Goal: Task Accomplishment & Management: Manage account settings

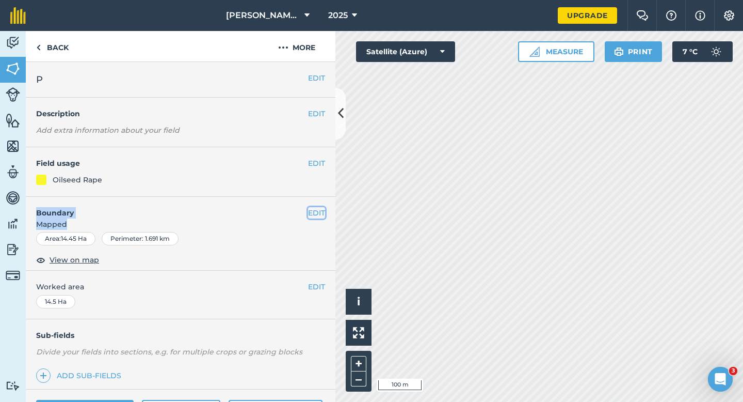
click at [322, 218] on button "EDIT" at bounding box center [316, 212] width 17 height 11
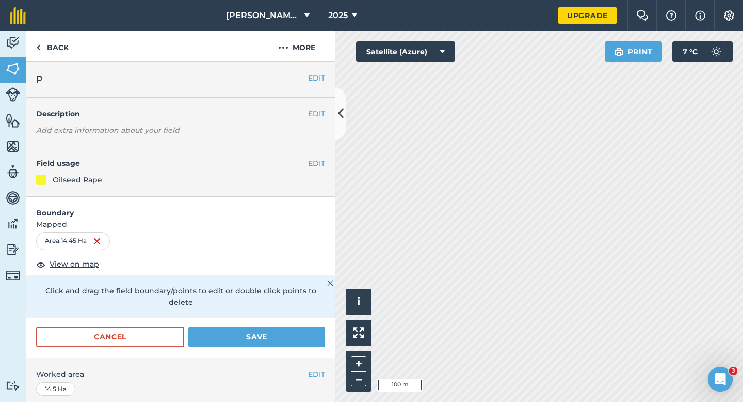
click at [119, 345] on div "Cancel Save" at bounding box center [181, 341] width 310 height 31
click at [122, 327] on button "Cancel" at bounding box center [110, 336] width 148 height 21
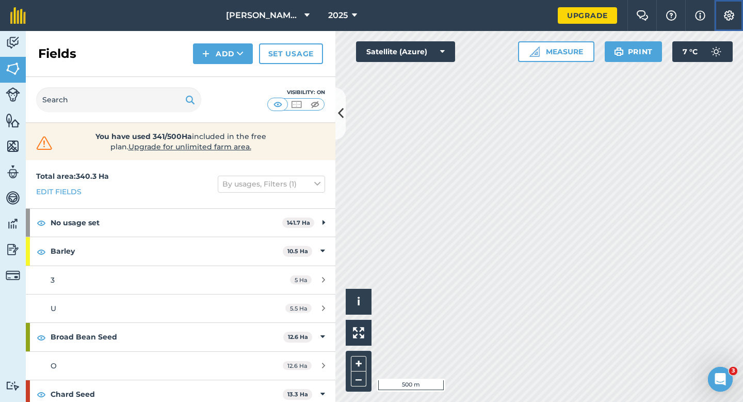
click at [735, 15] on img at bounding box center [729, 15] width 12 height 10
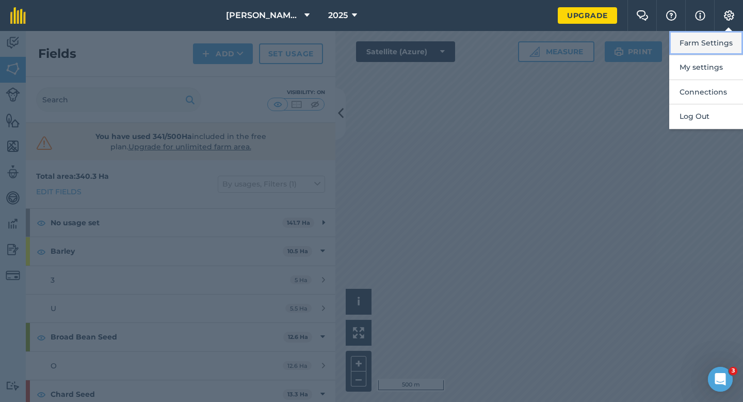
click at [731, 33] on button "Farm Settings" at bounding box center [707, 43] width 74 height 24
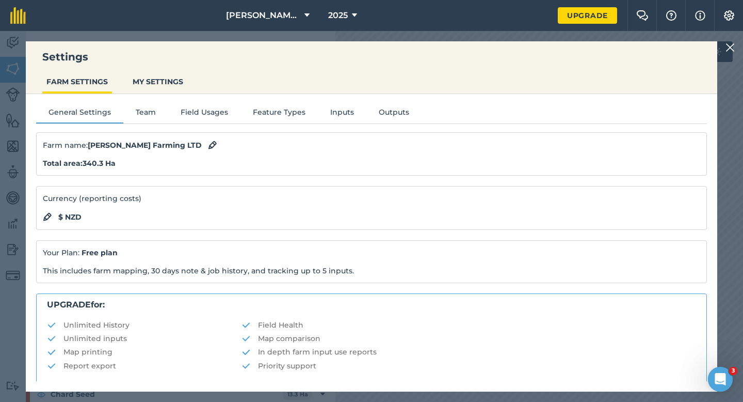
scroll to position [198, 0]
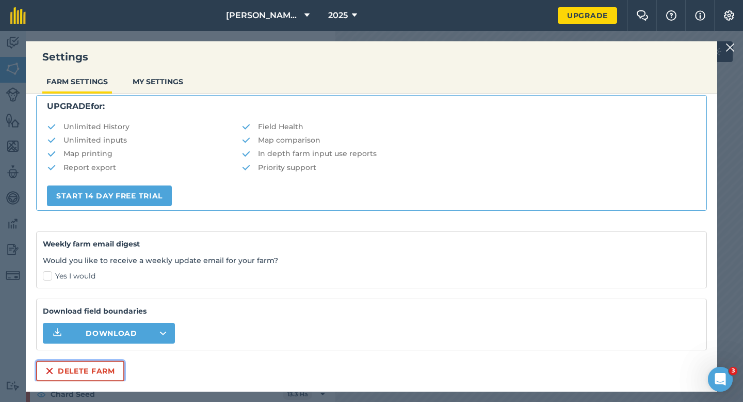
click at [95, 369] on button "Delete farm" at bounding box center [80, 370] width 88 height 21
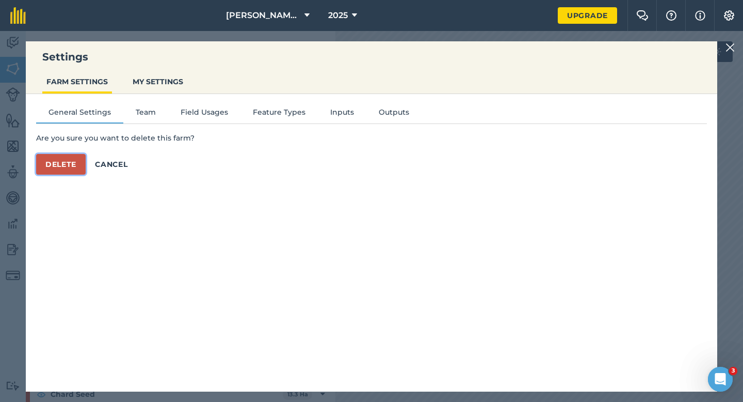
click at [69, 162] on button "Delete" at bounding box center [61, 164] width 50 height 21
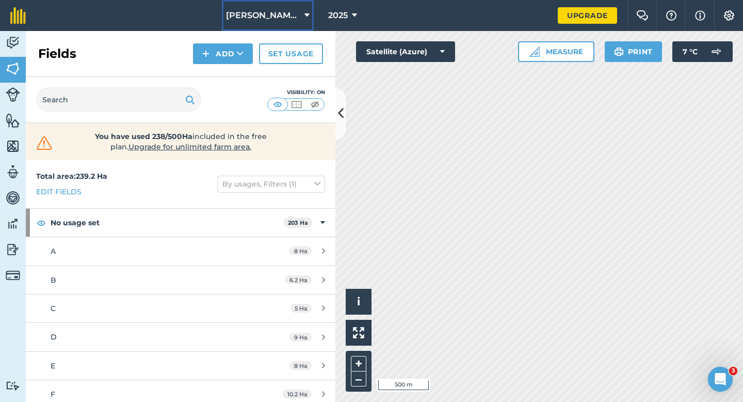
click at [291, 13] on span "[PERSON_NAME] & Sons" at bounding box center [263, 15] width 74 height 12
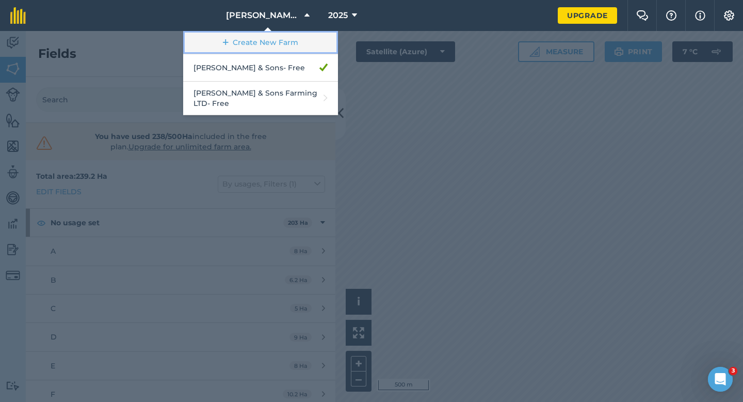
click at [287, 38] on link "Create New Farm" at bounding box center [260, 42] width 155 height 23
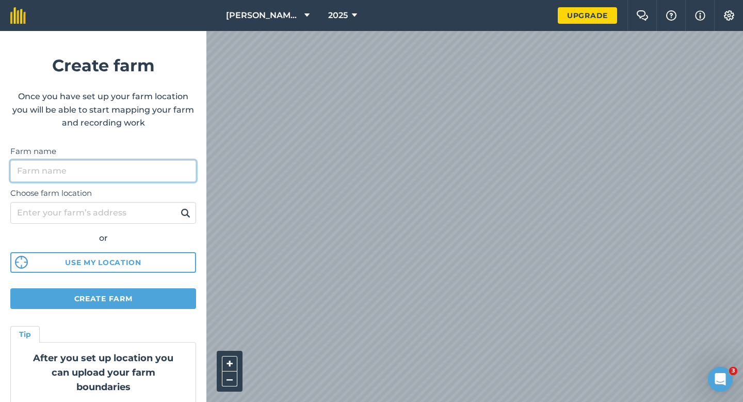
click at [147, 180] on input "Farm name" at bounding box center [103, 171] width 186 height 22
type input "[PERSON_NAME] Farming LTD"
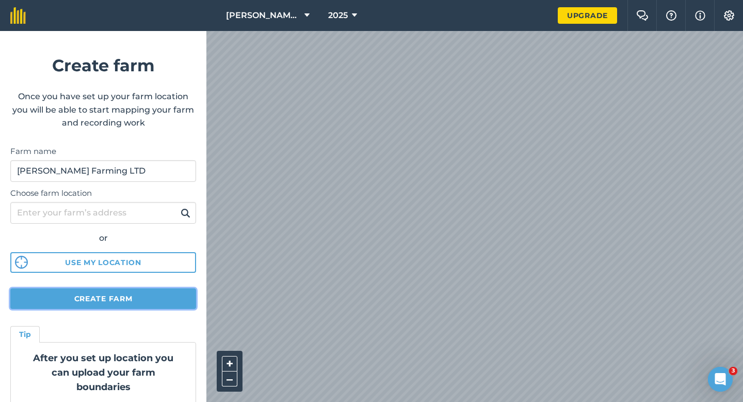
click at [133, 298] on button "Create farm" at bounding box center [103, 298] width 186 height 21
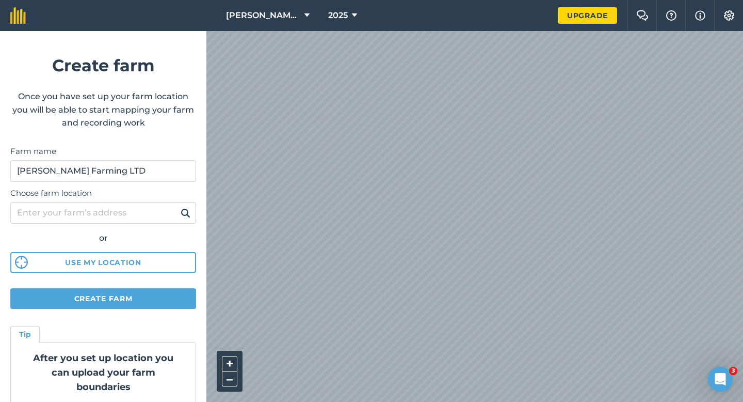
click at [128, 285] on form "Create farm Once you have set up your farm location you will be able to start m…" at bounding box center [103, 216] width 206 height 371
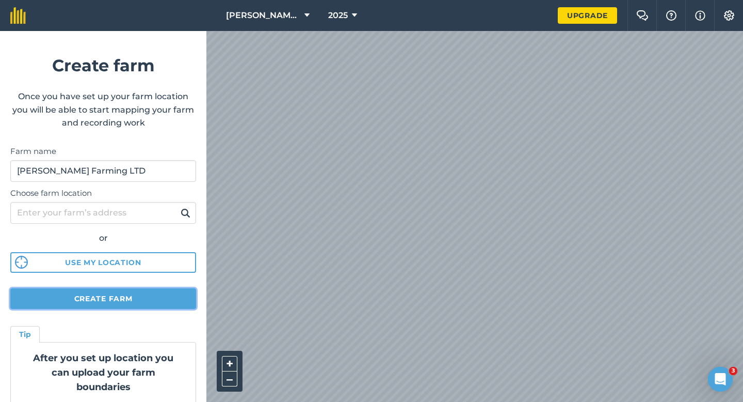
click at [128, 290] on button "Create farm" at bounding box center [103, 298] width 186 height 21
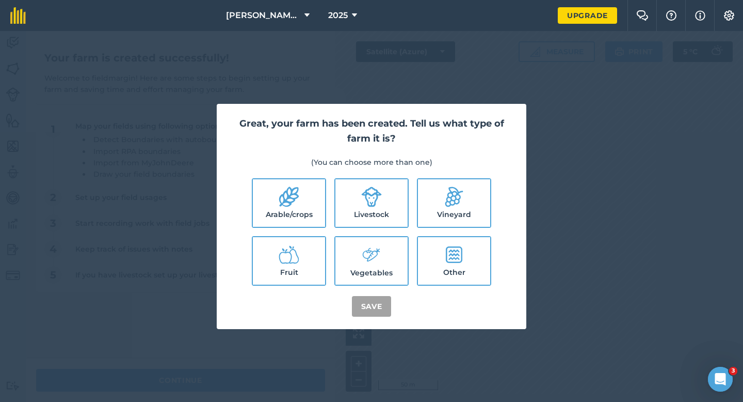
click at [298, 183] on label "Arable/crops" at bounding box center [289, 202] width 72 height 47
checkbox input "true"
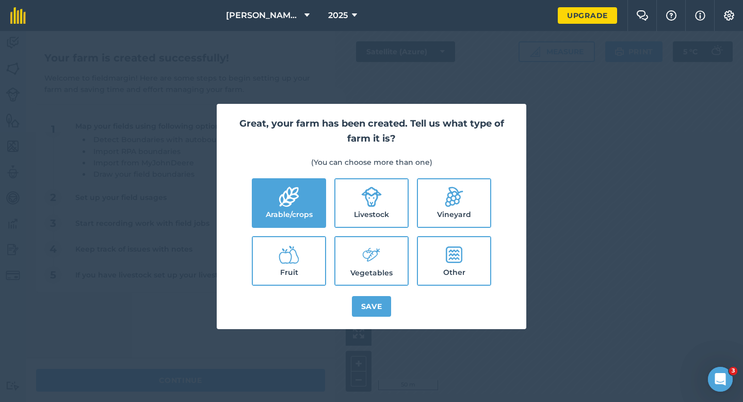
click at [362, 193] on icon at bounding box center [371, 196] width 21 height 21
checkbox input "true"
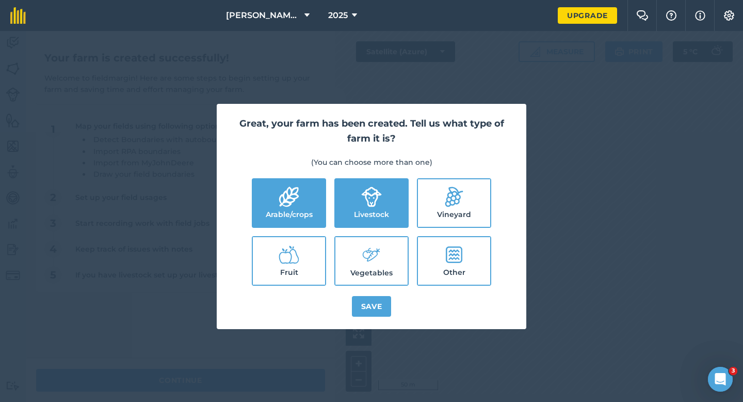
click at [366, 254] on icon at bounding box center [371, 255] width 21 height 22
checkbox input "true"
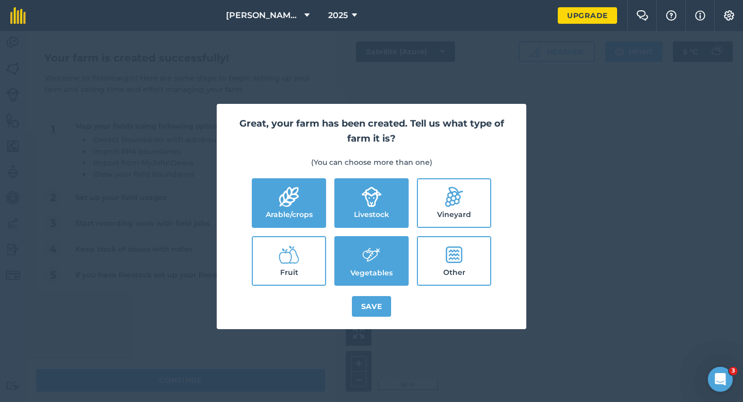
click at [370, 292] on div "Great, your farm has been created. Tell us what type of farm it is? (You can ch…" at bounding box center [372, 216] width 310 height 225
click at [370, 296] on button "Save" at bounding box center [372, 306] width 40 height 21
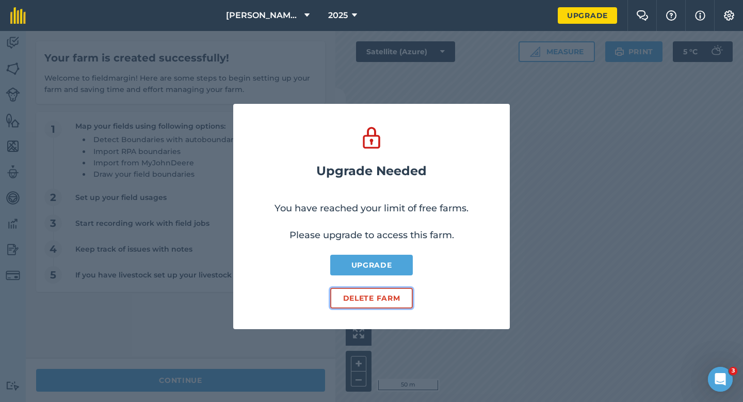
click at [364, 289] on button "Delete farm" at bounding box center [371, 298] width 83 height 21
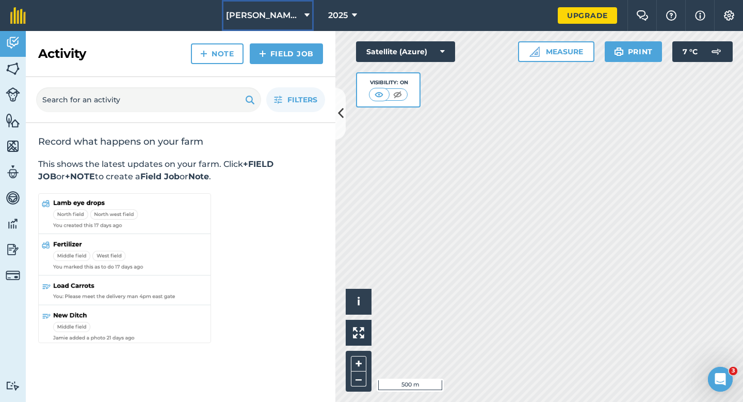
click at [277, 13] on span "[PERSON_NAME] & Sons" at bounding box center [263, 15] width 74 height 12
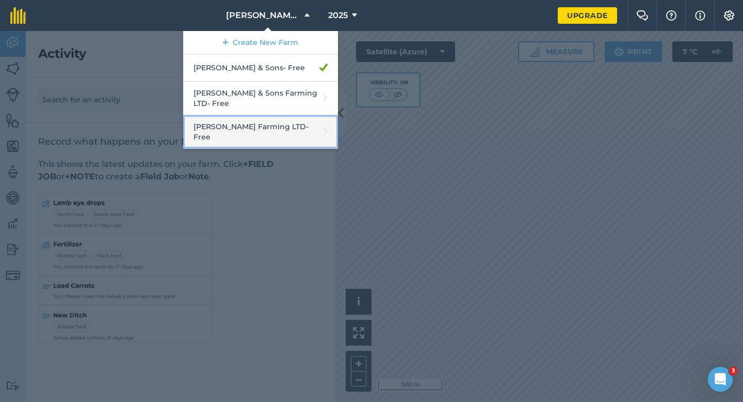
click at [259, 115] on link "[PERSON_NAME] Farming LTD - Free" at bounding box center [260, 132] width 155 height 34
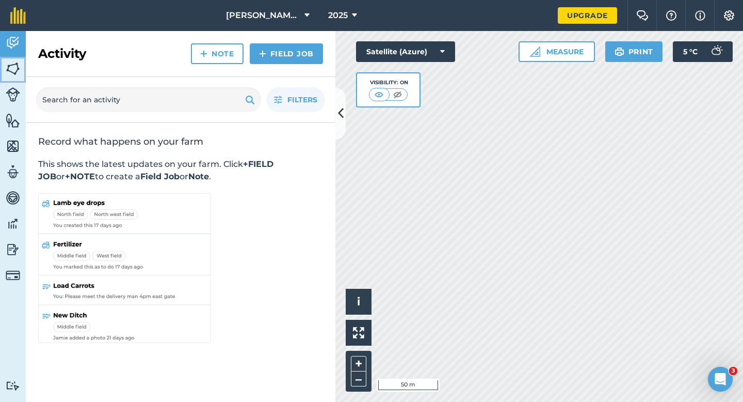
click at [0, 77] on link "Fields" at bounding box center [13, 70] width 26 height 26
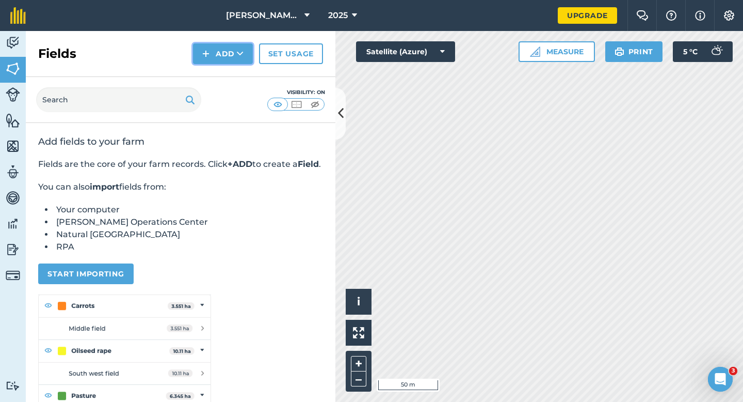
click at [227, 46] on button "Add" at bounding box center [223, 53] width 60 height 21
click at [227, 71] on link "Draw" at bounding box center [223, 77] width 57 height 23
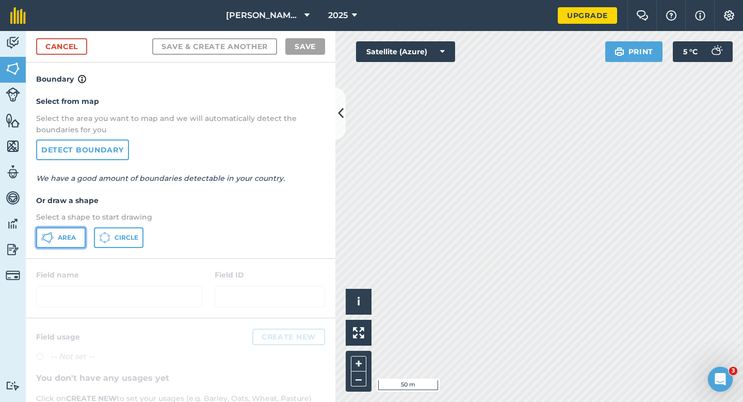
click at [72, 233] on span "Area" at bounding box center [67, 237] width 18 height 8
click at [661, 179] on div "Click to start drawing i © 2025 TomTom, Microsoft 50 m + – Satellite (Azure) Pr…" at bounding box center [540, 216] width 408 height 371
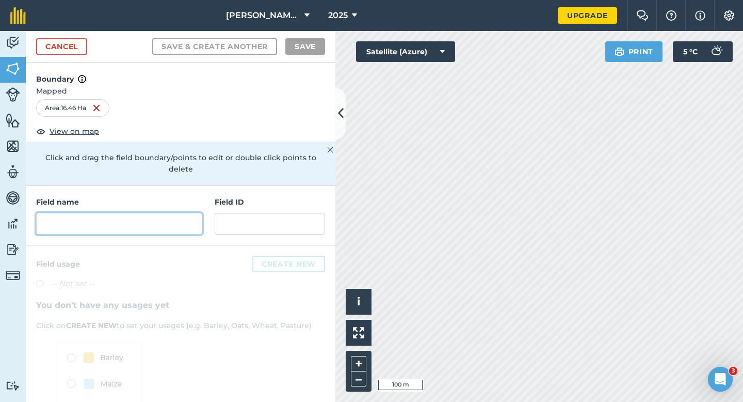
click at [169, 220] on input "text" at bounding box center [119, 224] width 166 height 22
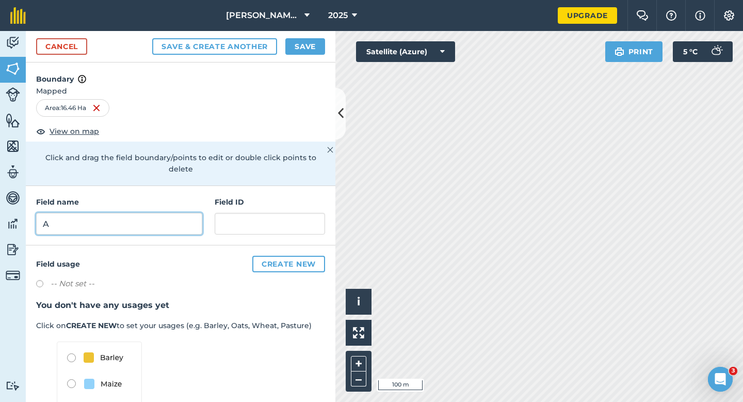
type input "A"
click at [310, 46] on button "Save" at bounding box center [305, 46] width 40 height 17
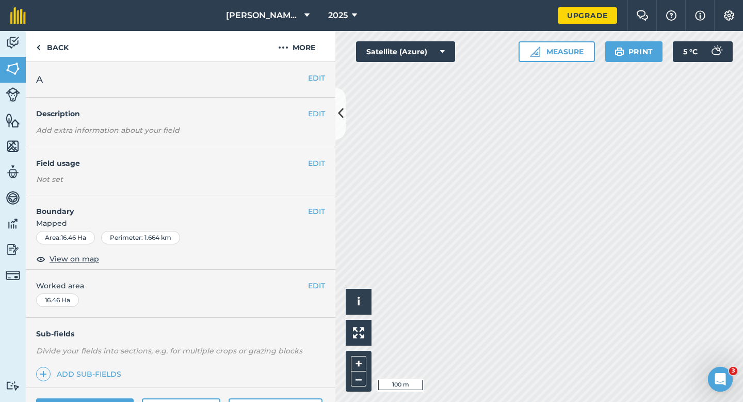
click at [317, 279] on div "EDIT Worked area 16.46 Ha" at bounding box center [181, 293] width 310 height 48
click at [306, 284] on span "Worked area" at bounding box center [180, 285] width 289 height 11
click at [309, 284] on button "EDIT" at bounding box center [316, 285] width 17 height 11
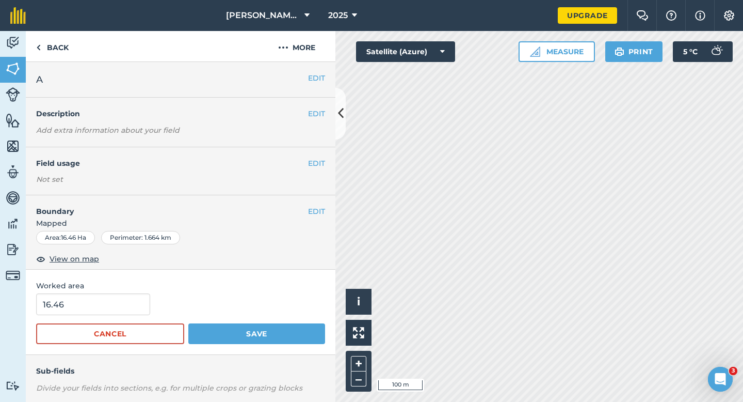
click at [146, 299] on div "16.46" at bounding box center [180, 304] width 289 height 22
click at [114, 308] on input "16.46" at bounding box center [93, 304] width 114 height 22
type input "16.5"
click at [188, 323] on button "Save" at bounding box center [256, 333] width 137 height 21
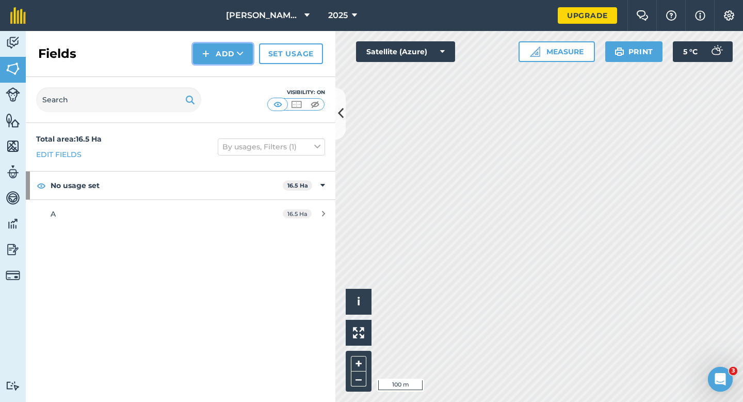
click at [200, 51] on button "Add" at bounding box center [223, 53] width 60 height 21
click at [205, 74] on link "Draw" at bounding box center [223, 77] width 57 height 23
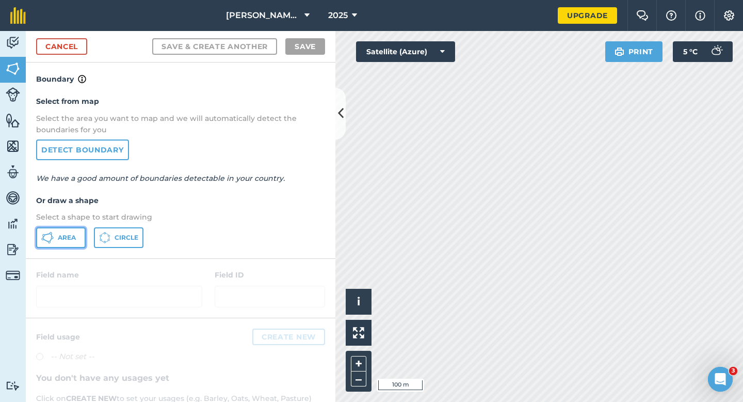
click at [82, 228] on button "Area" at bounding box center [61, 237] width 50 height 21
click at [60, 44] on link "Cancel" at bounding box center [61, 46] width 51 height 17
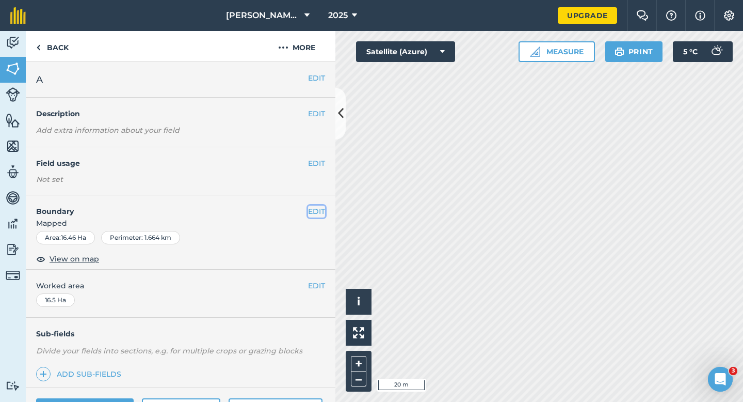
click at [320, 206] on button "EDIT" at bounding box center [316, 210] width 17 height 11
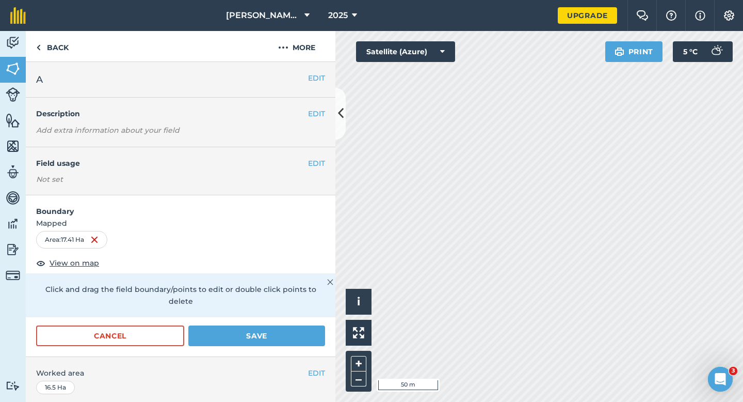
click at [280, 341] on div "Cancel Save" at bounding box center [181, 340] width 310 height 31
click at [283, 335] on div "Cancel Save" at bounding box center [181, 340] width 310 height 31
click at [295, 330] on button "Save" at bounding box center [256, 335] width 137 height 21
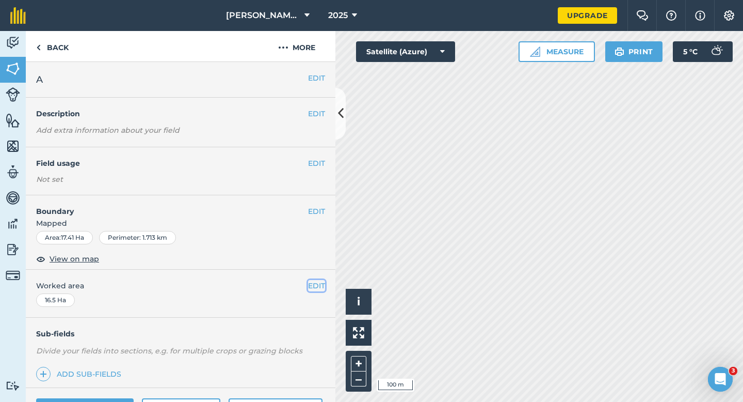
click at [318, 283] on button "EDIT" at bounding box center [316, 285] width 17 height 11
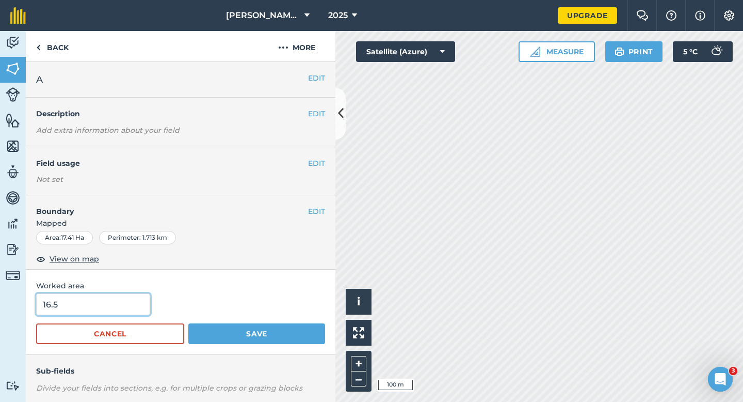
click at [90, 311] on input "16.5" at bounding box center [93, 304] width 114 height 22
type input "174"
click at [188, 323] on button "Save" at bounding box center [256, 333] width 137 height 21
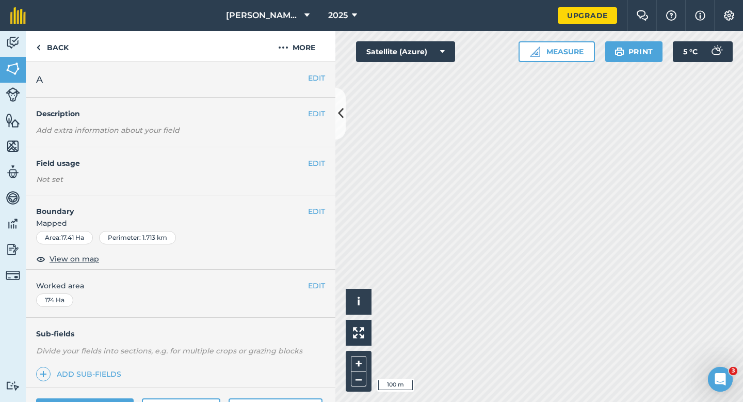
click at [326, 286] on div "EDIT Worked area 174 Ha" at bounding box center [181, 293] width 310 height 48
click at [323, 286] on button "EDIT" at bounding box center [316, 285] width 17 height 11
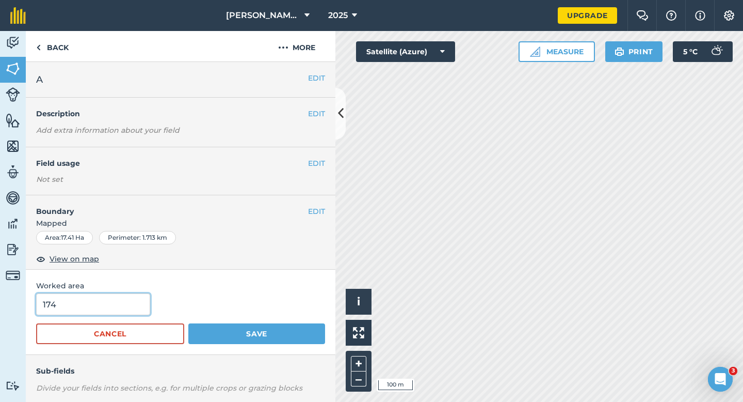
click at [53, 299] on input "174" at bounding box center [93, 304] width 114 height 22
type input "17.4"
click at [188, 323] on button "Save" at bounding box center [256, 333] width 137 height 21
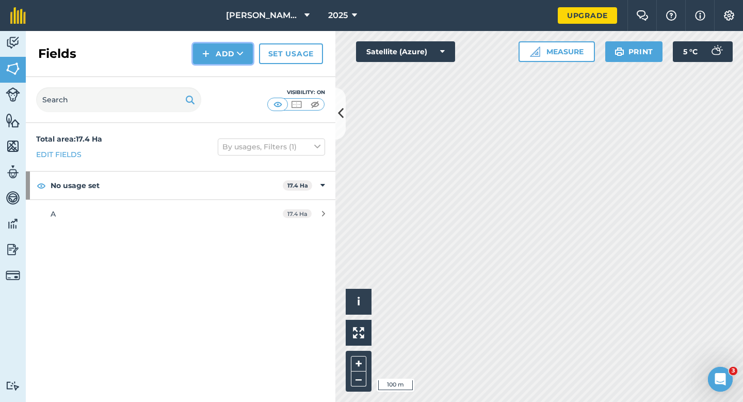
click at [213, 59] on button "Add" at bounding box center [223, 53] width 60 height 21
click at [214, 83] on link "Draw" at bounding box center [223, 77] width 57 height 23
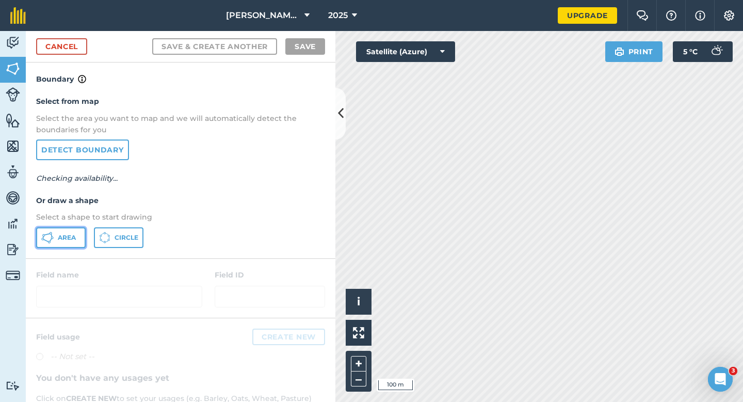
click at [64, 234] on span "Area" at bounding box center [67, 237] width 18 height 8
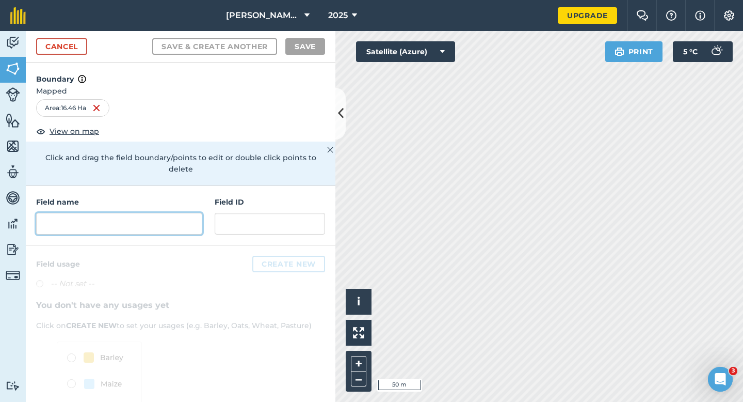
click at [135, 213] on input "text" at bounding box center [119, 224] width 166 height 22
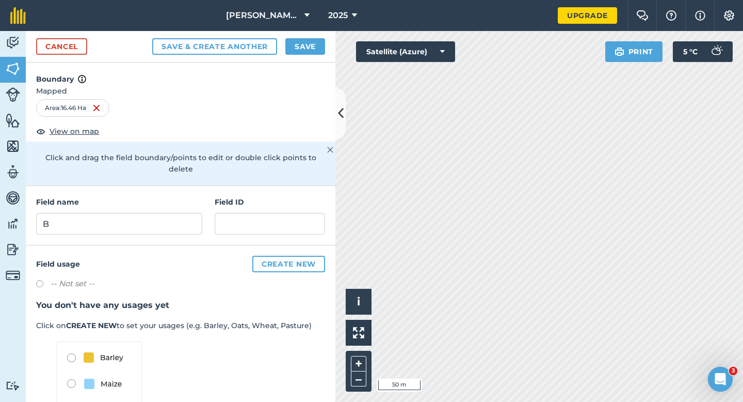
click at [135, 199] on div "Field name B" at bounding box center [119, 215] width 166 height 38
click at [133, 213] on input "B" at bounding box center [119, 224] width 166 height 22
type input "C"
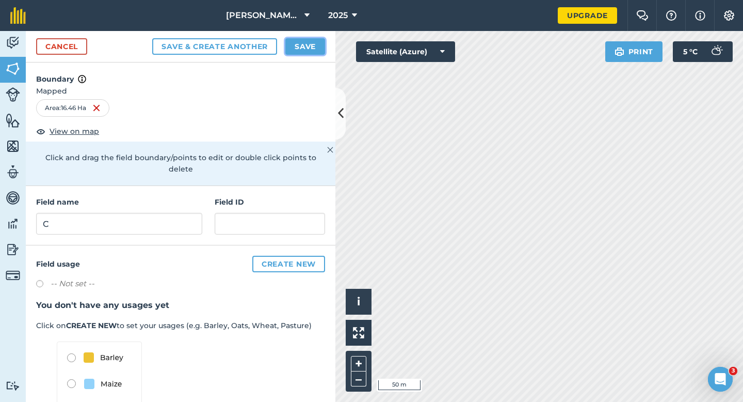
click at [291, 49] on button "Save" at bounding box center [305, 46] width 40 height 17
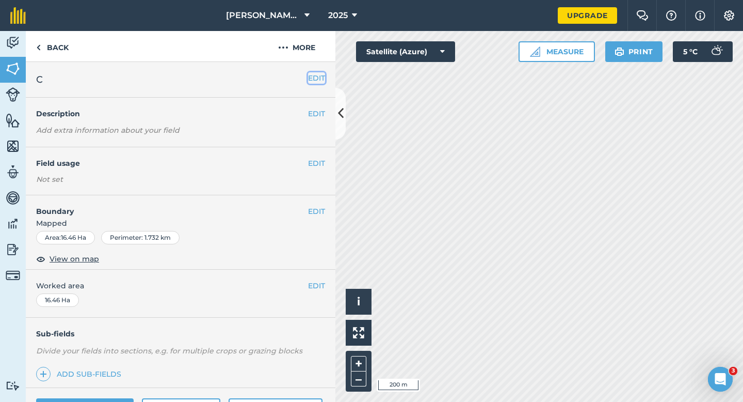
click at [317, 73] on button "EDIT" at bounding box center [316, 77] width 17 height 11
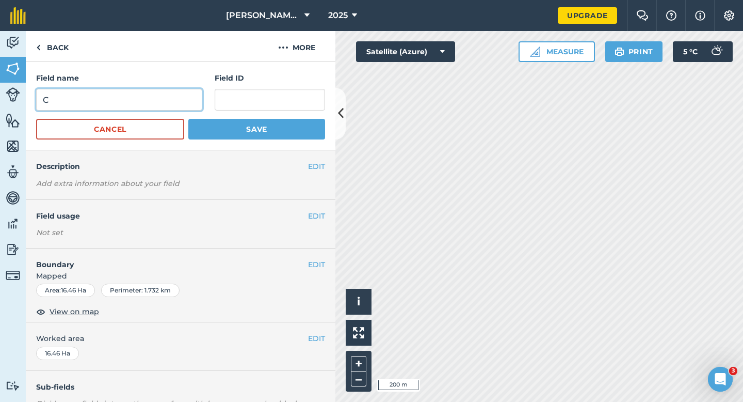
click at [193, 94] on input "C" at bounding box center [119, 100] width 166 height 22
type input "D"
click at [188, 119] on button "Save" at bounding box center [256, 129] width 137 height 21
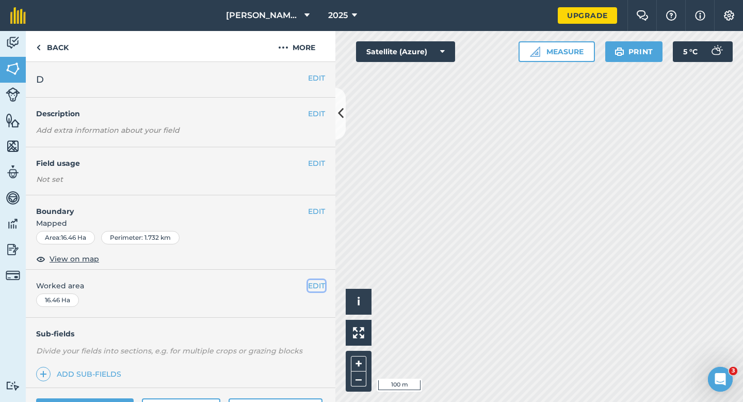
click at [323, 284] on button "EDIT" at bounding box center [316, 285] width 17 height 11
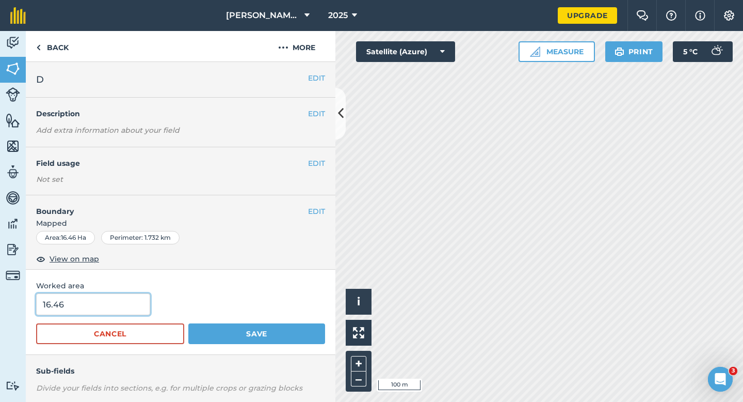
click at [118, 305] on input "16.46" at bounding box center [93, 304] width 114 height 22
type input "16.5"
click at [188, 323] on button "Save" at bounding box center [256, 333] width 137 height 21
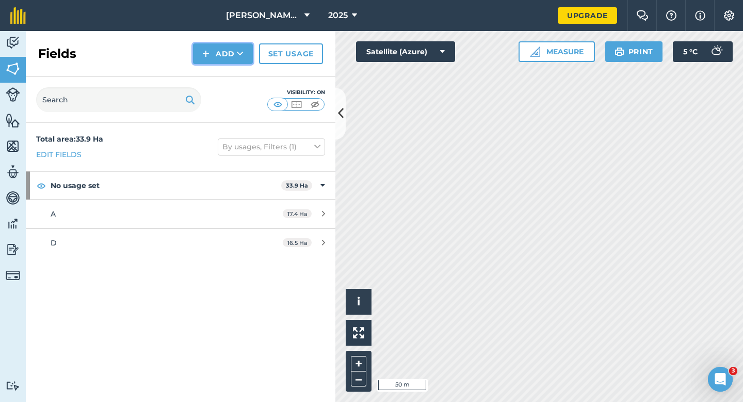
click at [219, 53] on button "Add" at bounding box center [223, 53] width 60 height 21
click at [219, 71] on link "Draw" at bounding box center [223, 77] width 57 height 23
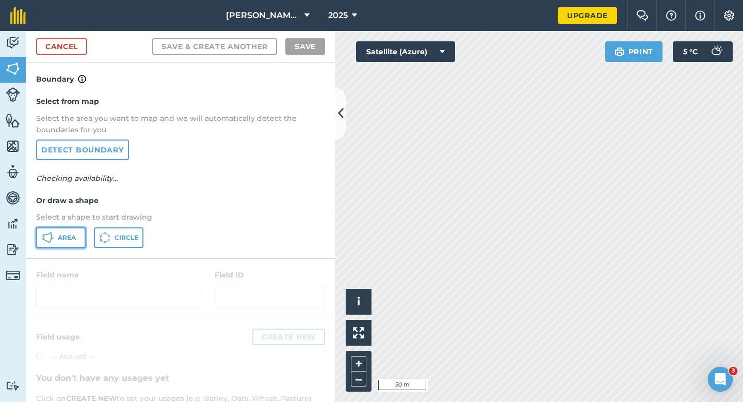
click at [56, 242] on button "Area" at bounding box center [61, 237] width 50 height 21
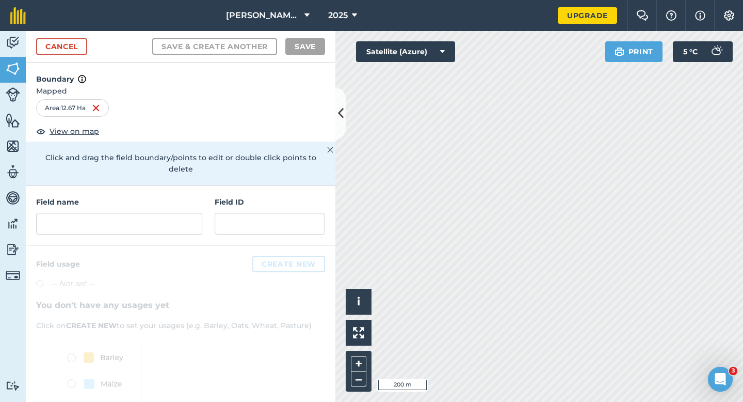
click at [220, 196] on div "Field ID" at bounding box center [270, 215] width 110 height 38
click at [187, 213] on input "text" at bounding box center [119, 224] width 166 height 22
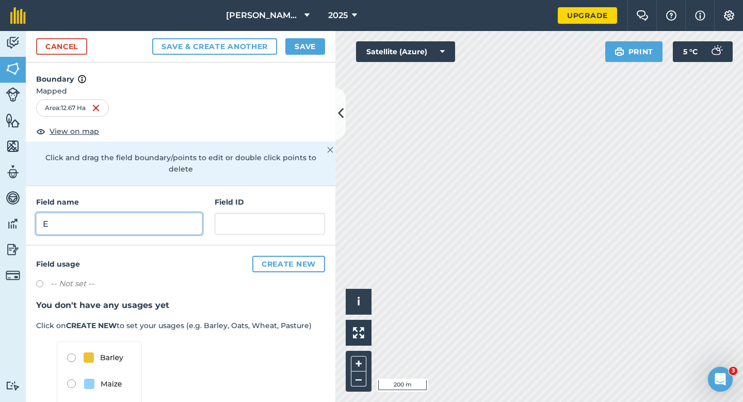
type input "E"
click at [312, 42] on button "Save" at bounding box center [305, 46] width 40 height 17
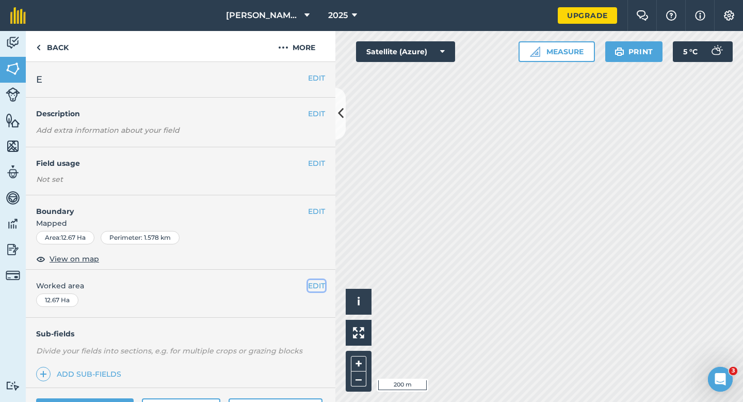
click at [315, 285] on button "EDIT" at bounding box center [316, 285] width 17 height 11
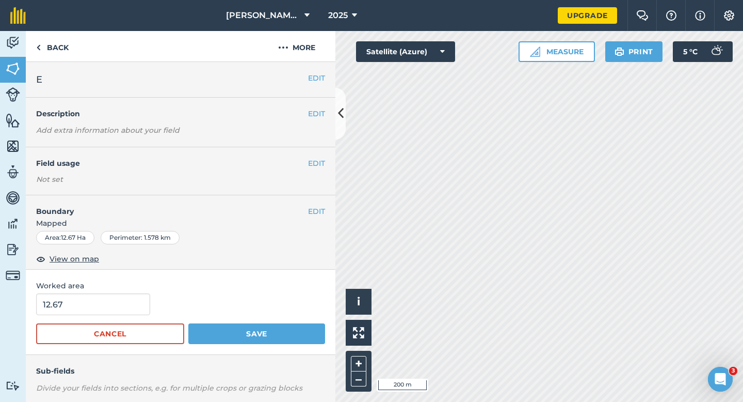
click at [131, 319] on form "12.67 Cancel Save" at bounding box center [180, 318] width 289 height 51
click at [129, 318] on form "12.67 Cancel Save" at bounding box center [180, 318] width 289 height 51
click at [124, 303] on input "12.67" at bounding box center [93, 304] width 114 height 22
type input "12.7"
click at [188, 323] on button "Save" at bounding box center [256, 333] width 137 height 21
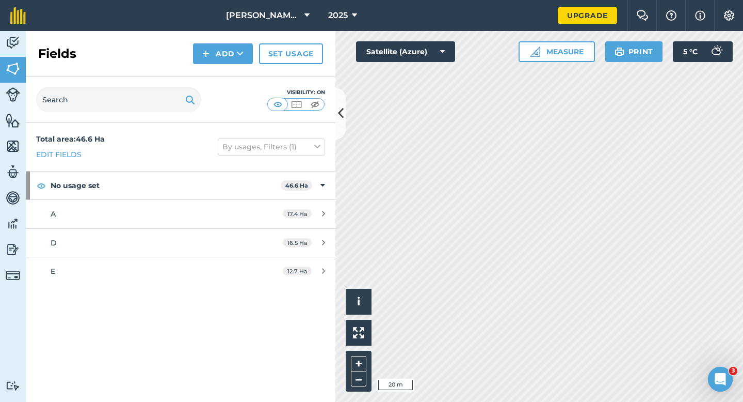
click at [221, 68] on div "Fields Add Set usage" at bounding box center [181, 54] width 310 height 46
click at [224, 56] on button "Add" at bounding box center [223, 53] width 60 height 21
click at [224, 66] on link "Draw" at bounding box center [223, 77] width 57 height 23
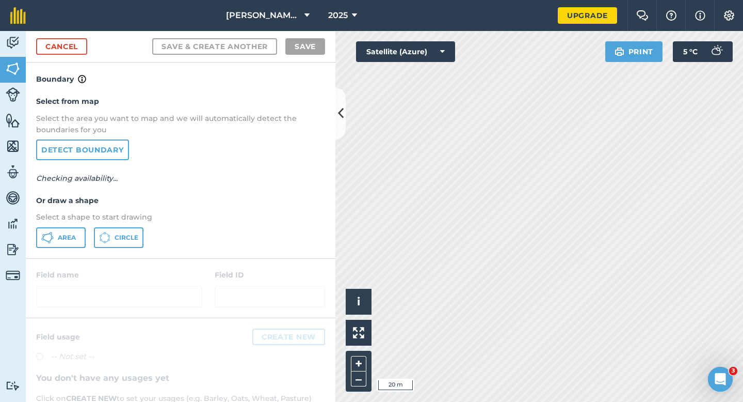
click at [76, 220] on p "Select a shape to start drawing" at bounding box center [180, 216] width 289 height 11
click at [76, 224] on div "Select from map Select the area you want to map and we will automatically detec…" at bounding box center [181, 171] width 310 height 172
click at [76, 231] on button "Area" at bounding box center [61, 237] width 50 height 21
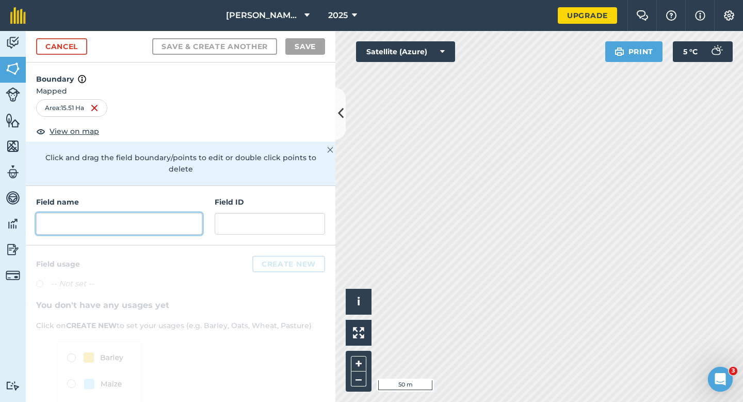
click at [148, 213] on input "text" at bounding box center [119, 224] width 166 height 22
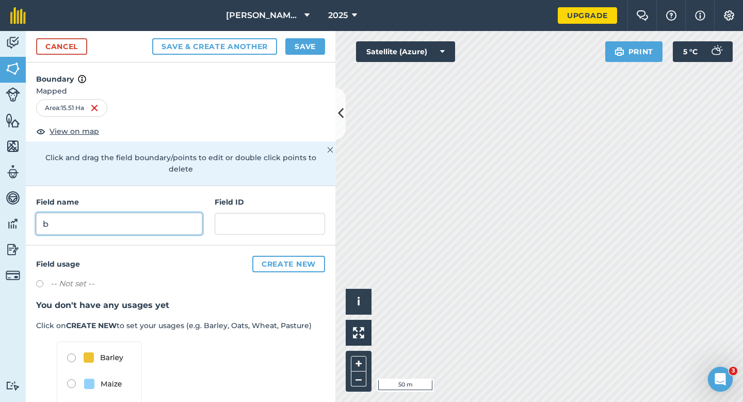
type input "b"
click at [307, 48] on button "Save" at bounding box center [305, 46] width 40 height 17
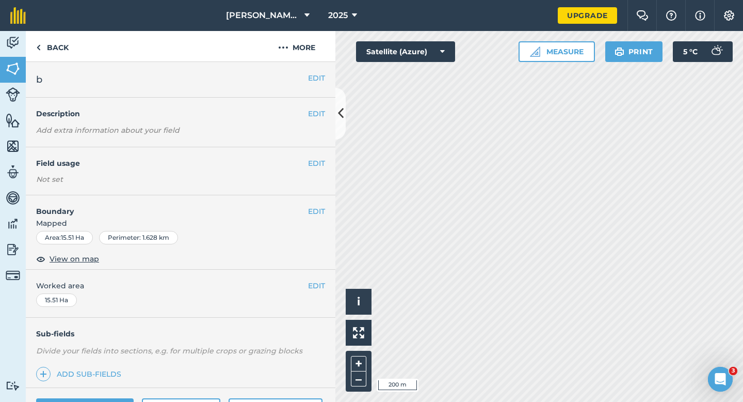
click at [313, 299] on div "EDIT Worked area 15.51 Ha" at bounding box center [181, 293] width 310 height 48
click at [317, 284] on button "EDIT" at bounding box center [316, 285] width 17 height 11
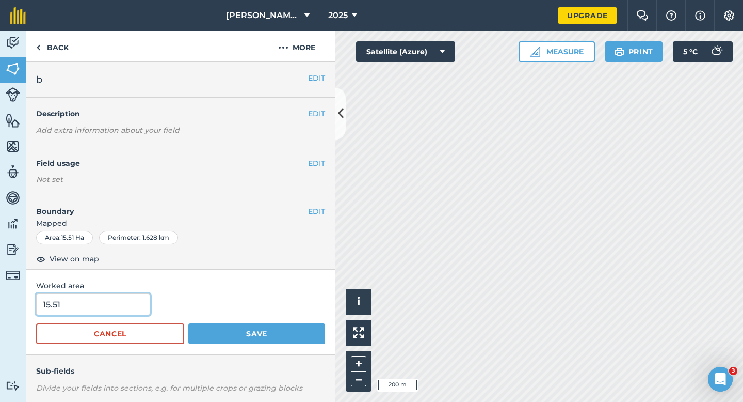
click at [108, 305] on input "15.51" at bounding box center [93, 304] width 114 height 22
type input "15.5"
click at [188, 323] on button "Save" at bounding box center [256, 333] width 137 height 21
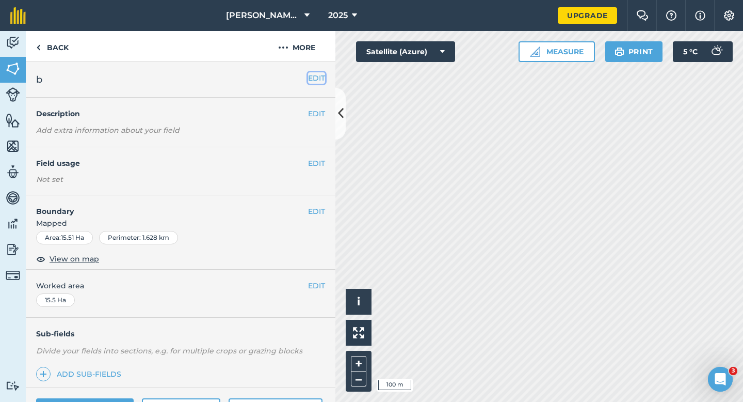
click at [317, 77] on button "EDIT" at bounding box center [316, 77] width 17 height 11
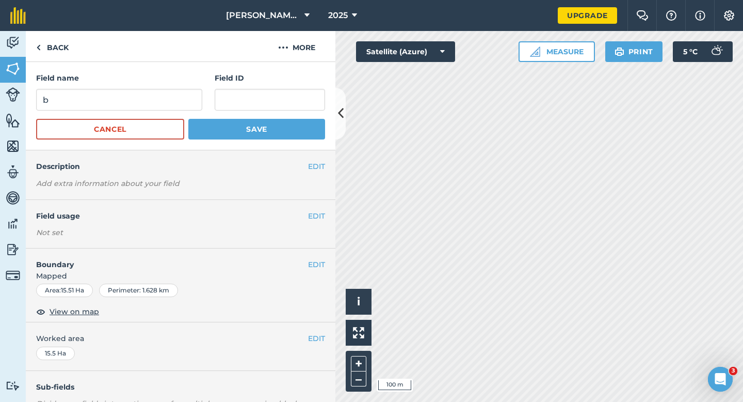
click at [173, 112] on form "Field name b Field ID Cancel Save" at bounding box center [180, 105] width 289 height 67
click at [173, 104] on input "b" at bounding box center [119, 100] width 166 height 22
type input "B"
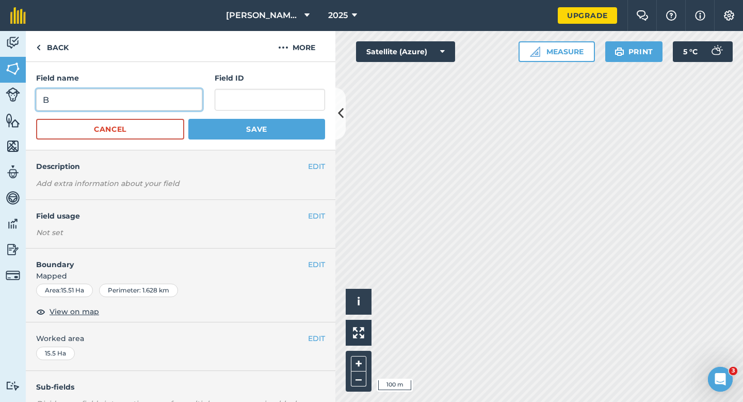
click at [188, 119] on button "Save" at bounding box center [256, 129] width 137 height 21
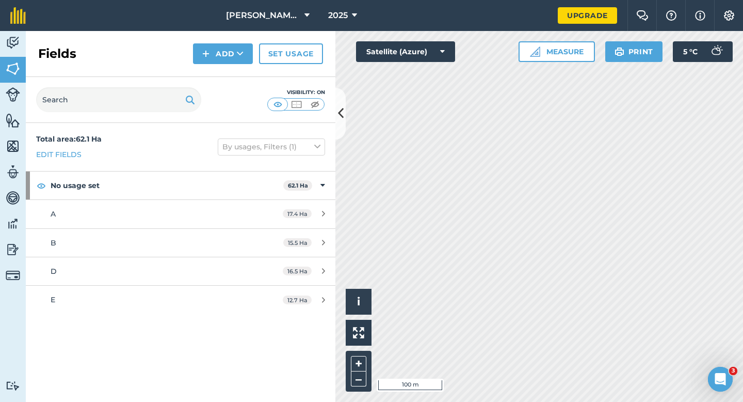
click at [249, 64] on div "Fields Add Set usage" at bounding box center [181, 54] width 310 height 46
click at [241, 63] on button "Add" at bounding box center [223, 53] width 60 height 21
click at [241, 75] on link "Draw" at bounding box center [223, 77] width 57 height 23
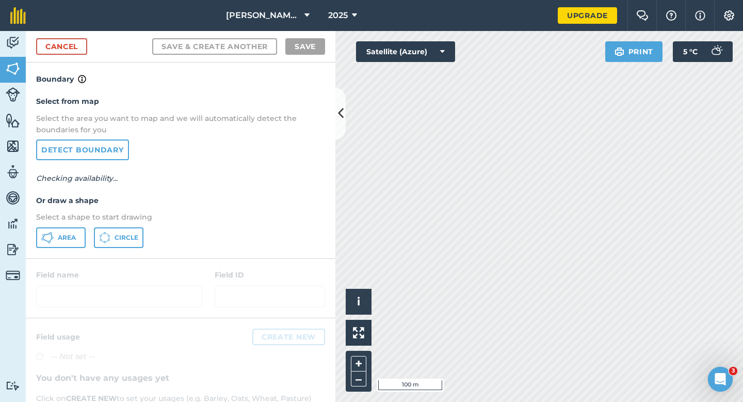
click at [62, 248] on div "Select from map Select the area you want to map and we will automatically detec…" at bounding box center [181, 171] width 310 height 172
click at [62, 241] on span "Area" at bounding box center [67, 237] width 18 height 8
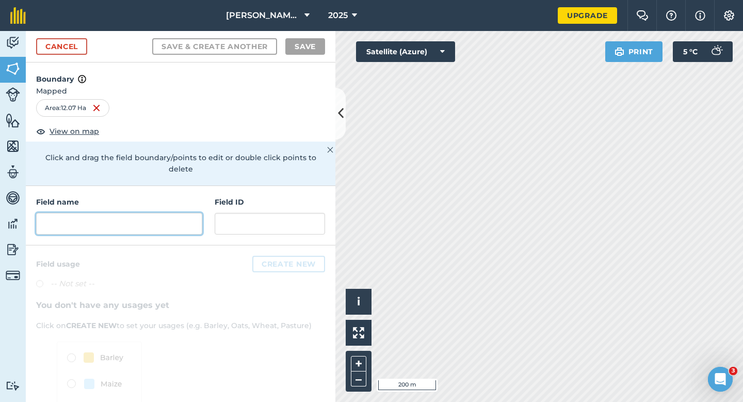
click at [188, 214] on input "text" at bounding box center [119, 224] width 166 height 22
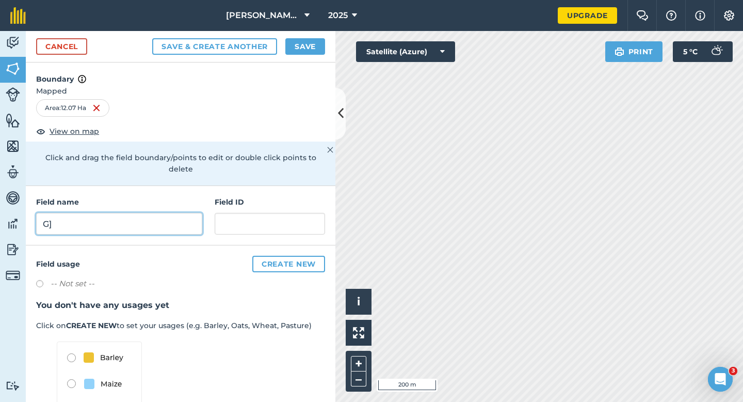
type input "G"
type input "F"
click at [300, 43] on button "Save" at bounding box center [305, 46] width 40 height 17
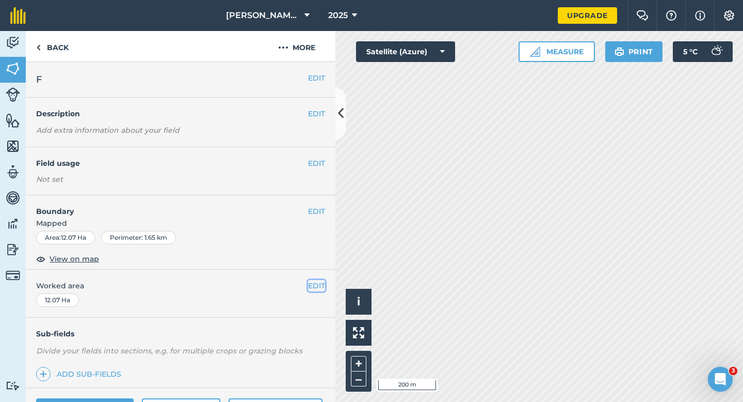
click at [316, 283] on button "EDIT" at bounding box center [316, 285] width 17 height 11
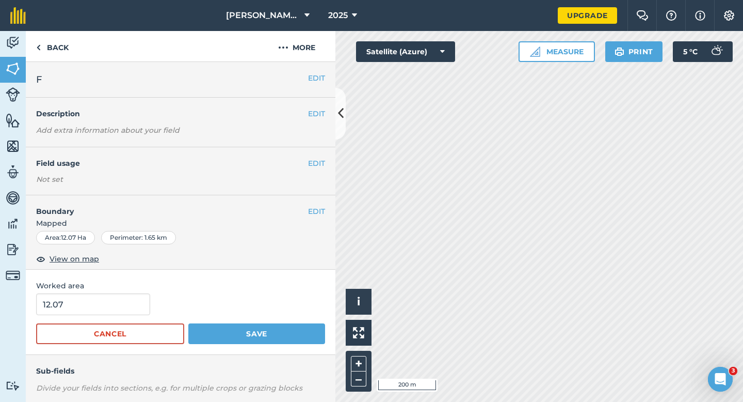
click at [106, 292] on div "Worked area 12.07 Cancel Save" at bounding box center [181, 311] width 310 height 85
click at [110, 299] on input "12.07" at bounding box center [93, 304] width 114 height 22
type input "12"
click at [188, 323] on button "Save" at bounding box center [256, 333] width 137 height 21
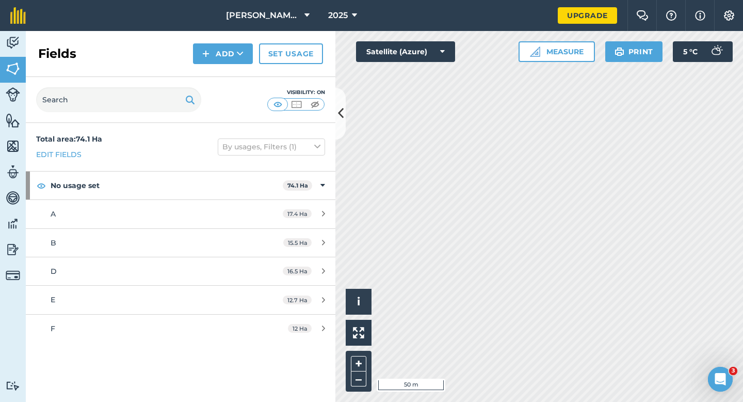
click at [210, 65] on div "Fields Add Set usage" at bounding box center [181, 54] width 310 height 46
click at [210, 73] on div "Fields Add Set usage" at bounding box center [181, 54] width 310 height 46
click at [210, 66] on div "Fields Add Set usage" at bounding box center [181, 54] width 310 height 46
click at [210, 63] on button "Add" at bounding box center [223, 53] width 60 height 21
click at [210, 68] on link "Draw" at bounding box center [223, 77] width 57 height 23
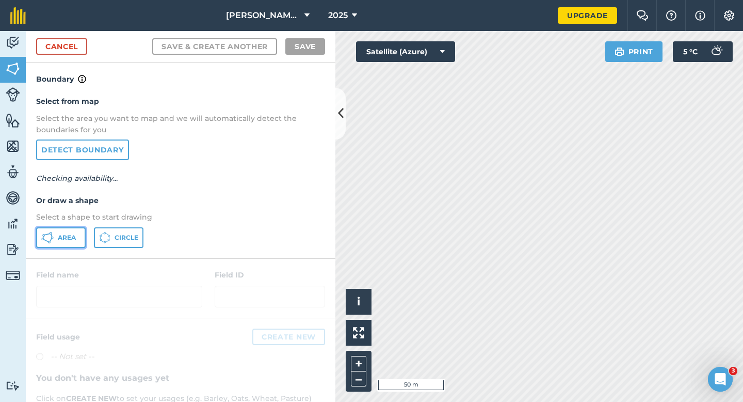
click at [67, 234] on span "Area" at bounding box center [67, 237] width 18 height 8
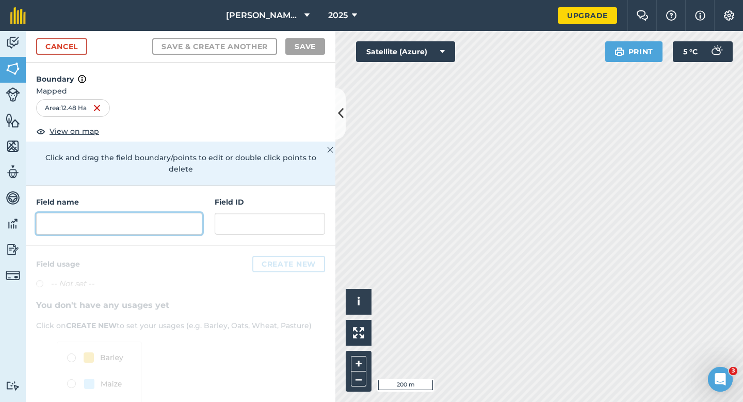
click at [168, 213] on input "text" at bounding box center [119, 224] width 166 height 22
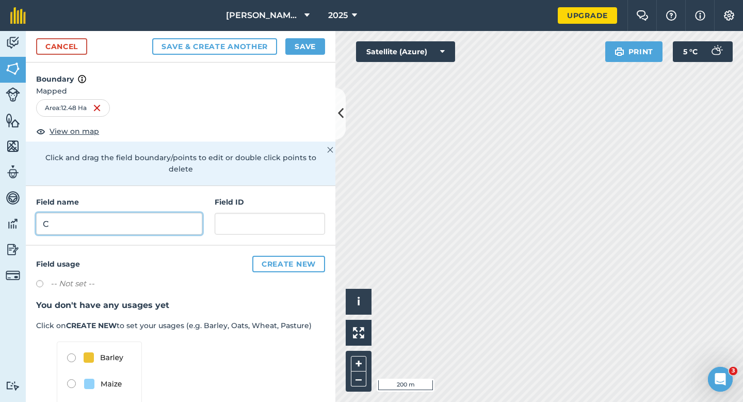
type input "C"
click at [309, 39] on button "Save" at bounding box center [305, 46] width 40 height 17
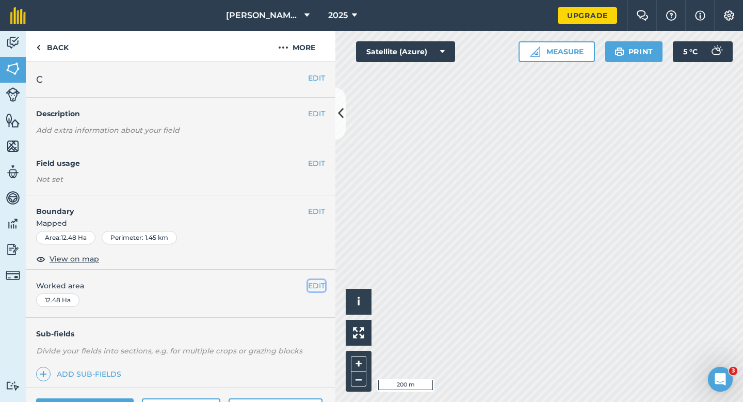
click at [322, 283] on button "EDIT" at bounding box center [316, 285] width 17 height 11
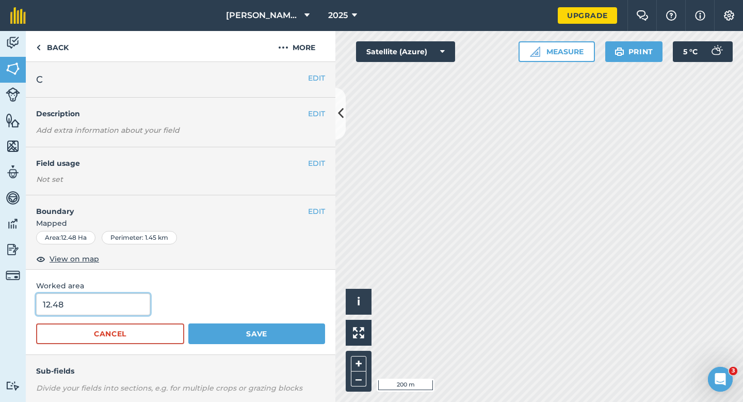
click at [92, 297] on input "12.48" at bounding box center [93, 304] width 114 height 22
click at [93, 312] on input "12.48" at bounding box center [93, 304] width 114 height 22
type input "12.5"
click at [188, 323] on button "Save" at bounding box center [256, 333] width 137 height 21
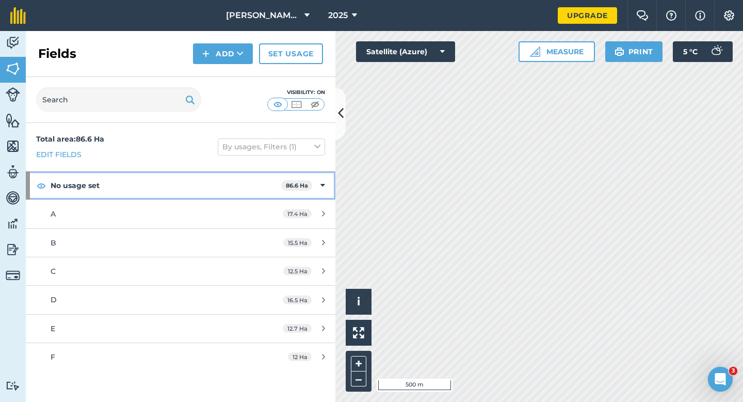
click at [326, 178] on div "No usage set 86.6 Ha" at bounding box center [181, 185] width 310 height 28
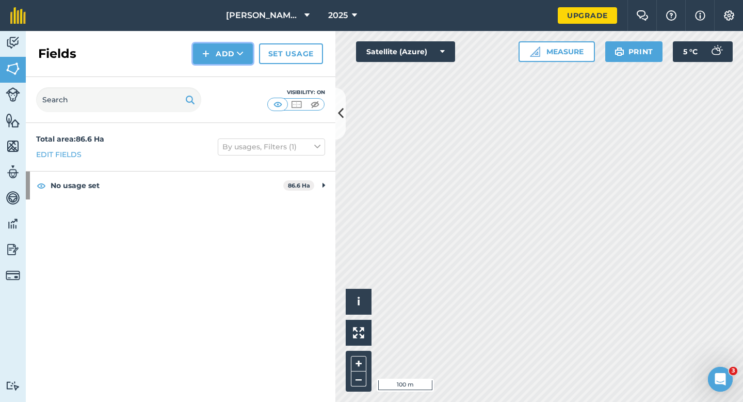
click at [209, 57] on img at bounding box center [205, 53] width 7 height 12
click at [211, 72] on link "Draw" at bounding box center [223, 77] width 57 height 23
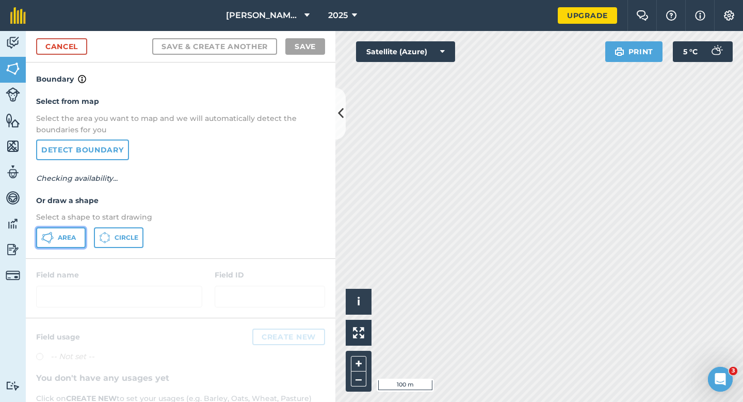
click at [55, 234] on button "Area" at bounding box center [61, 237] width 50 height 21
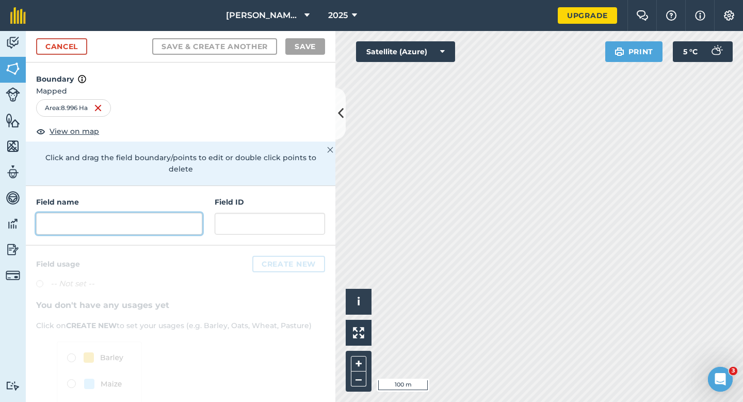
click at [184, 213] on input "text" at bounding box center [119, 224] width 166 height 22
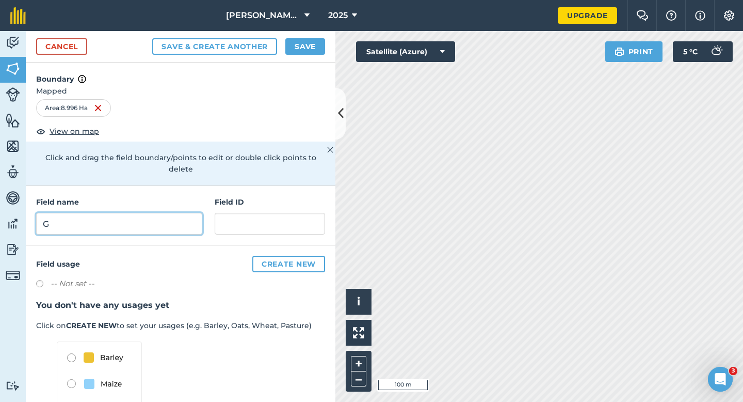
type input "G"
click at [314, 41] on button "Save" at bounding box center [305, 46] width 40 height 17
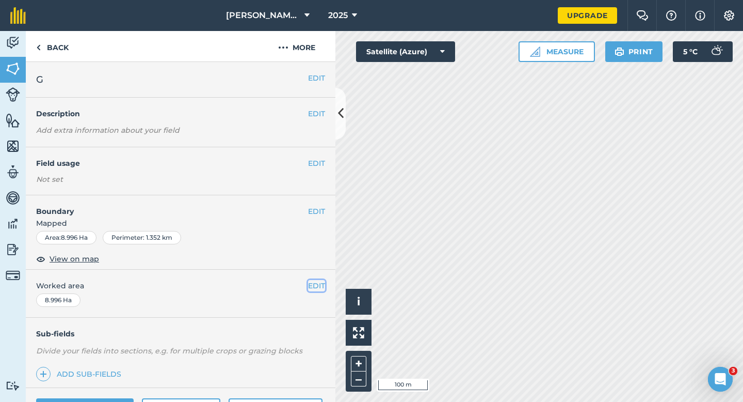
click at [316, 284] on button "EDIT" at bounding box center [316, 285] width 17 height 11
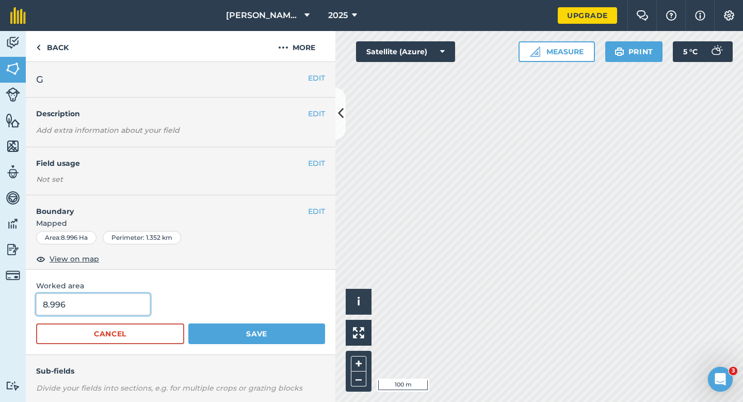
click at [95, 305] on input "8.996" at bounding box center [93, 304] width 114 height 22
type input "9"
click at [188, 323] on button "Save" at bounding box center [256, 333] width 137 height 21
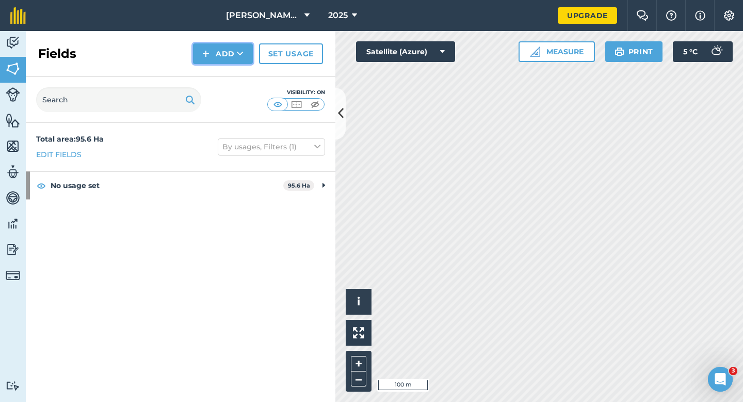
click at [214, 47] on button "Add" at bounding box center [223, 53] width 60 height 21
click at [214, 76] on link "Draw" at bounding box center [223, 77] width 57 height 23
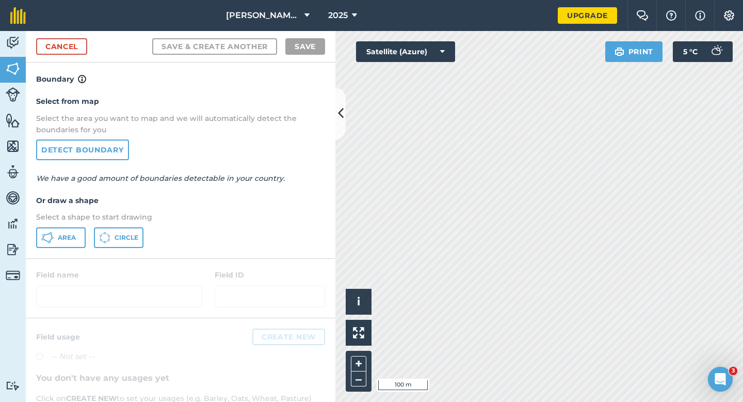
click at [68, 224] on div "Select from map Select the area you want to map and we will automatically detec…" at bounding box center [181, 171] width 310 height 172
click at [514, 281] on div "Activity Fields Livestock Features Maps Team Vehicles Data Reporting Billing Tu…" at bounding box center [371, 216] width 743 height 371
click at [71, 242] on button "Area" at bounding box center [61, 237] width 50 height 21
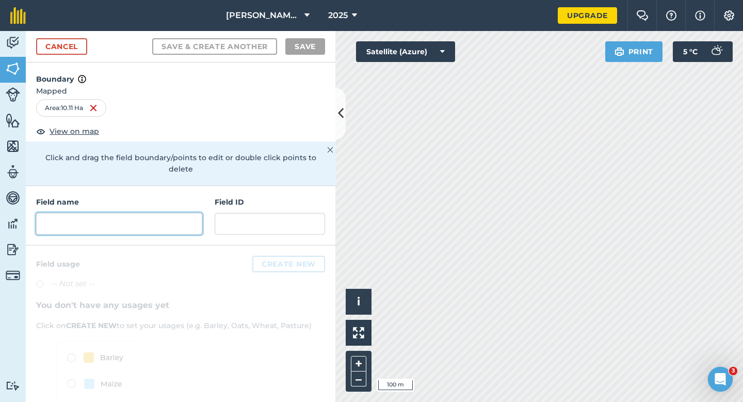
click at [161, 213] on input "text" at bounding box center [119, 224] width 166 height 22
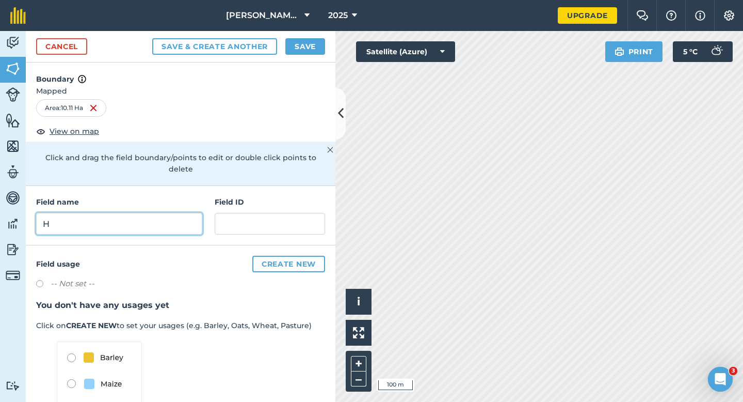
type input "H"
click at [304, 45] on button "Save" at bounding box center [305, 46] width 40 height 17
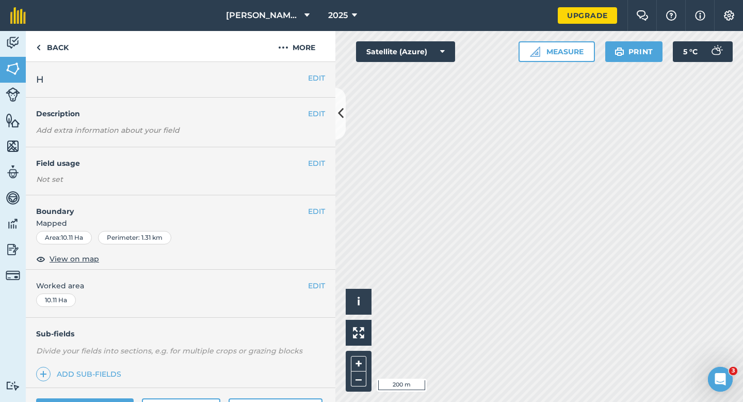
click at [323, 275] on div "EDIT Worked area 10.11 Ha" at bounding box center [181, 293] width 310 height 48
click at [304, 291] on span "Worked area" at bounding box center [180, 285] width 289 height 11
click at [314, 283] on button "EDIT" at bounding box center [316, 285] width 17 height 11
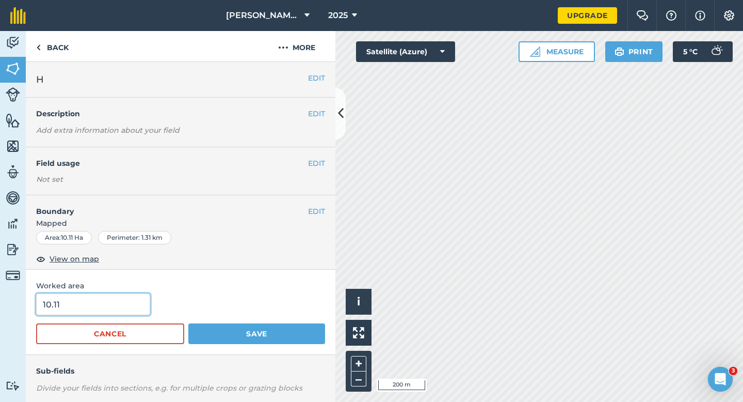
click at [86, 303] on input "10.11" at bounding box center [93, 304] width 114 height 22
type input "10"
click at [188, 323] on button "Save" at bounding box center [256, 333] width 137 height 21
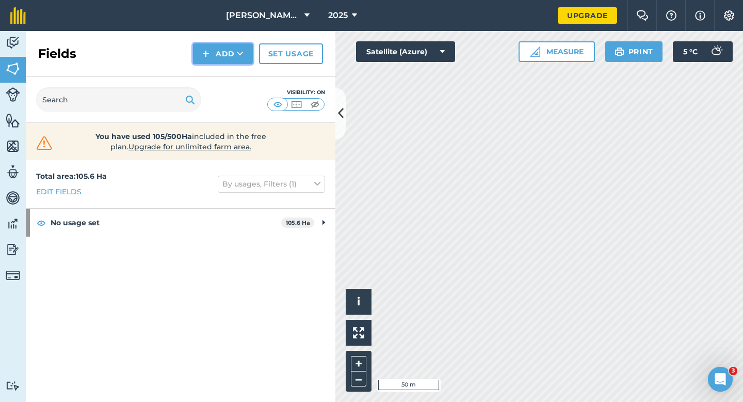
click at [203, 46] on button "Add" at bounding box center [223, 53] width 60 height 21
click at [217, 75] on link "Draw" at bounding box center [223, 77] width 57 height 23
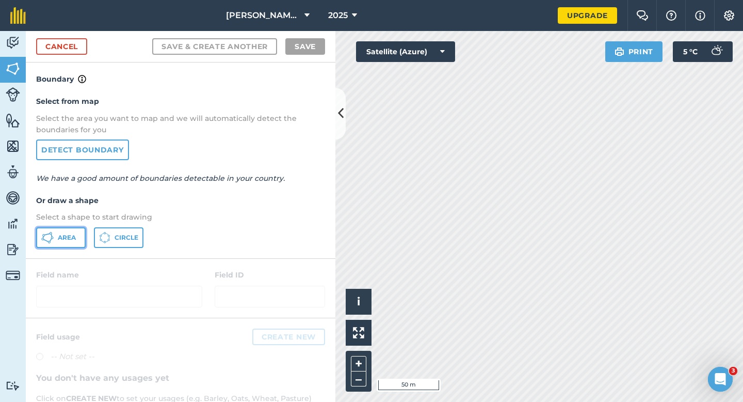
click at [75, 228] on button "Area" at bounding box center [61, 237] width 50 height 21
click at [57, 44] on link "Cancel" at bounding box center [61, 46] width 51 height 17
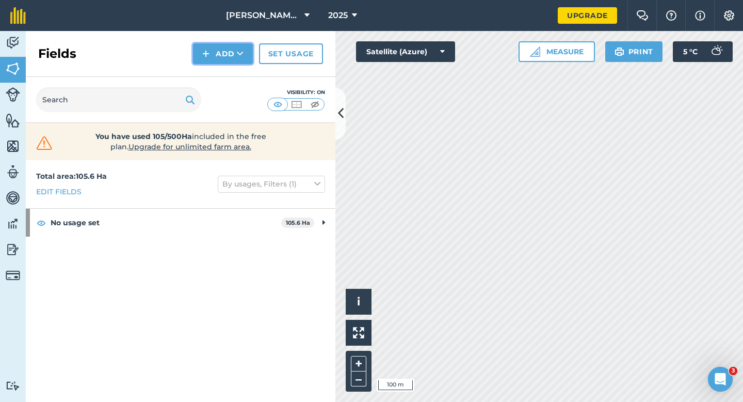
click at [225, 56] on button "Add" at bounding box center [223, 53] width 60 height 21
click at [225, 72] on link "Draw" at bounding box center [223, 77] width 57 height 23
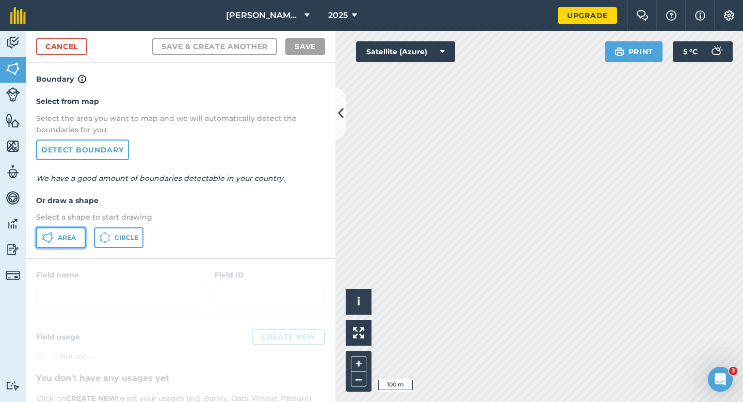
click at [55, 235] on button "Area" at bounding box center [61, 237] width 50 height 21
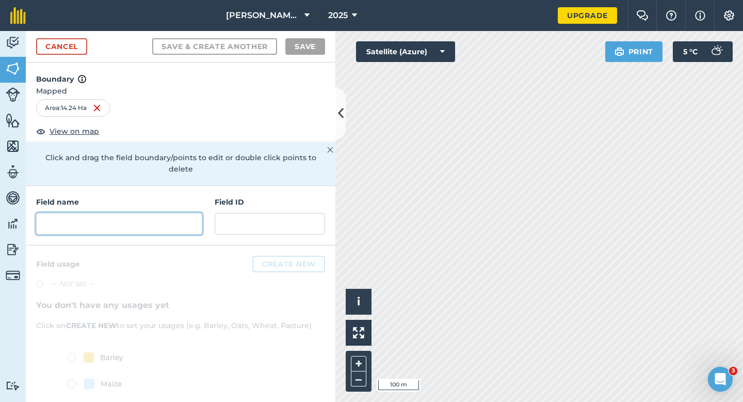
click at [186, 215] on input "text" at bounding box center [119, 224] width 166 height 22
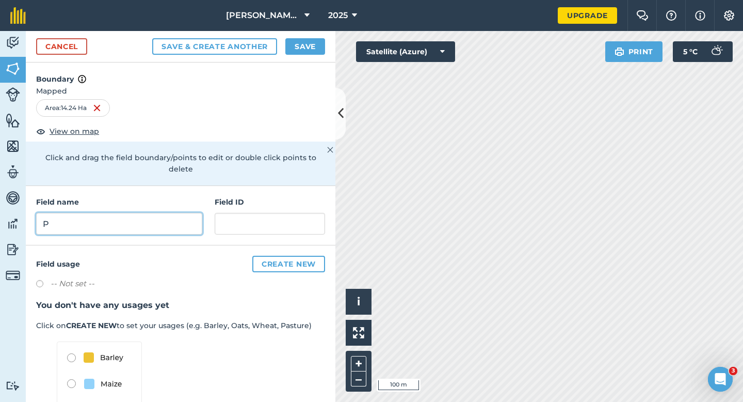
type input "P"
click at [300, 51] on button "Save" at bounding box center [305, 46] width 40 height 17
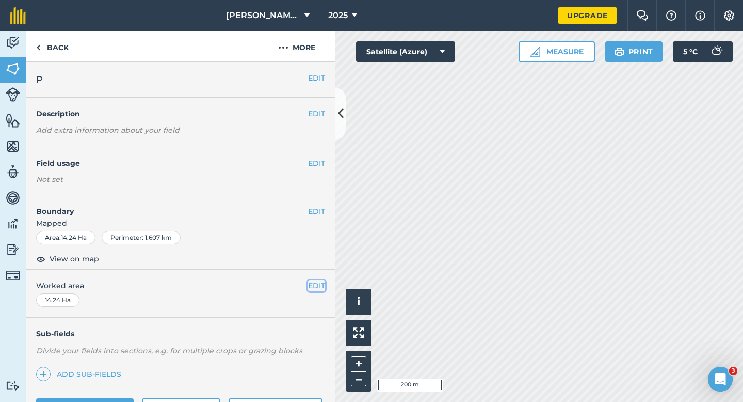
click at [315, 282] on button "EDIT" at bounding box center [316, 285] width 17 height 11
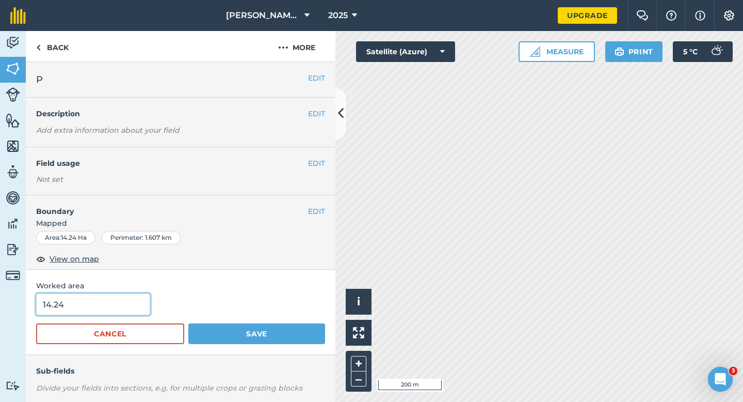
click at [133, 308] on input "14.24" at bounding box center [93, 304] width 114 height 22
type input "14.2"
click at [188, 323] on button "Save" at bounding box center [256, 333] width 137 height 21
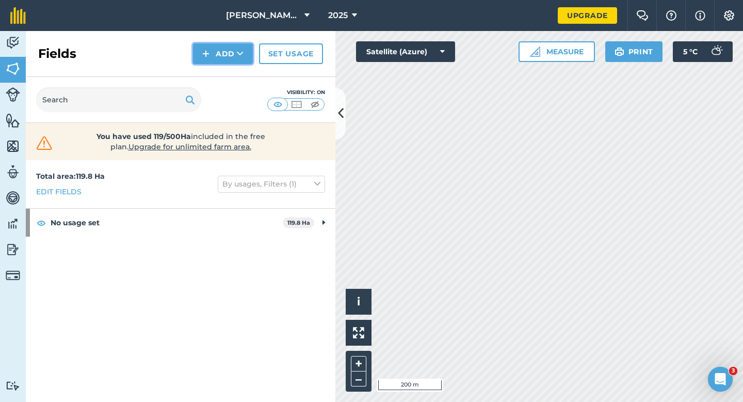
click at [225, 57] on button "Add" at bounding box center [223, 53] width 60 height 21
click at [225, 71] on link "Draw" at bounding box center [223, 77] width 57 height 23
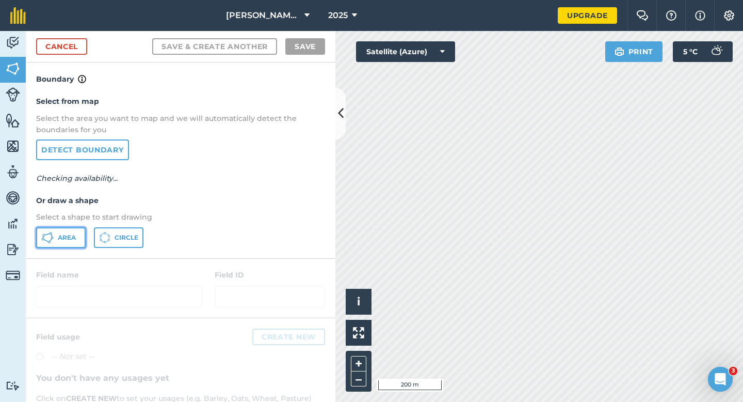
click at [59, 227] on button "Area" at bounding box center [61, 237] width 50 height 21
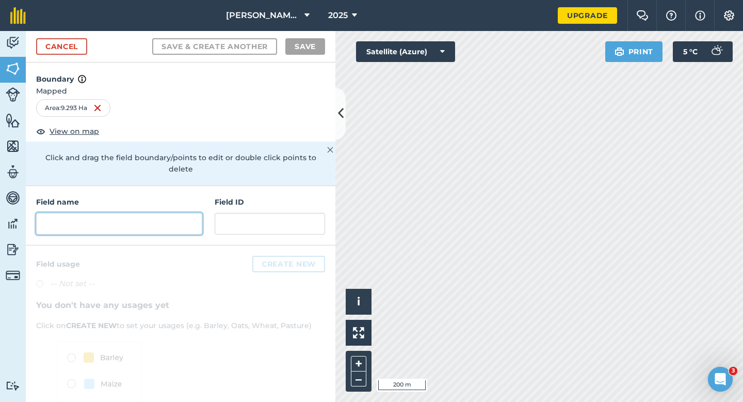
click at [199, 215] on input "text" at bounding box center [119, 224] width 166 height 22
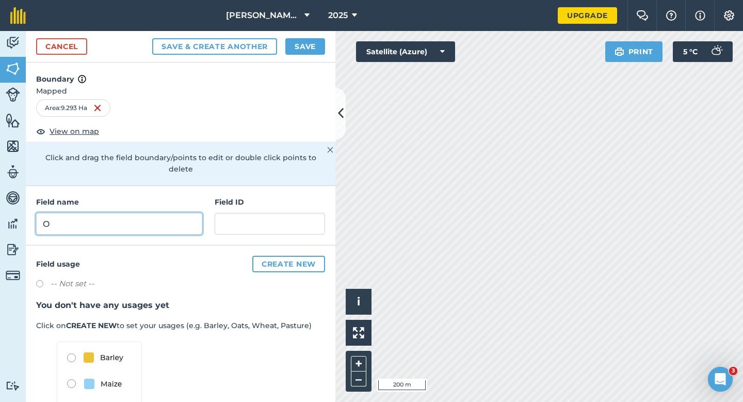
type input "O"
click at [325, 47] on button "Save" at bounding box center [305, 46] width 40 height 17
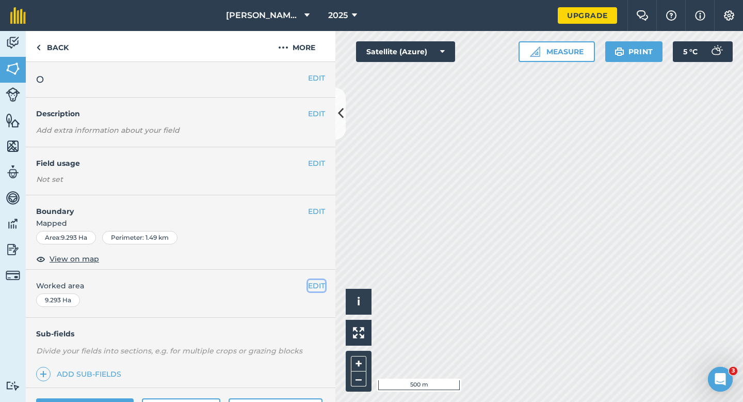
click at [315, 288] on button "EDIT" at bounding box center [316, 285] width 17 height 11
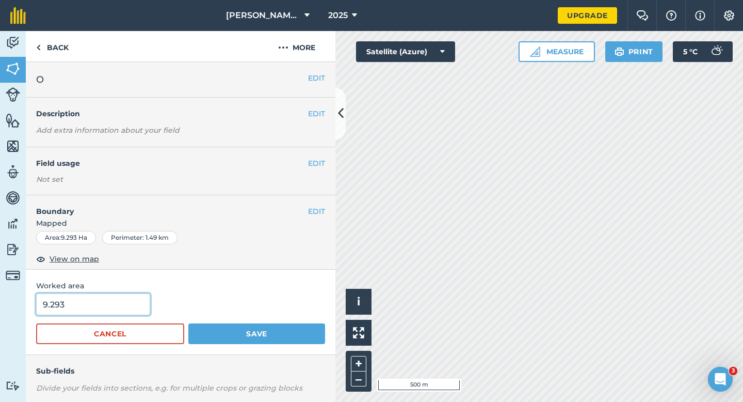
click at [97, 299] on input "9.293" at bounding box center [93, 304] width 114 height 22
click at [97, 304] on input "9.293" at bounding box center [93, 304] width 114 height 22
type input "9.23"
click at [188, 323] on button "Save" at bounding box center [256, 333] width 137 height 21
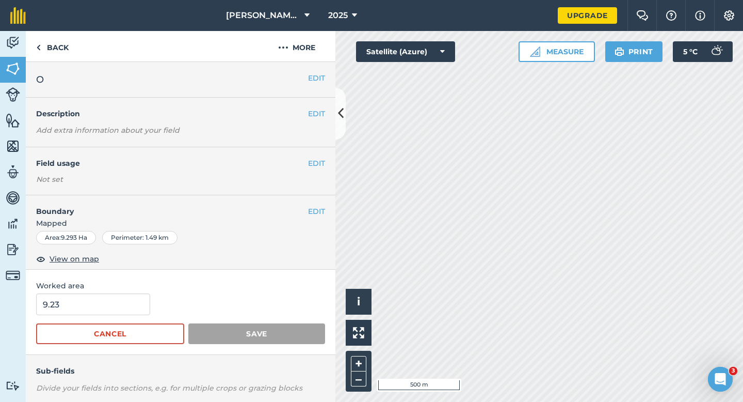
click at [320, 287] on div "Worked area 9.23 Cancel Save" at bounding box center [181, 311] width 310 height 85
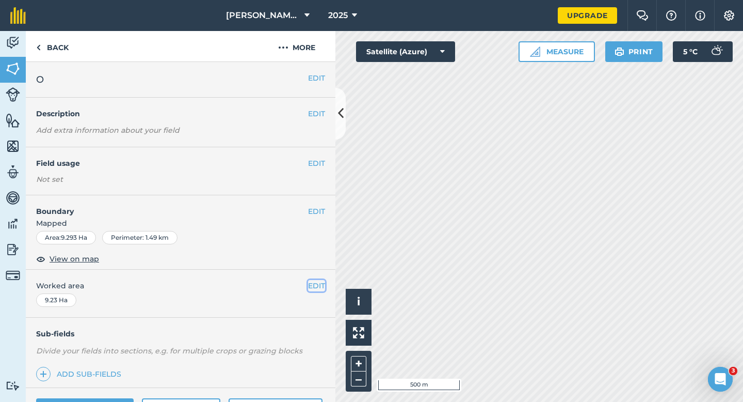
click at [318, 290] on button "EDIT" at bounding box center [316, 285] width 17 height 11
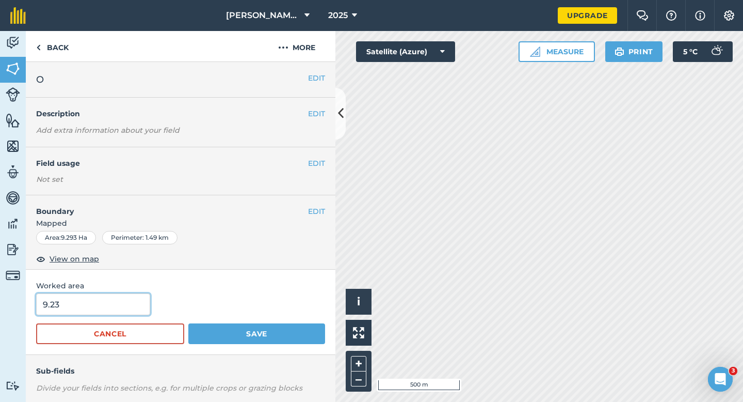
click at [137, 302] on input "9.23" at bounding box center [93, 304] width 114 height 22
type input "9.3"
click at [188, 323] on button "Save" at bounding box center [256, 333] width 137 height 21
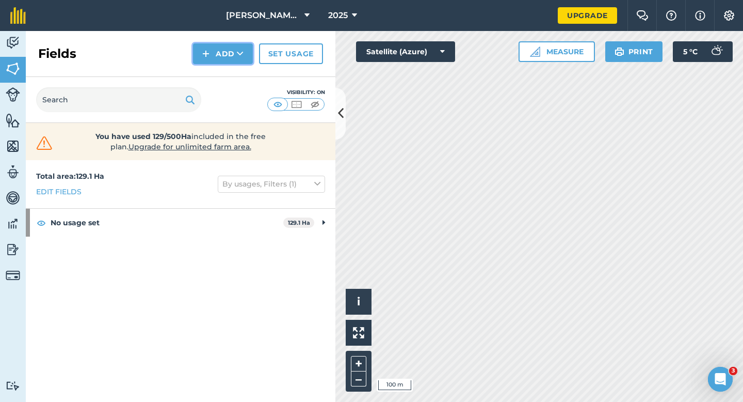
click at [218, 59] on button "Add" at bounding box center [223, 53] width 60 height 21
click at [218, 67] on link "Draw" at bounding box center [223, 77] width 57 height 23
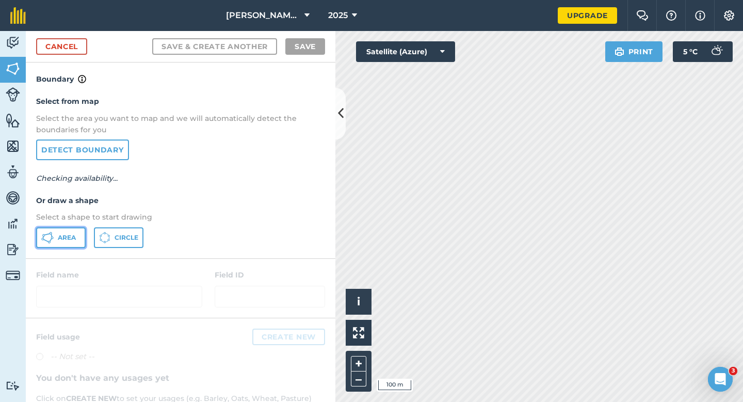
click at [70, 238] on span "Area" at bounding box center [67, 237] width 18 height 8
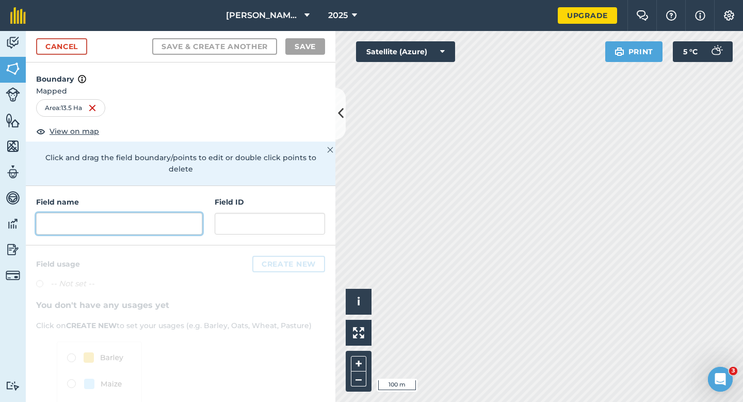
click at [157, 213] on input "text" at bounding box center [119, 224] width 166 height 22
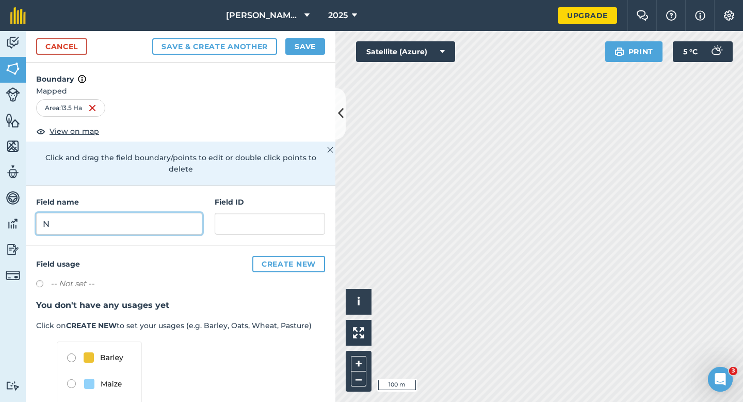
type input "N"
click at [293, 37] on div "Cancel Save & Create Another Save" at bounding box center [181, 46] width 310 height 31
click at [302, 49] on button "Save" at bounding box center [305, 46] width 40 height 17
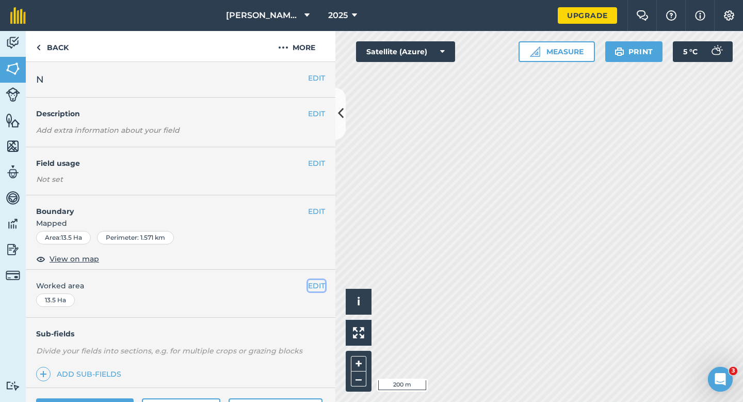
click at [320, 286] on button "EDIT" at bounding box center [316, 285] width 17 height 11
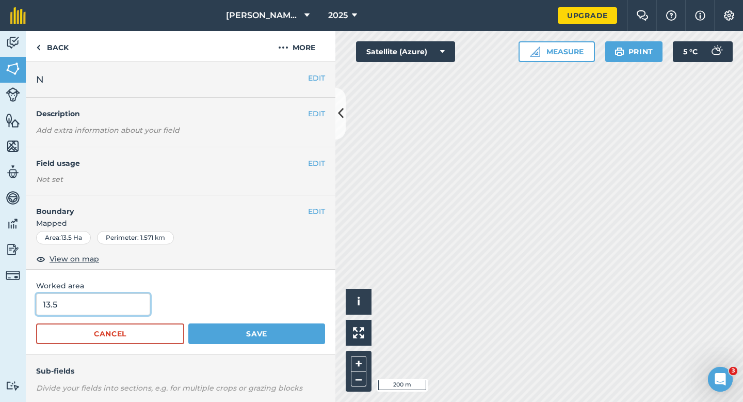
click at [106, 296] on input "13.5" at bounding box center [93, 304] width 114 height 22
click at [188, 323] on button "Save" at bounding box center [256, 333] width 137 height 21
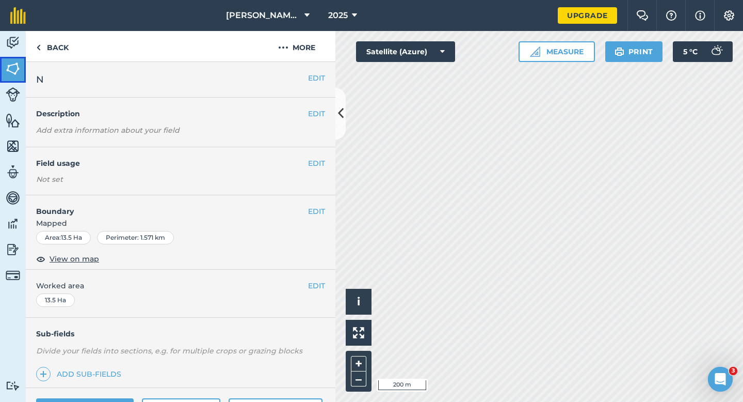
click at [8, 58] on link "Fields" at bounding box center [13, 70] width 26 height 26
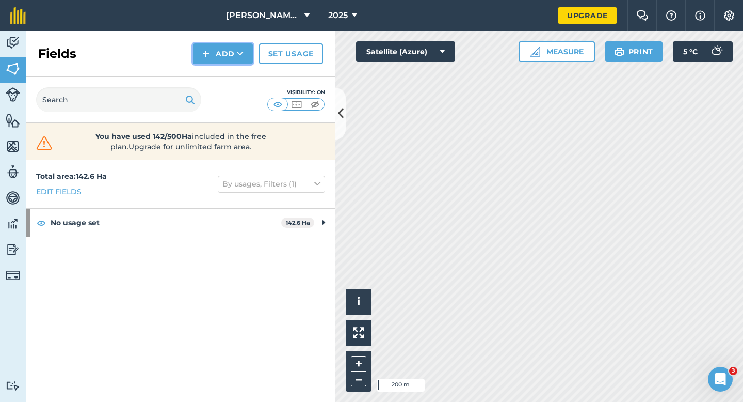
click at [220, 51] on button "Add" at bounding box center [223, 53] width 60 height 21
click at [226, 79] on link "Draw" at bounding box center [223, 77] width 57 height 23
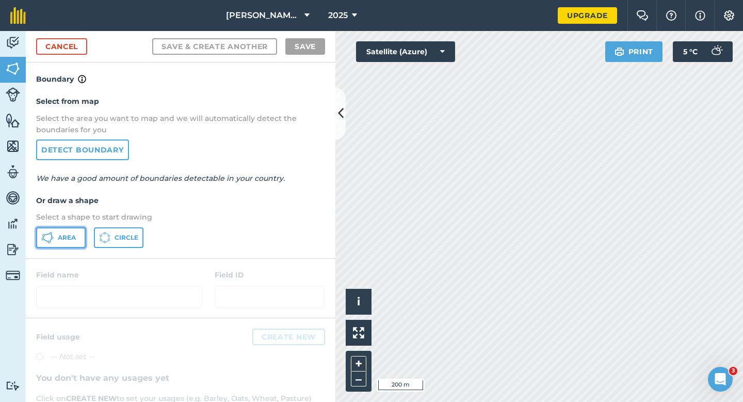
click at [68, 238] on span "Area" at bounding box center [67, 237] width 18 height 8
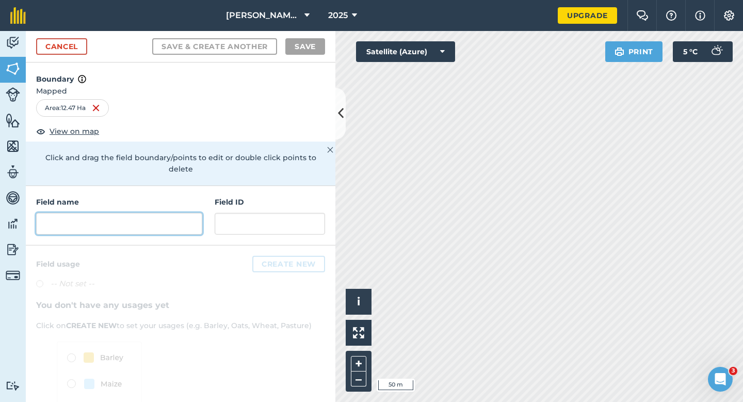
click at [163, 221] on input "text" at bounding box center [119, 224] width 166 height 22
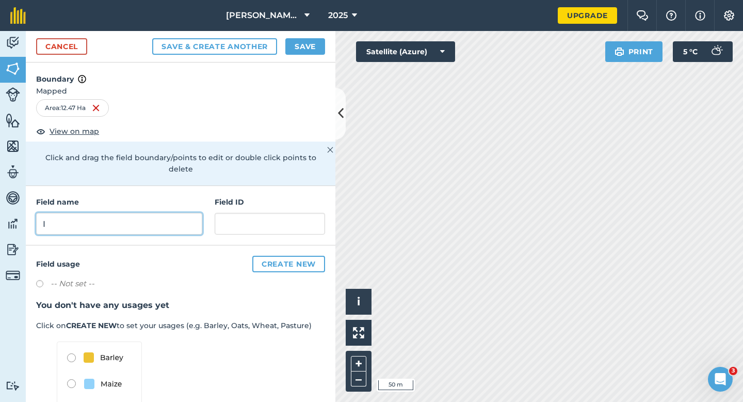
type input "I"
click at [305, 47] on button "Save" at bounding box center [305, 46] width 40 height 17
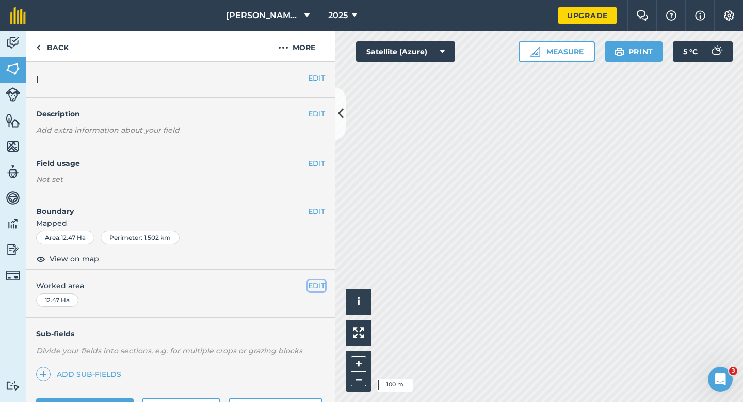
click at [313, 284] on button "EDIT" at bounding box center [316, 285] width 17 height 11
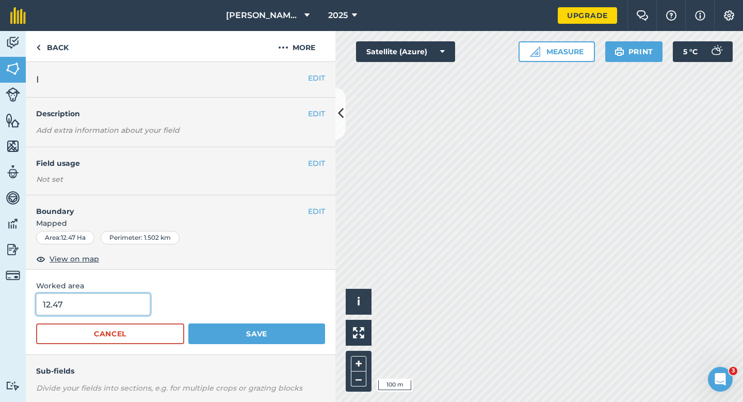
click at [110, 307] on input "12.47" at bounding box center [93, 304] width 114 height 22
type input "12.5"
click at [188, 323] on button "Save" at bounding box center [256, 333] width 137 height 21
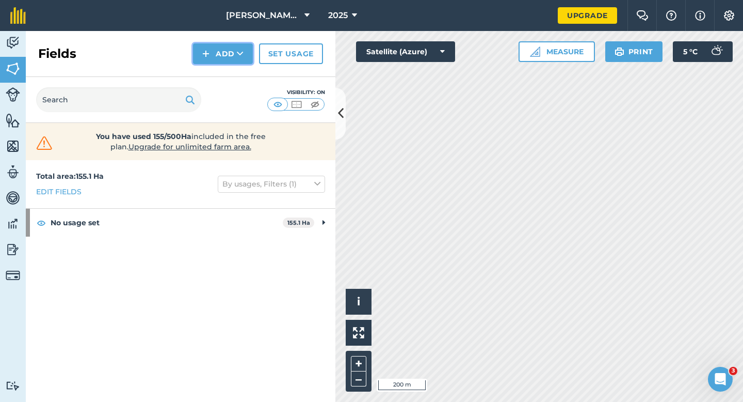
click at [219, 60] on button "Add" at bounding box center [223, 53] width 60 height 21
click at [226, 76] on link "Draw" at bounding box center [223, 77] width 57 height 23
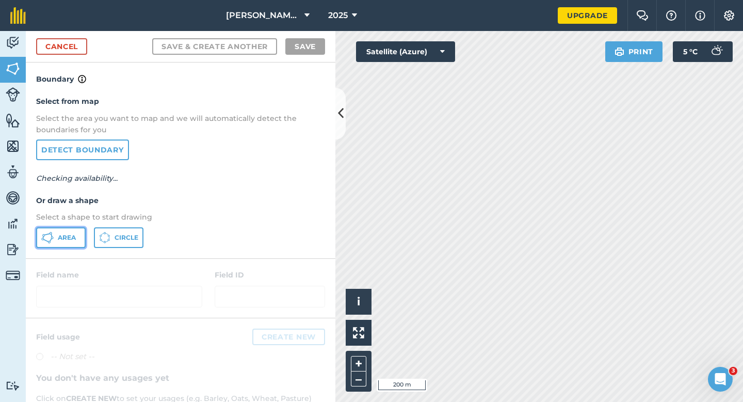
click at [84, 232] on button "Area" at bounding box center [61, 237] width 50 height 21
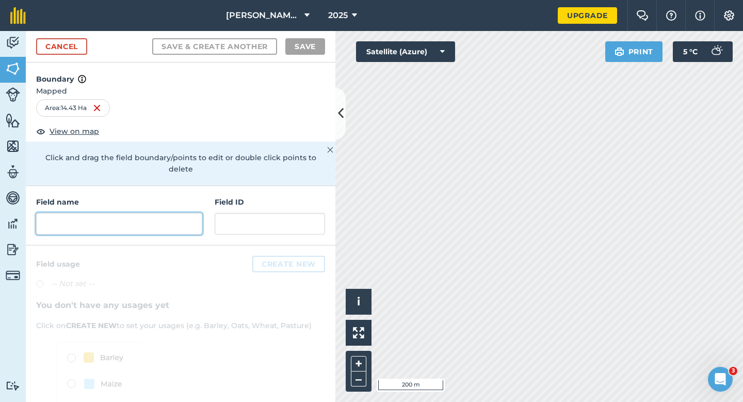
click at [169, 213] on input "text" at bounding box center [119, 224] width 166 height 22
type input "O"
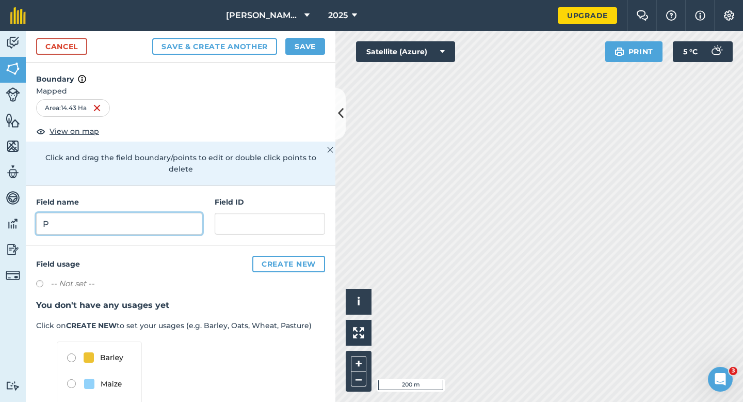
type input "P"
click at [321, 49] on button "Save" at bounding box center [305, 46] width 40 height 17
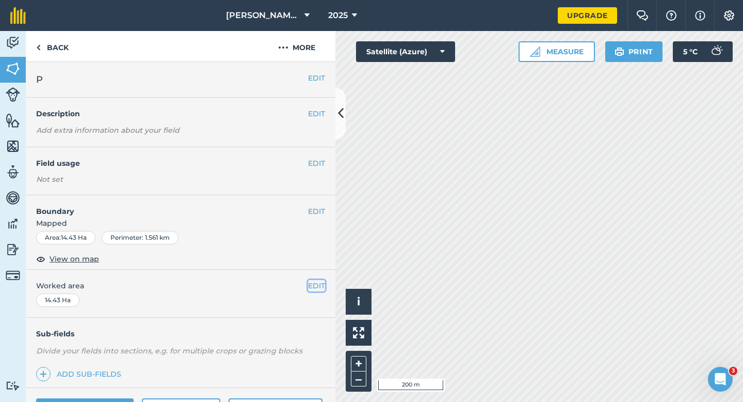
click at [311, 288] on button "EDIT" at bounding box center [316, 285] width 17 height 11
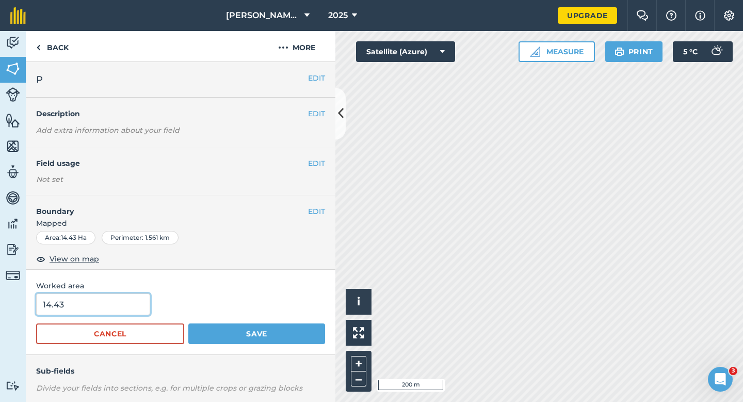
click at [94, 312] on input "14.43" at bounding box center [93, 304] width 114 height 22
type input "14.4"
click at [188, 323] on button "Save" at bounding box center [256, 333] width 137 height 21
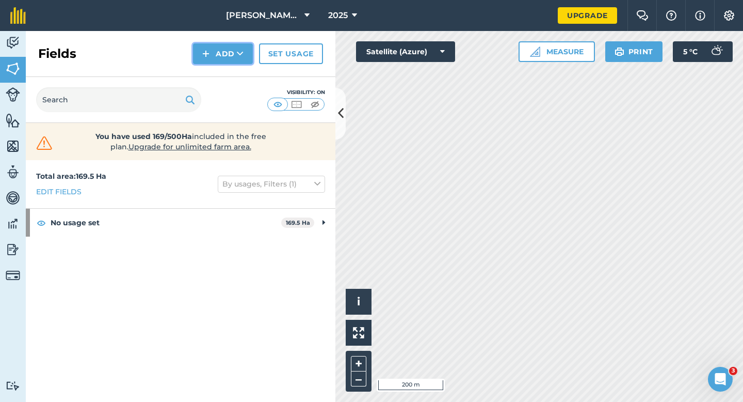
click at [218, 60] on button "Add" at bounding box center [223, 53] width 60 height 21
click at [218, 74] on link "Draw" at bounding box center [223, 77] width 57 height 23
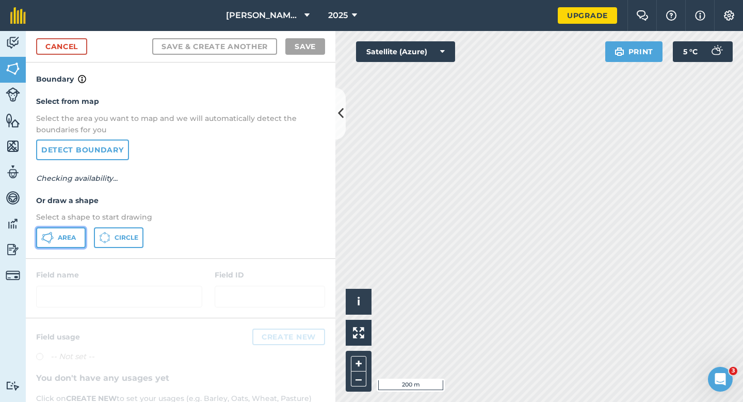
click at [69, 237] on span "Area" at bounding box center [67, 237] width 18 height 8
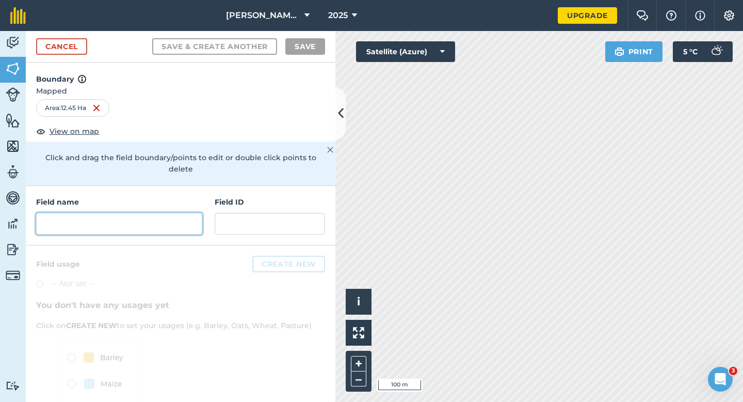
click at [167, 213] on input "text" at bounding box center [119, 224] width 166 height 22
click at [158, 221] on input "text" at bounding box center [119, 224] width 166 height 22
click at [158, 215] on input "text" at bounding box center [119, 224] width 166 height 22
type input "o"
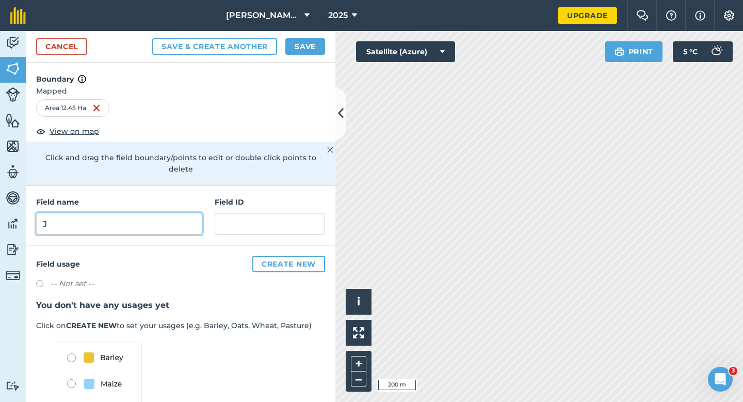
type input "J"
click at [294, 48] on button "Save" at bounding box center [305, 46] width 40 height 17
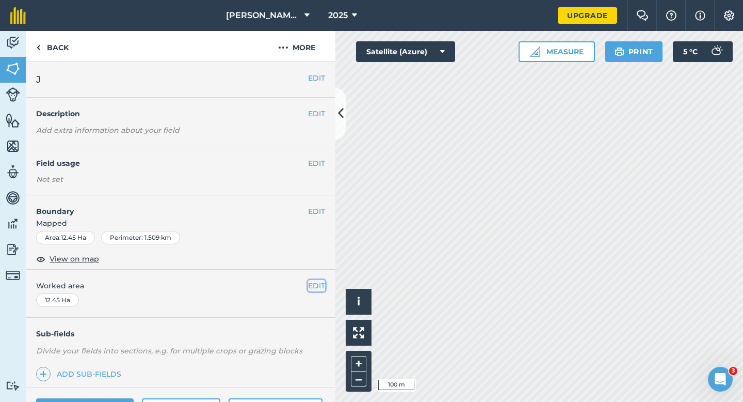
click at [323, 284] on button "EDIT" at bounding box center [316, 285] width 17 height 11
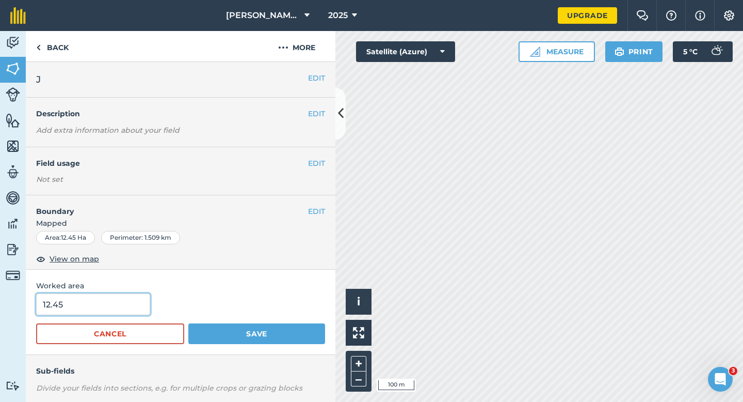
click at [79, 301] on input "12.45" at bounding box center [93, 304] width 114 height 22
type input "12.5"
click at [188, 323] on button "Save" at bounding box center [256, 333] width 137 height 21
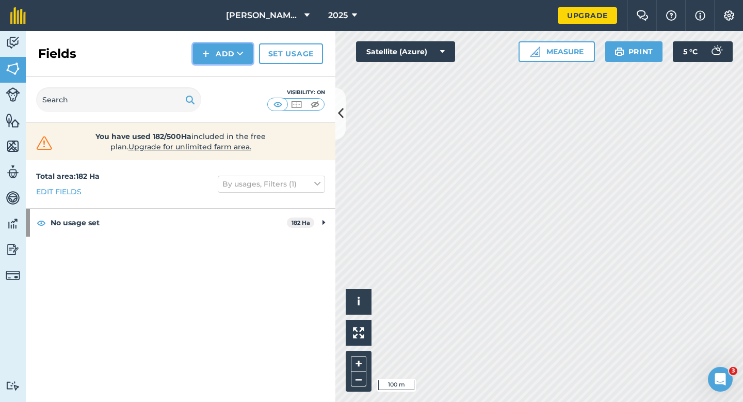
click at [234, 60] on button "Add" at bounding box center [223, 53] width 60 height 21
click at [234, 64] on div "Fields Add Draw Import Set usage" at bounding box center [181, 54] width 310 height 46
click at [234, 55] on button "Add" at bounding box center [223, 53] width 60 height 21
click at [234, 75] on link "Draw" at bounding box center [223, 77] width 57 height 23
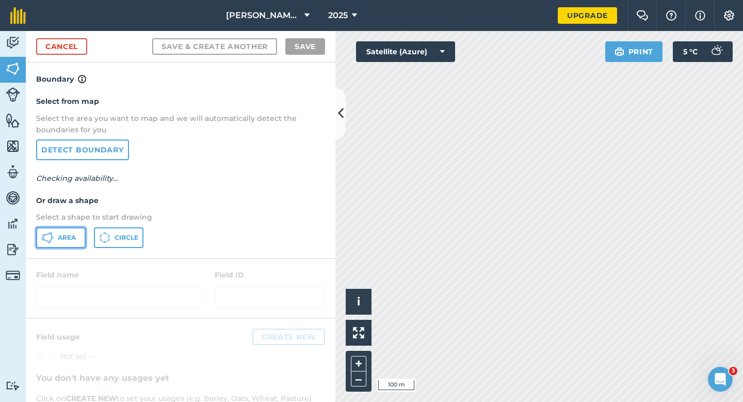
click at [70, 238] on span "Area" at bounding box center [67, 237] width 18 height 8
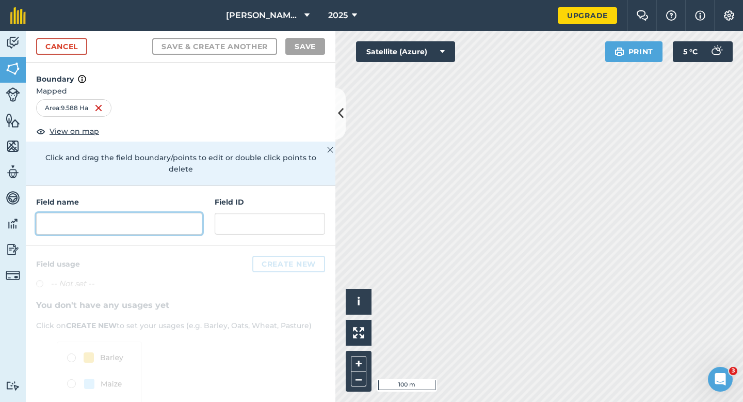
click at [120, 218] on input "text" at bounding box center [119, 224] width 166 height 22
click at [158, 213] on input "text" at bounding box center [119, 224] width 166 height 22
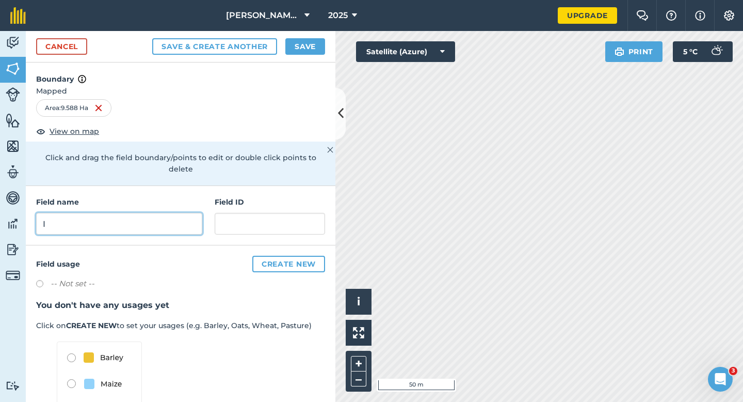
type input "I"
click at [300, 49] on button "Save" at bounding box center [305, 46] width 40 height 17
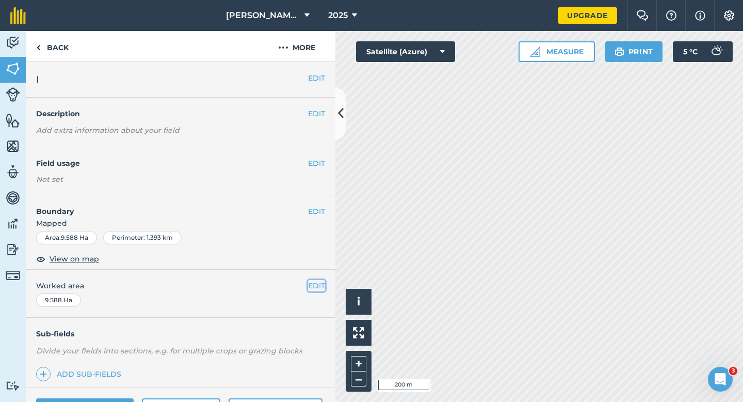
click at [309, 290] on button "EDIT" at bounding box center [316, 285] width 17 height 11
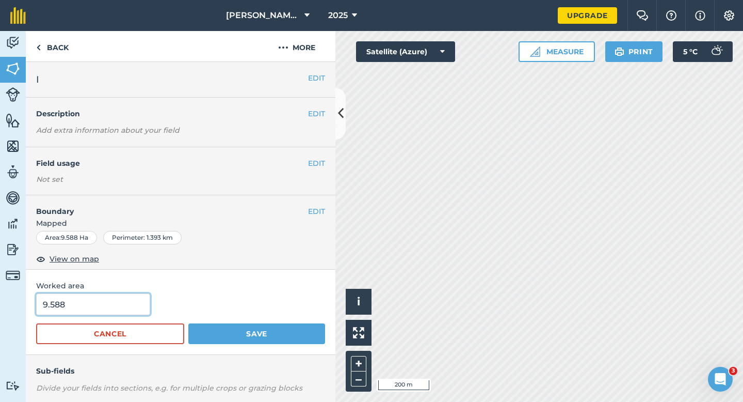
click at [103, 310] on input "9.588" at bounding box center [93, 304] width 114 height 22
type input "9.6"
click at [188, 323] on button "Save" at bounding box center [256, 333] width 137 height 21
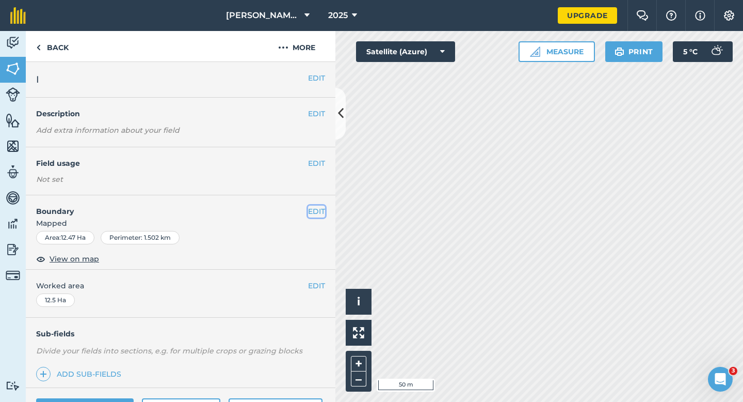
click at [312, 208] on button "EDIT" at bounding box center [316, 210] width 17 height 11
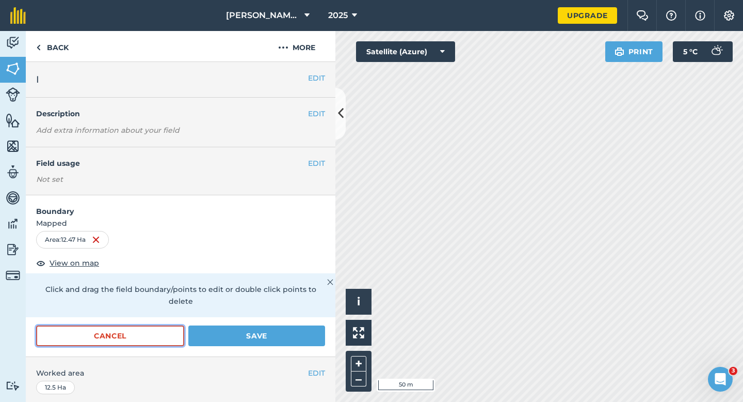
click at [129, 325] on button "Cancel" at bounding box center [110, 335] width 148 height 21
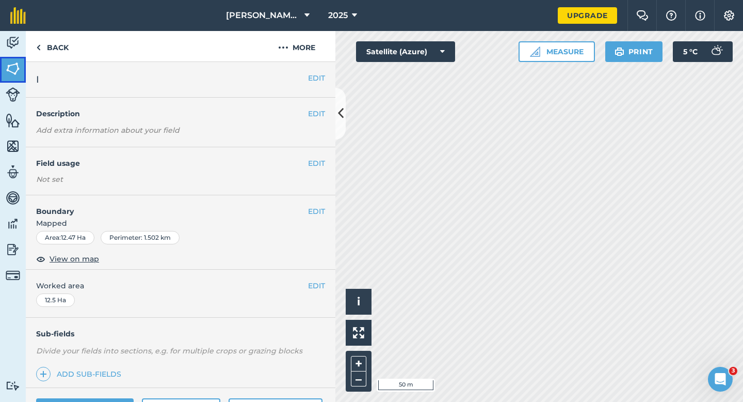
click at [0, 81] on link "Fields" at bounding box center [13, 70] width 26 height 26
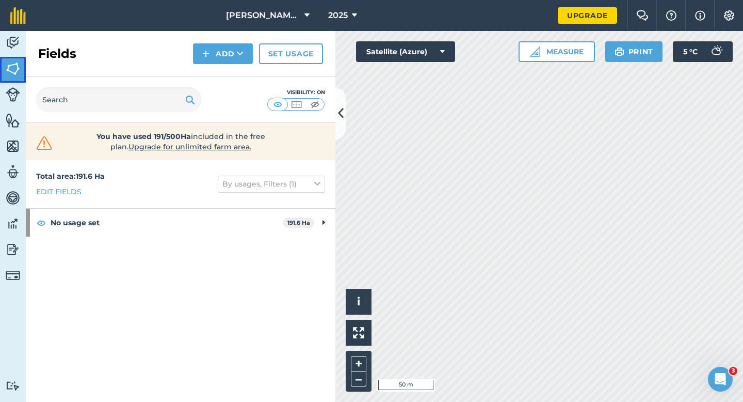
click at [4, 65] on link "Fields" at bounding box center [13, 70] width 26 height 26
click at [198, 63] on button "Add" at bounding box center [223, 53] width 60 height 21
click at [210, 76] on link "Draw" at bounding box center [223, 77] width 57 height 23
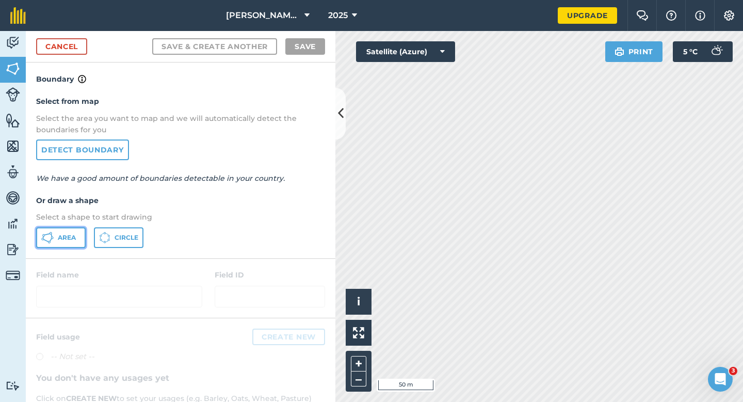
click at [66, 232] on button "Area" at bounding box center [61, 237] width 50 height 21
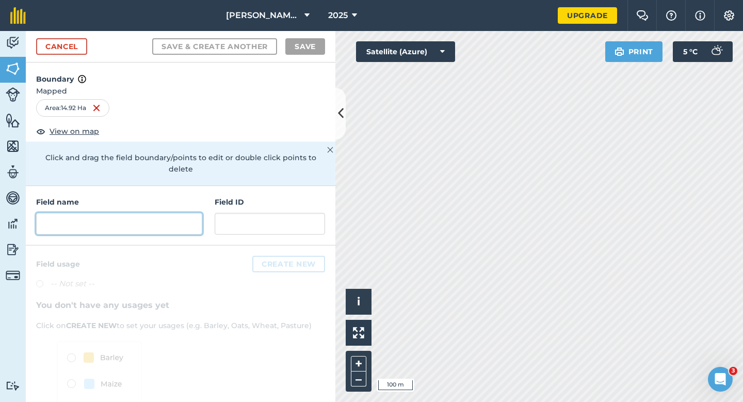
click at [179, 215] on input "text" at bounding box center [119, 224] width 166 height 22
click at [179, 213] on input "text" at bounding box center [119, 224] width 166 height 22
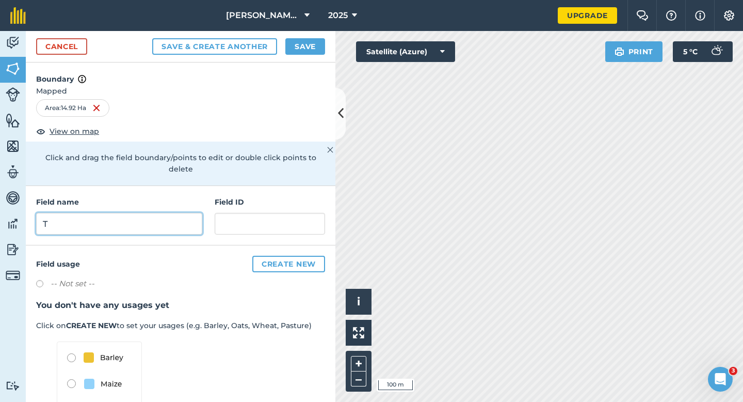
type input "T"
click at [302, 45] on button "Save" at bounding box center [305, 46] width 40 height 17
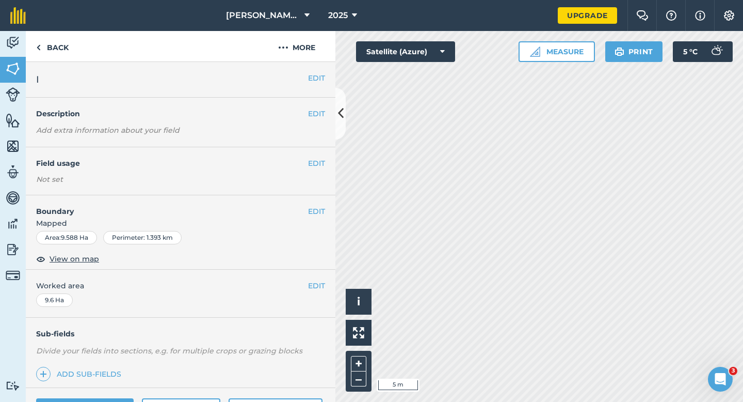
click at [322, 202] on div "EDIT Boundary Mapped Area : 9.588 Ha Perimeter : 1.393 km View on map" at bounding box center [181, 232] width 310 height 74
click at [321, 207] on button "EDIT" at bounding box center [316, 210] width 17 height 11
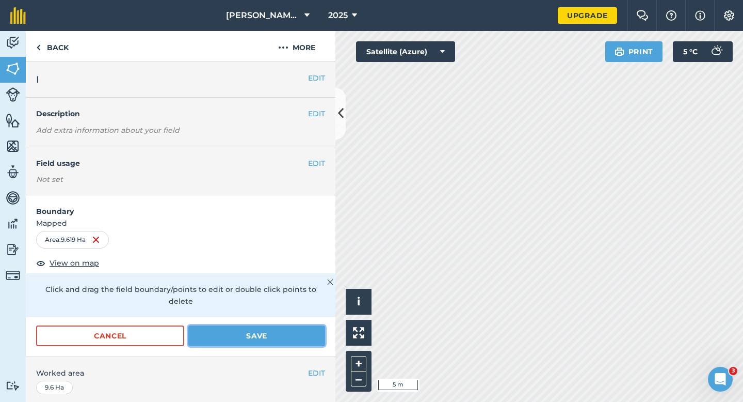
click at [305, 325] on button "Save" at bounding box center [256, 335] width 137 height 21
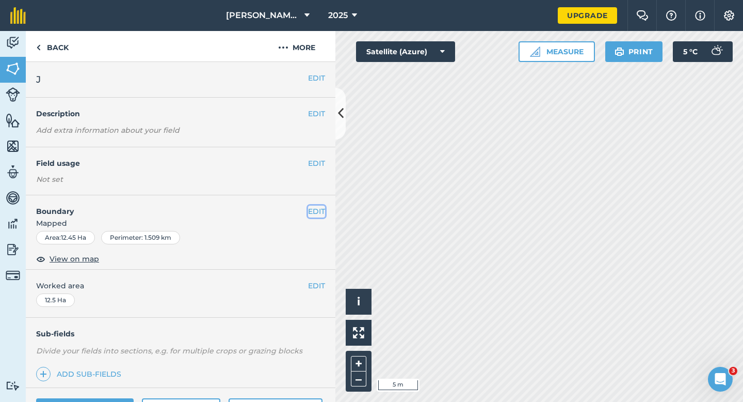
click at [316, 212] on button "EDIT" at bounding box center [316, 210] width 17 height 11
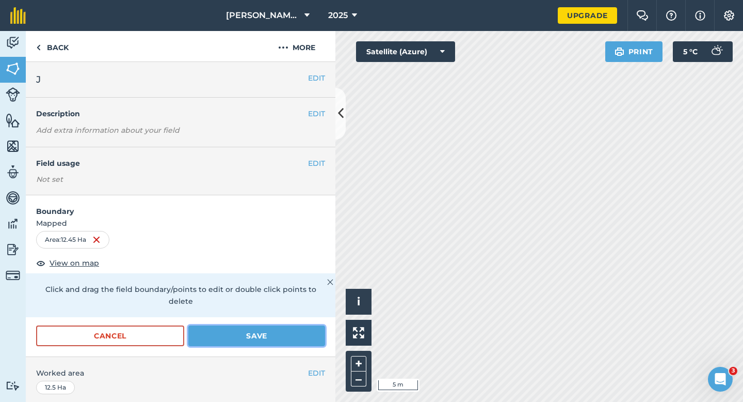
click at [297, 329] on button "Save" at bounding box center [256, 335] width 137 height 21
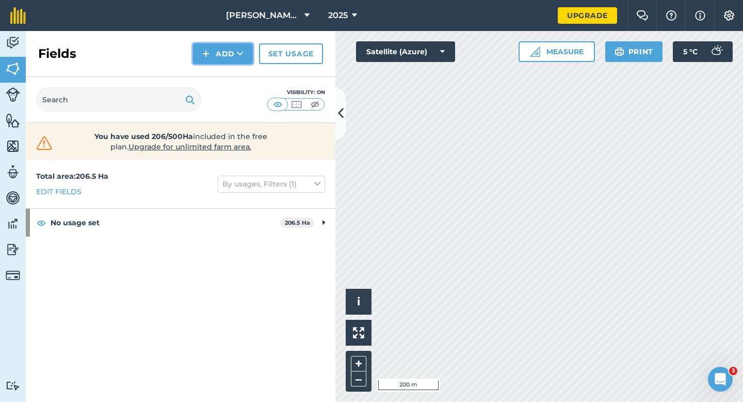
click at [214, 52] on button "Add" at bounding box center [223, 53] width 60 height 21
click at [214, 72] on link "Draw" at bounding box center [223, 77] width 57 height 23
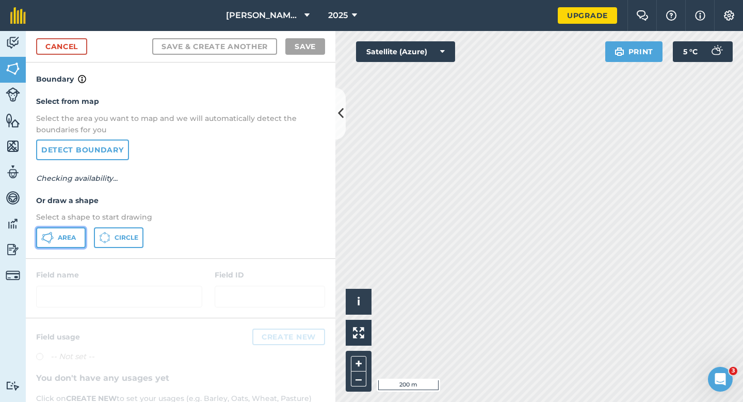
click at [65, 241] on span "Area" at bounding box center [67, 237] width 18 height 8
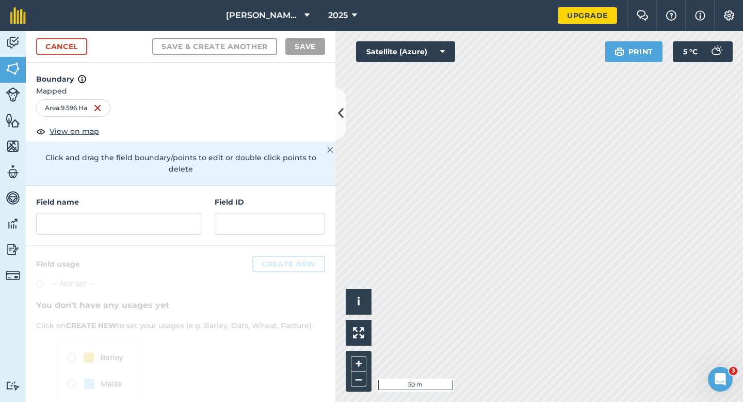
click at [172, 200] on div "Field name" at bounding box center [119, 215] width 166 height 38
click at [172, 213] on input "text" at bounding box center [119, 224] width 166 height 22
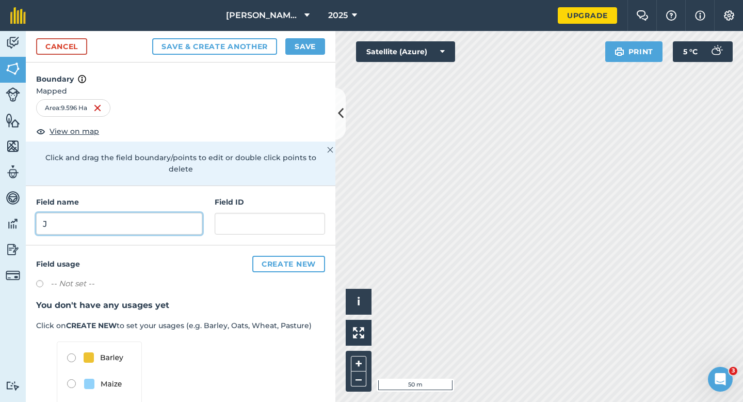
type input "J"
click at [298, 54] on button "Save" at bounding box center [305, 46] width 40 height 17
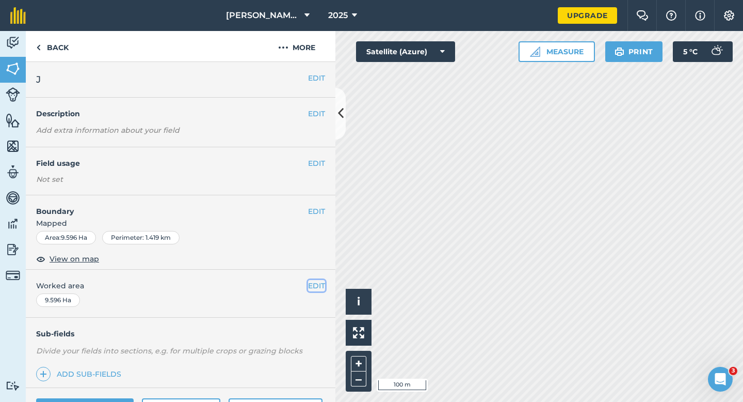
click at [311, 284] on button "EDIT" at bounding box center [316, 285] width 17 height 11
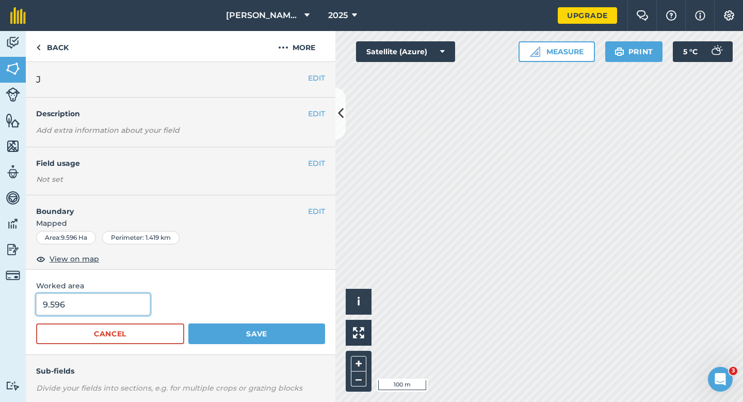
click at [101, 305] on input "9.596" at bounding box center [93, 304] width 114 height 22
type input "9.6"
click at [188, 323] on button "Save" at bounding box center [256, 333] width 137 height 21
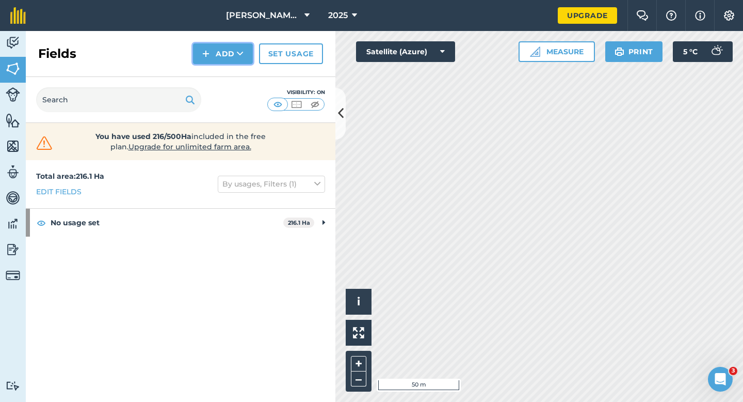
click at [212, 61] on button "Add" at bounding box center [223, 53] width 60 height 21
click at [212, 73] on link "Draw" at bounding box center [223, 77] width 57 height 23
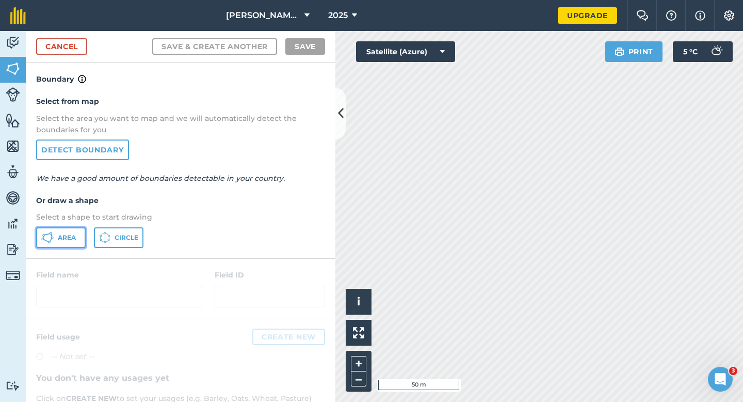
click at [57, 243] on button "Area" at bounding box center [61, 237] width 50 height 21
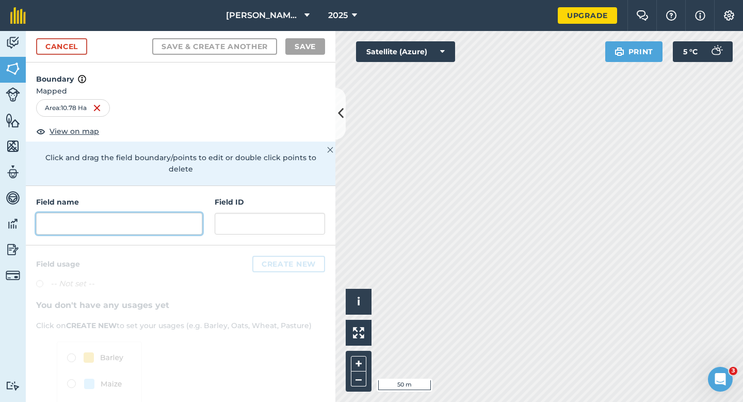
click at [168, 213] on input "text" at bounding box center [119, 224] width 166 height 22
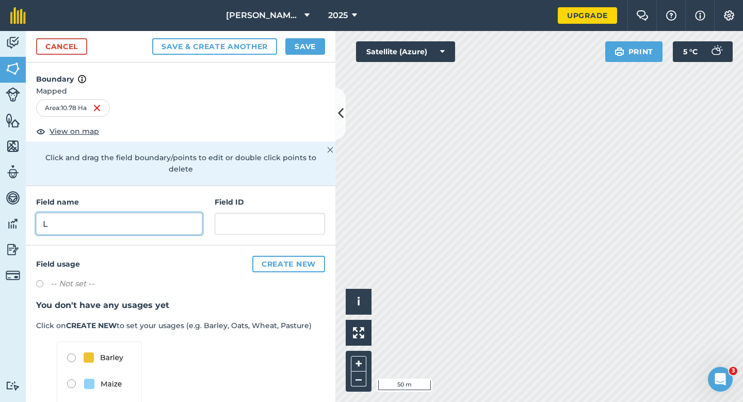
type input "L"
click at [300, 44] on button "Save" at bounding box center [305, 46] width 40 height 17
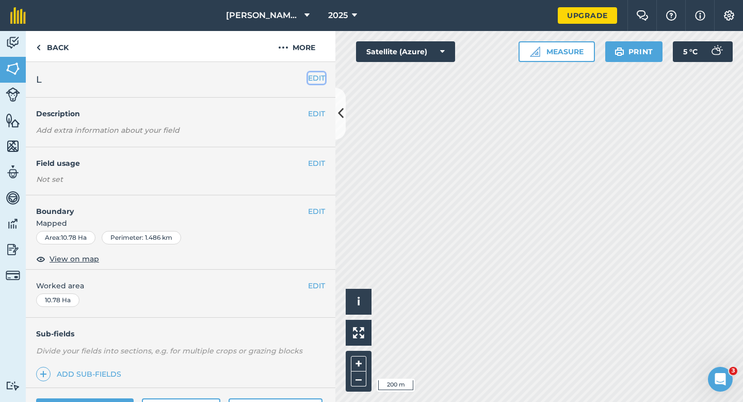
click at [320, 75] on button "EDIT" at bounding box center [316, 77] width 17 height 11
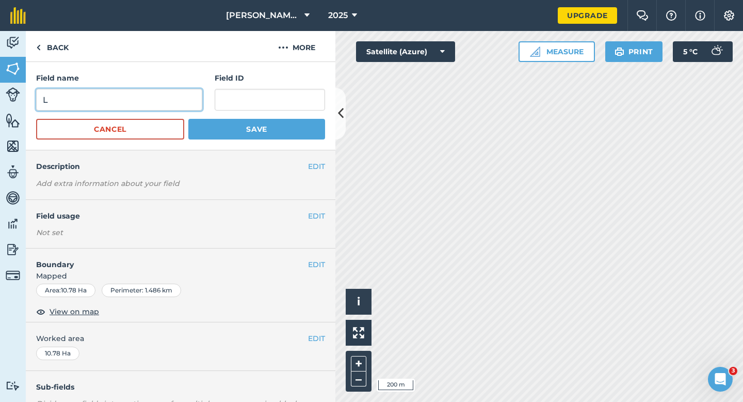
click at [163, 105] on input "L" at bounding box center [119, 100] width 166 height 22
click at [163, 105] on input "K" at bounding box center [119, 100] width 166 height 22
type input "K"
click at [188, 119] on button "Save" at bounding box center [256, 129] width 137 height 21
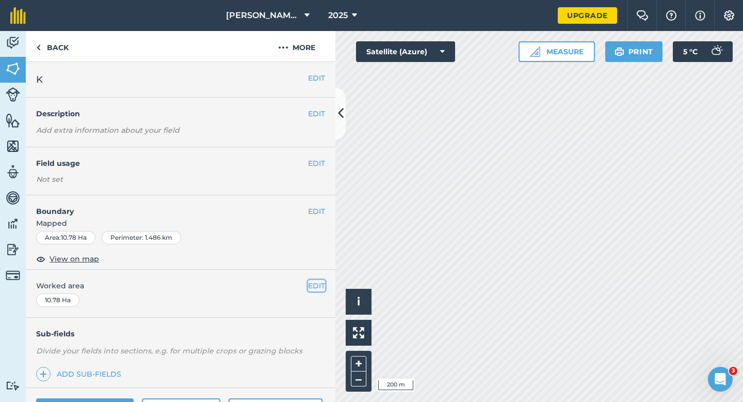
click at [317, 288] on button "EDIT" at bounding box center [316, 285] width 17 height 11
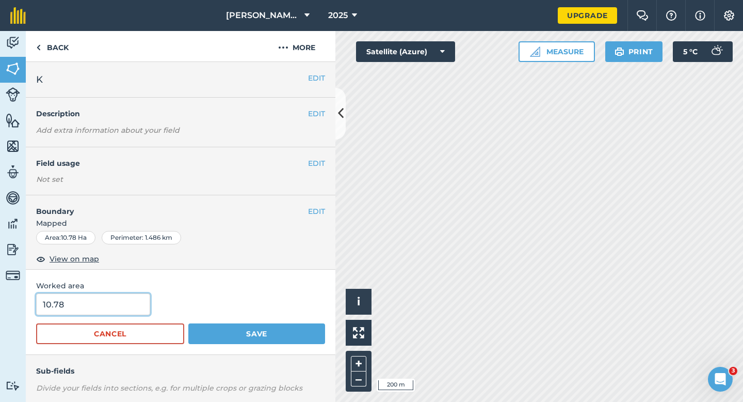
click at [107, 311] on input "10.78" at bounding box center [93, 304] width 114 height 22
type input "10.8"
click at [188, 323] on button "Save" at bounding box center [256, 333] width 137 height 21
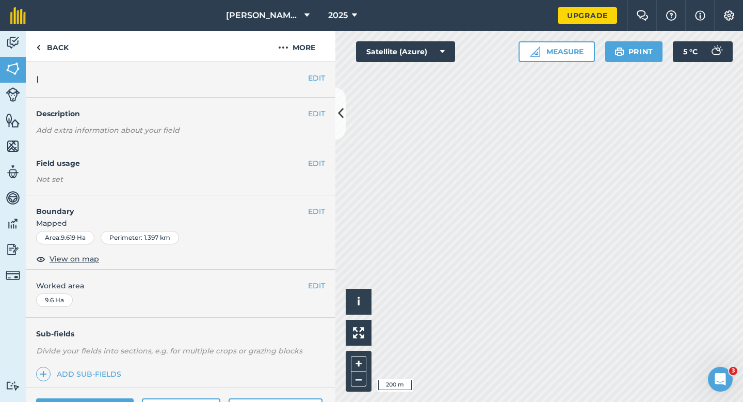
click at [319, 70] on div "EDIT I" at bounding box center [181, 80] width 310 height 36
click at [319, 74] on button "EDIT" at bounding box center [316, 77] width 17 height 11
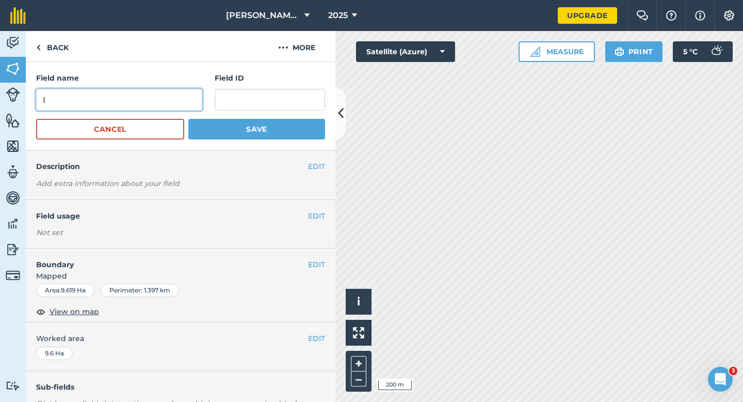
click at [182, 93] on input "I" at bounding box center [119, 100] width 166 height 22
click at [182, 93] on input "LI" at bounding box center [119, 100] width 166 height 22
type input "LI"
click at [188, 119] on button "Save" at bounding box center [256, 129] width 137 height 21
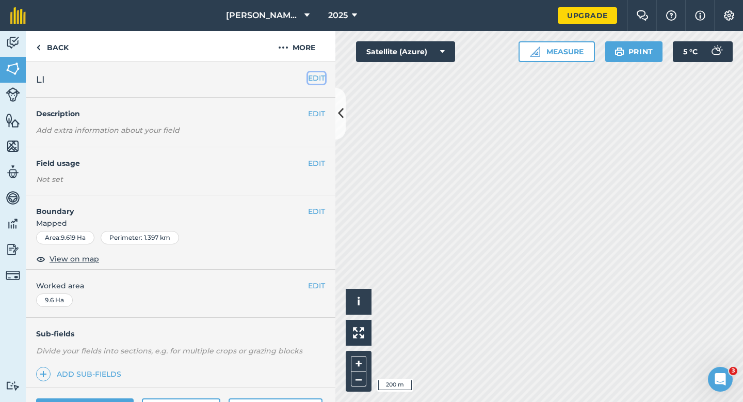
click at [312, 78] on button "EDIT" at bounding box center [316, 77] width 17 height 11
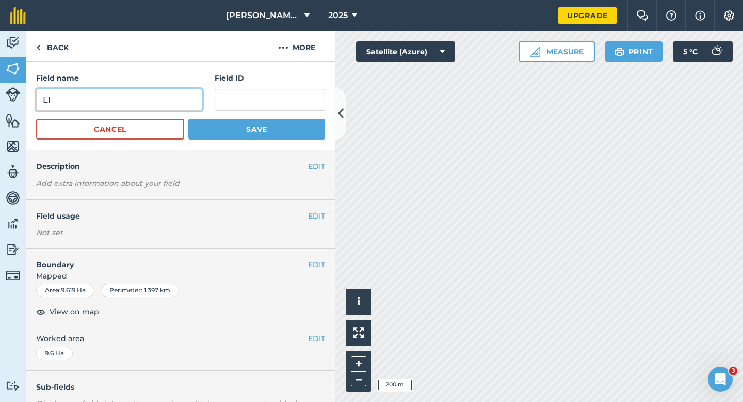
click at [163, 98] on input "LI" at bounding box center [119, 100] width 166 height 22
type input "L"
click at [188, 119] on button "Save" at bounding box center [256, 129] width 137 height 21
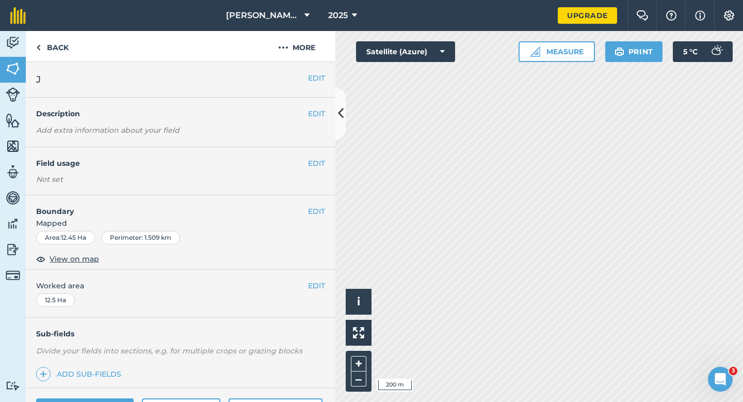
click at [331, 78] on div "EDIT J" at bounding box center [181, 80] width 310 height 36
click at [324, 78] on button "EDIT" at bounding box center [316, 77] width 17 height 11
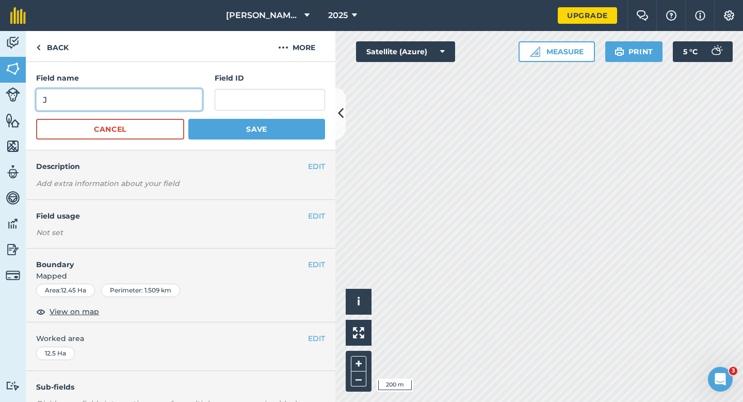
click at [180, 105] on input "J" at bounding box center [119, 100] width 166 height 22
click at [180, 105] on input "M" at bounding box center [119, 100] width 166 height 22
type input "M"
click at [188, 119] on button "Save" at bounding box center [256, 129] width 137 height 21
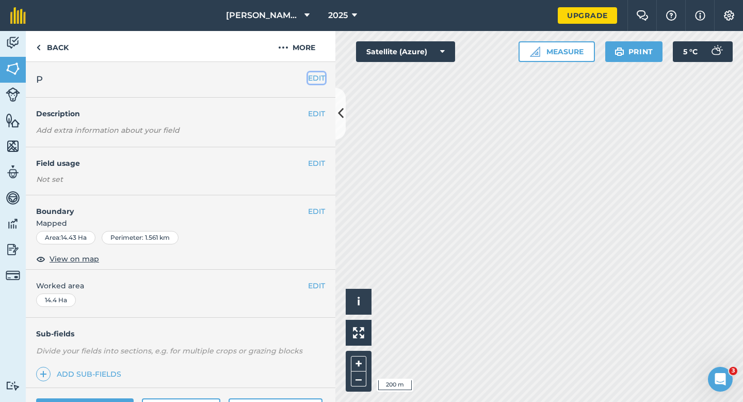
click at [318, 81] on button "EDIT" at bounding box center [316, 77] width 17 height 11
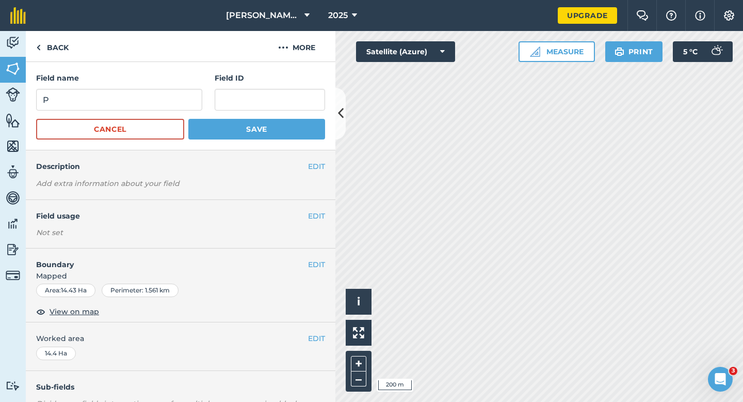
click at [194, 88] on div "Field name P" at bounding box center [119, 91] width 166 height 38
click at [190, 95] on input "P" at bounding box center [119, 100] width 166 height 22
click at [190, 95] on input "N" at bounding box center [119, 100] width 166 height 22
type input "N"
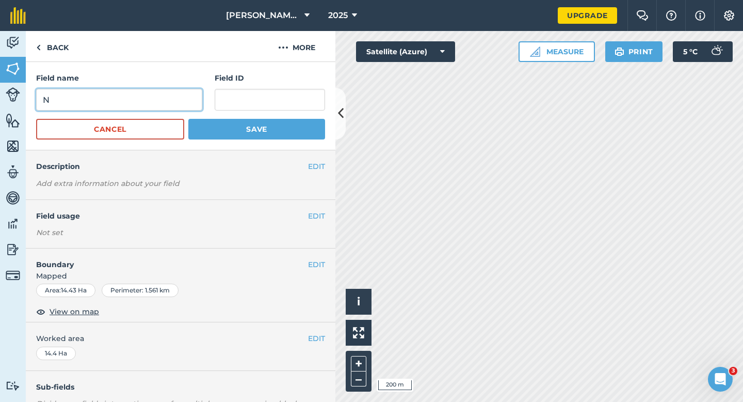
click at [188, 119] on button "Save" at bounding box center [256, 129] width 137 height 21
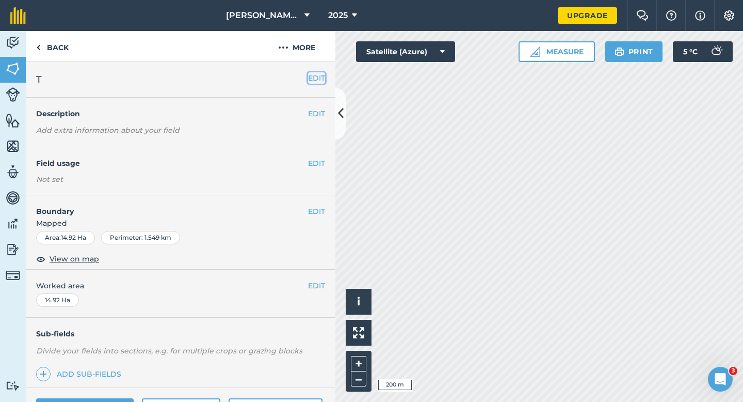
click at [318, 82] on button "EDIT" at bounding box center [316, 77] width 17 height 11
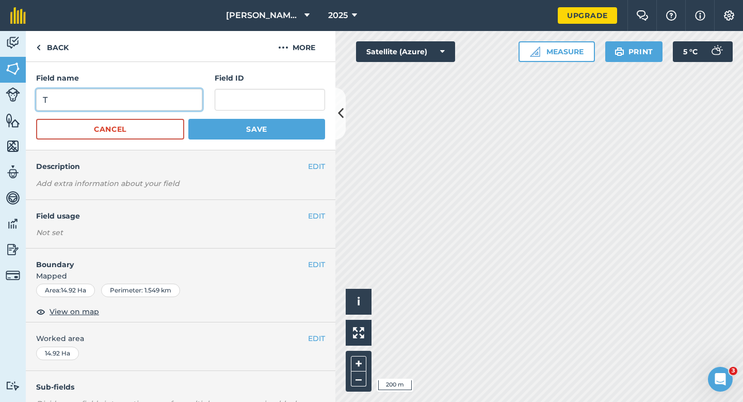
click at [191, 98] on input "T" at bounding box center [119, 100] width 166 height 22
type input "O"
click at [188, 119] on button "Save" at bounding box center [256, 129] width 137 height 21
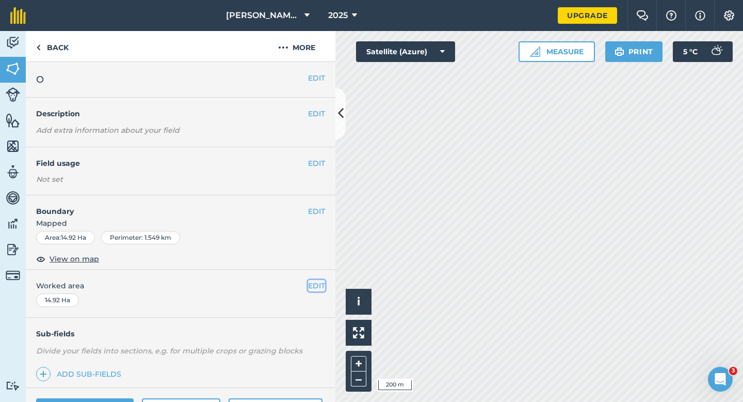
click at [317, 286] on button "EDIT" at bounding box center [316, 285] width 17 height 11
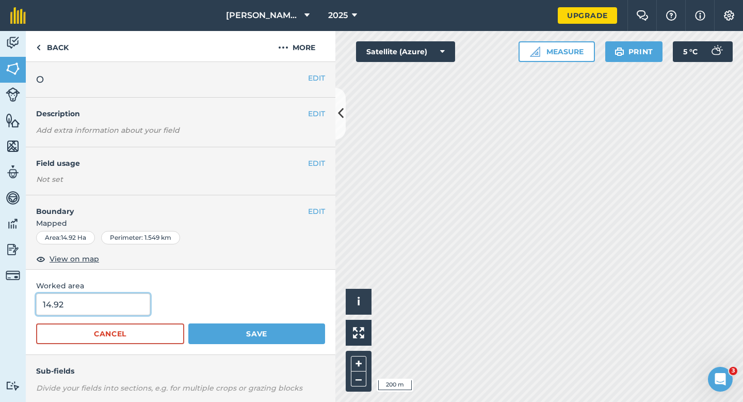
click at [129, 305] on input "14.92" at bounding box center [93, 304] width 114 height 22
type input "15"
click at [188, 323] on button "Save" at bounding box center [256, 333] width 137 height 21
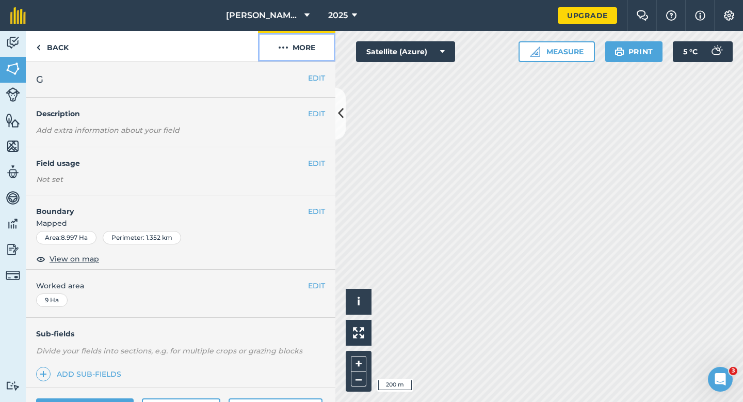
click at [309, 50] on button "More" at bounding box center [296, 46] width 77 height 30
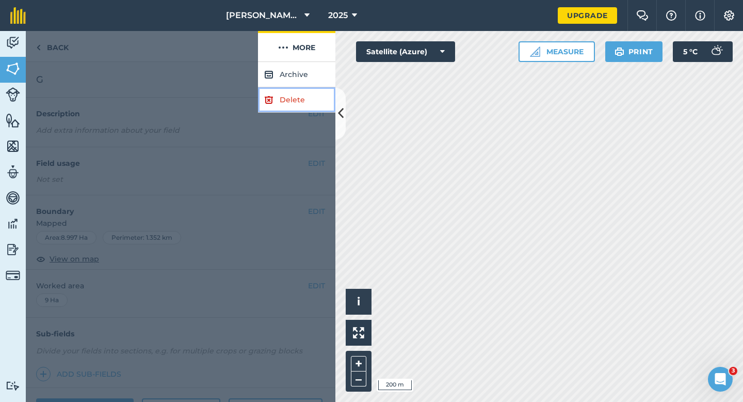
click at [309, 94] on link "Delete" at bounding box center [296, 99] width 77 height 25
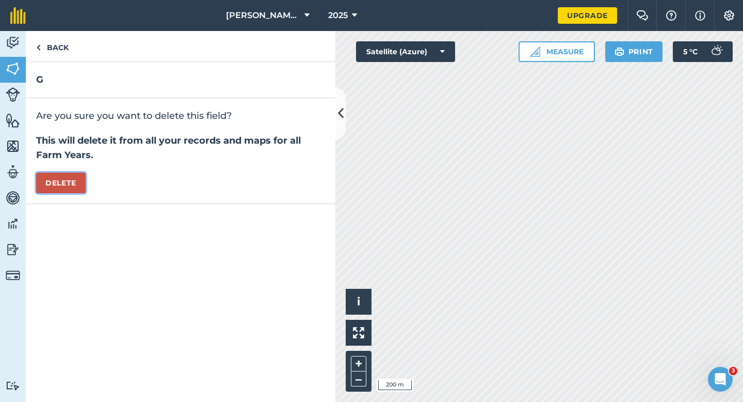
click at [81, 186] on button "Delete" at bounding box center [61, 182] width 50 height 21
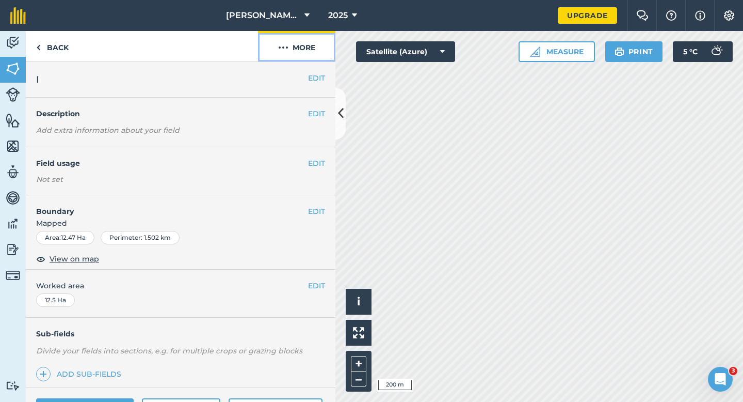
click at [296, 46] on button "More" at bounding box center [296, 46] width 77 height 30
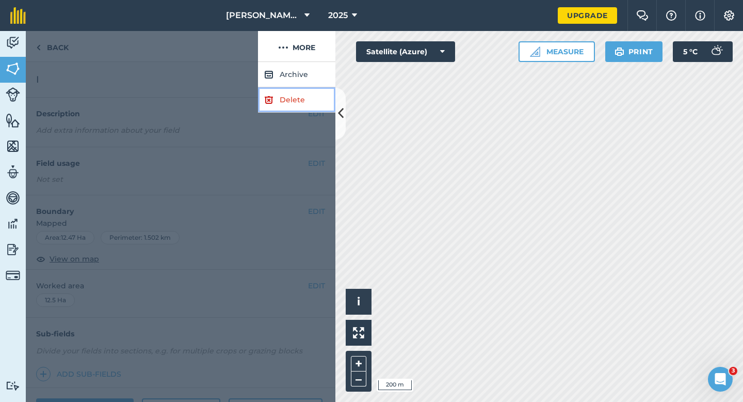
click at [296, 106] on link "Delete" at bounding box center [296, 99] width 77 height 25
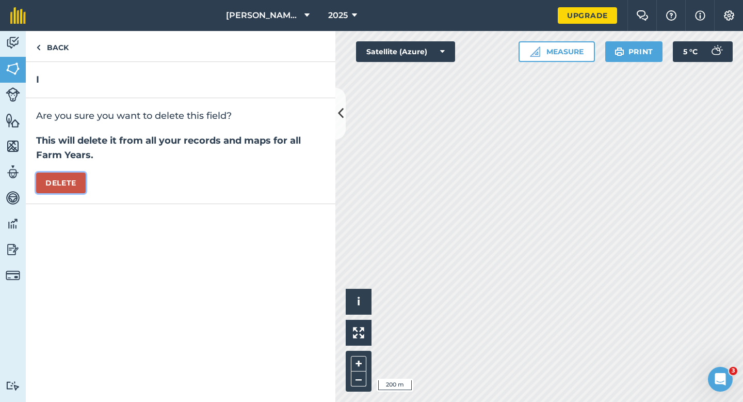
click at [67, 181] on button "Delete" at bounding box center [61, 182] width 50 height 21
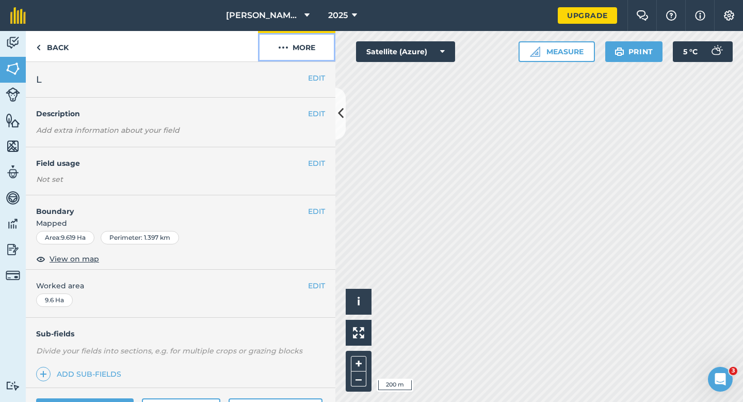
click at [306, 47] on button "More" at bounding box center [296, 46] width 77 height 30
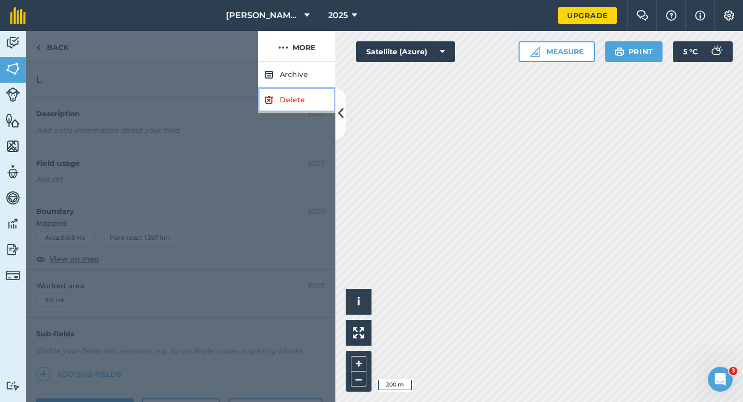
click at [299, 94] on link "Delete" at bounding box center [296, 99] width 77 height 25
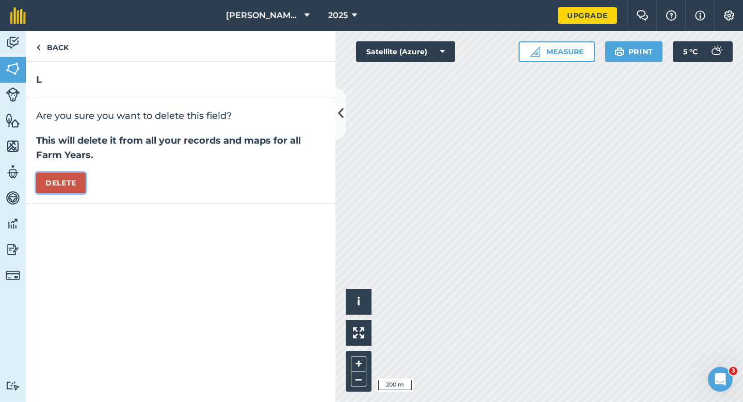
click at [68, 185] on button "Delete" at bounding box center [61, 182] width 50 height 21
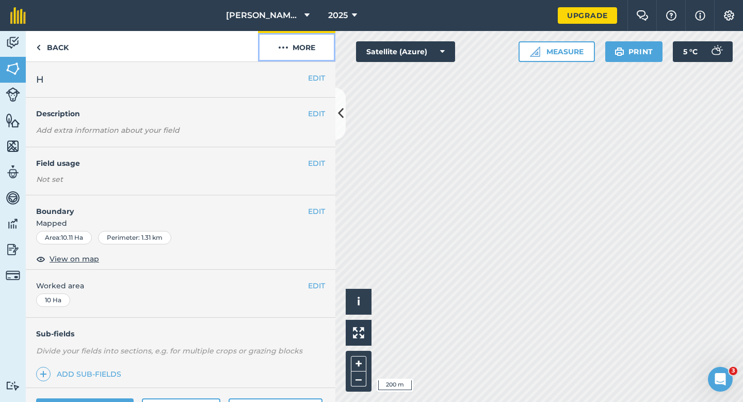
click at [296, 49] on button "More" at bounding box center [296, 46] width 77 height 30
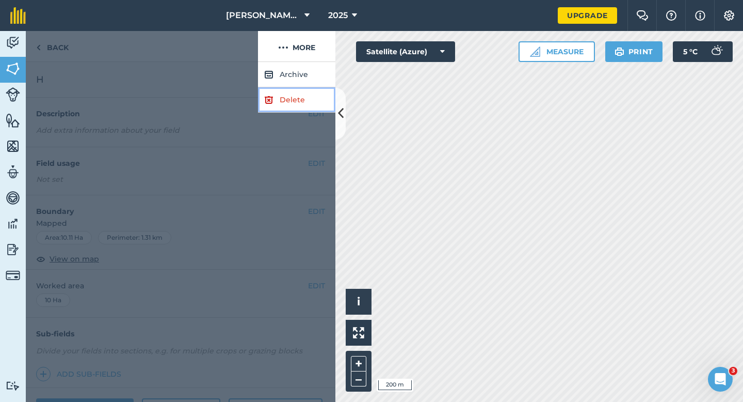
click at [296, 98] on link "Delete" at bounding box center [296, 99] width 77 height 25
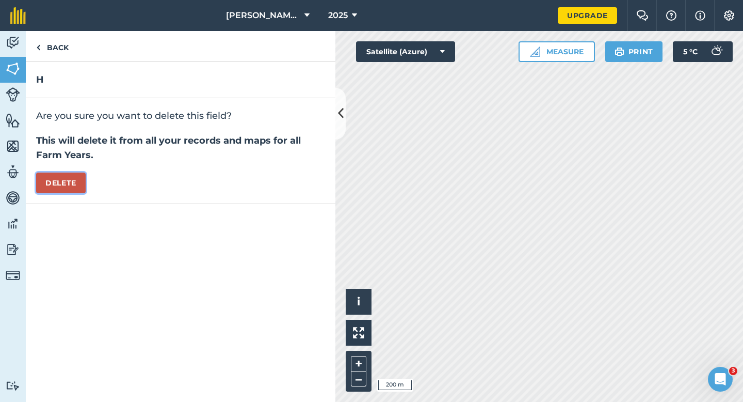
click at [69, 190] on button "Delete" at bounding box center [61, 182] width 50 height 21
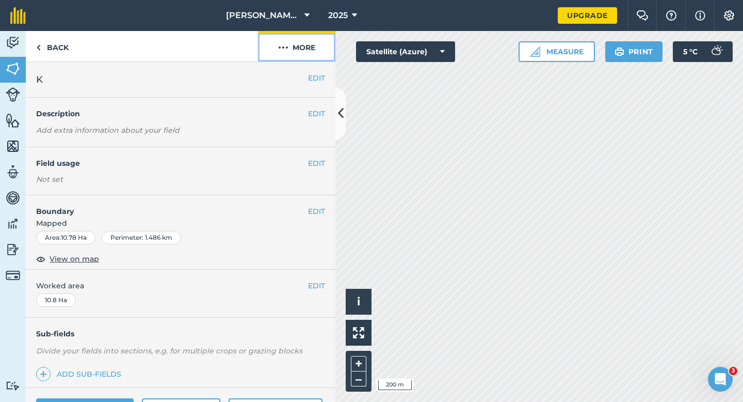
click at [301, 53] on button "More" at bounding box center [296, 46] width 77 height 30
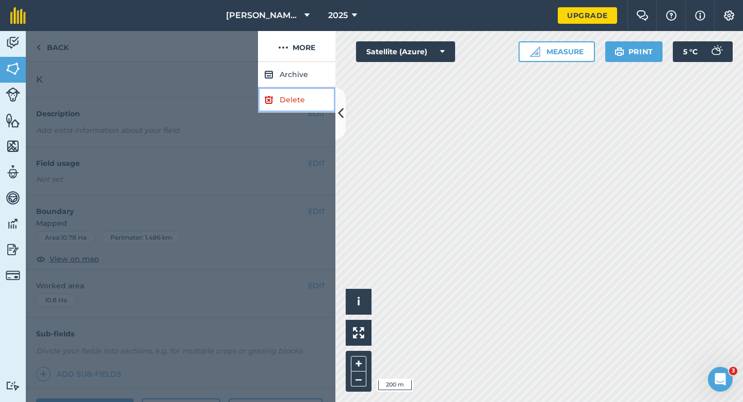
click at [301, 102] on link "Delete" at bounding box center [296, 99] width 77 height 25
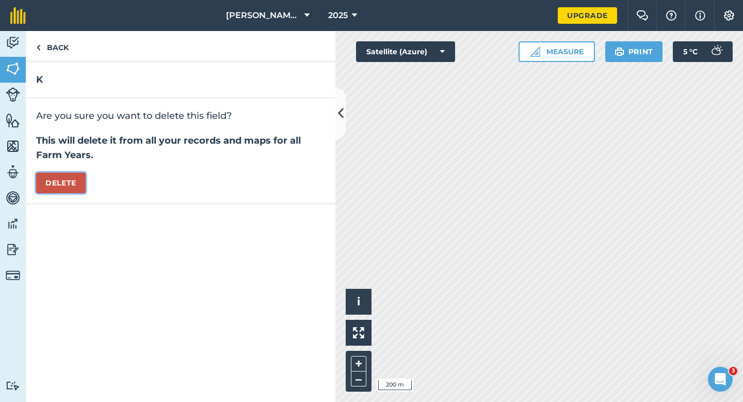
click at [55, 178] on button "Delete" at bounding box center [61, 182] width 50 height 21
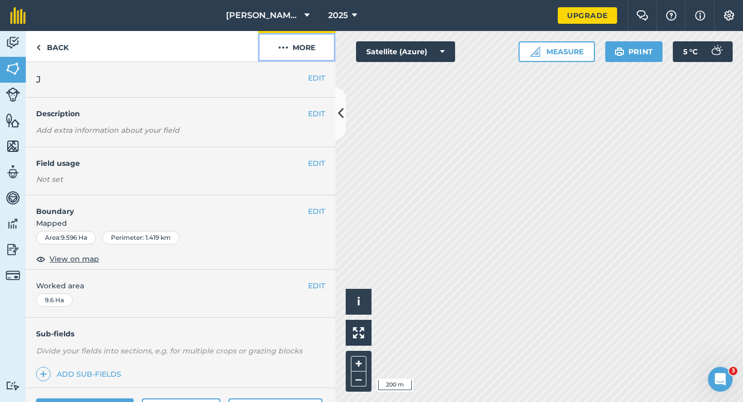
click at [324, 40] on button "More" at bounding box center [296, 46] width 77 height 30
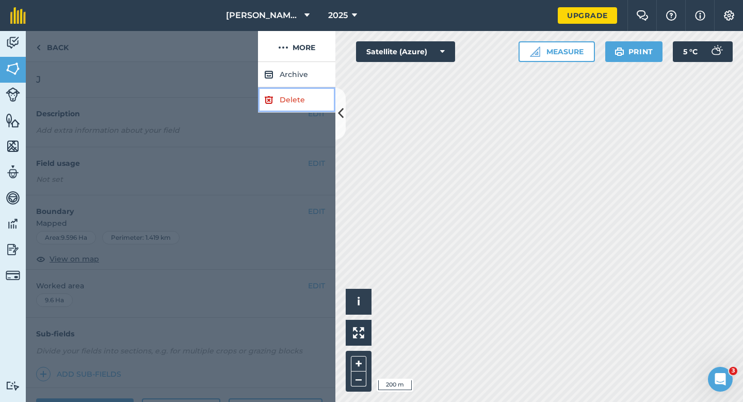
click at [304, 93] on link "Delete" at bounding box center [296, 99] width 77 height 25
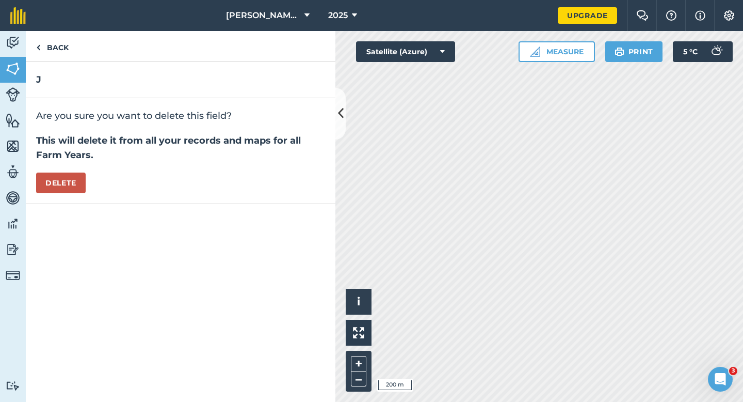
click at [55, 172] on div "Are you sure you want to delete this field? This will delete it from all your r…" at bounding box center [181, 151] width 310 height 106
click at [56, 177] on button "Delete" at bounding box center [61, 182] width 50 height 21
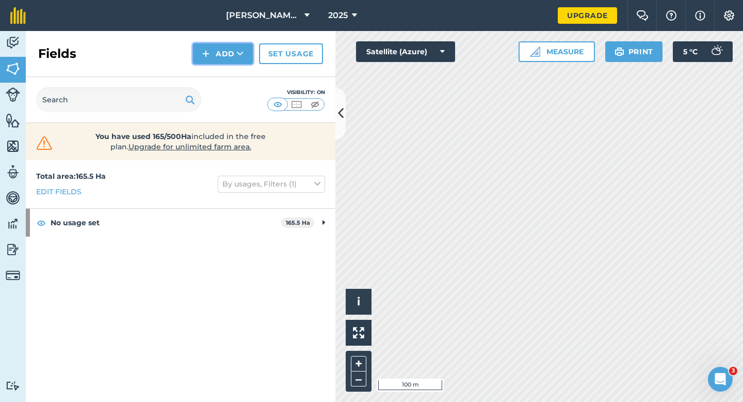
click at [215, 57] on button "Add" at bounding box center [223, 53] width 60 height 21
click at [215, 69] on link "Draw" at bounding box center [223, 77] width 57 height 23
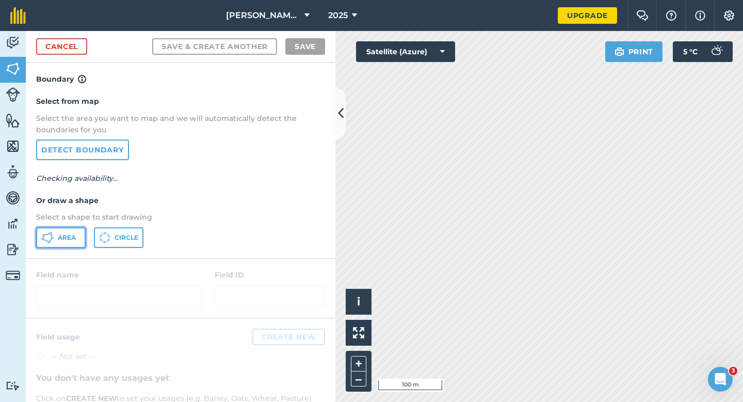
click at [81, 227] on button "Area" at bounding box center [61, 237] width 50 height 21
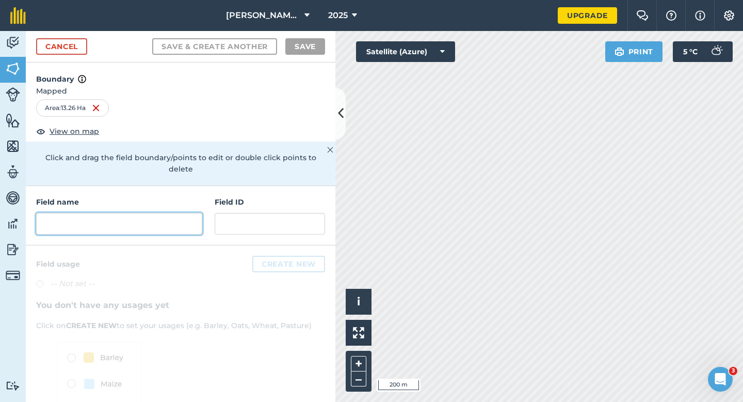
click at [119, 213] on input "text" at bounding box center [119, 224] width 166 height 22
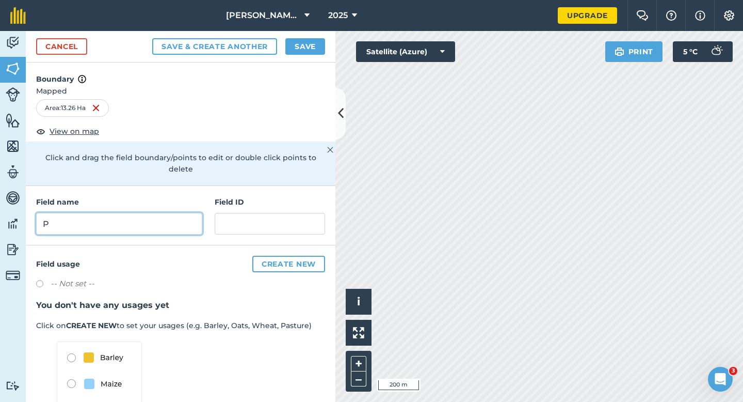
type input "P"
click at [298, 50] on button "Save" at bounding box center [305, 46] width 40 height 17
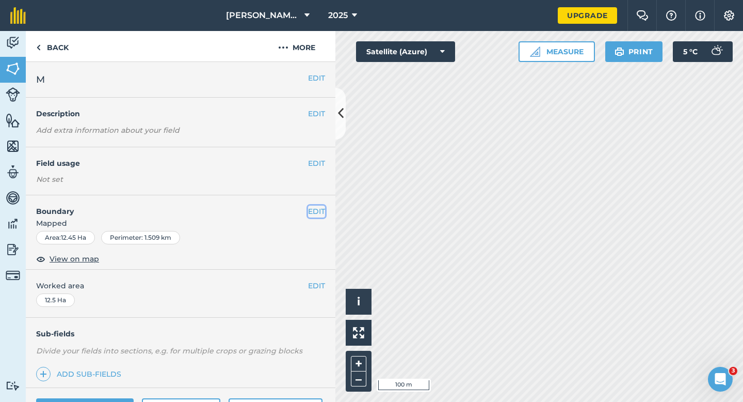
click at [320, 211] on button "EDIT" at bounding box center [316, 210] width 17 height 11
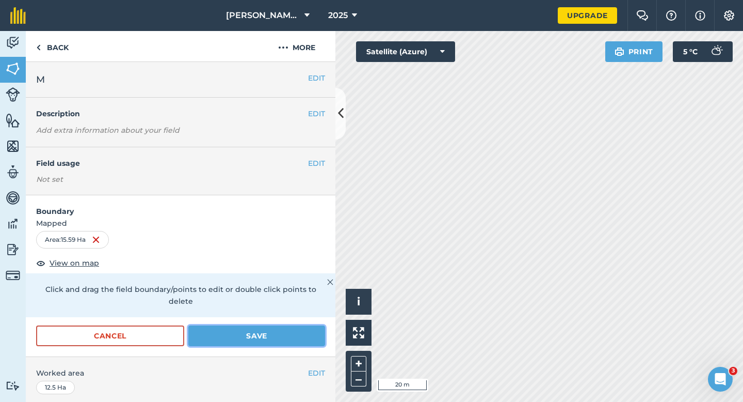
click at [257, 330] on button "Save" at bounding box center [256, 335] width 137 height 21
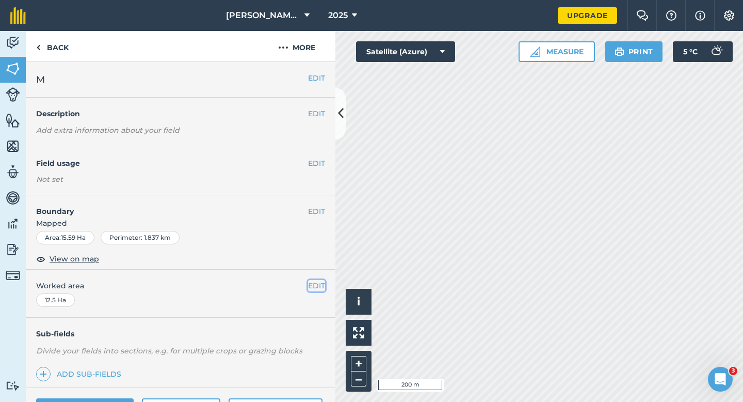
click at [316, 288] on button "EDIT" at bounding box center [316, 285] width 17 height 11
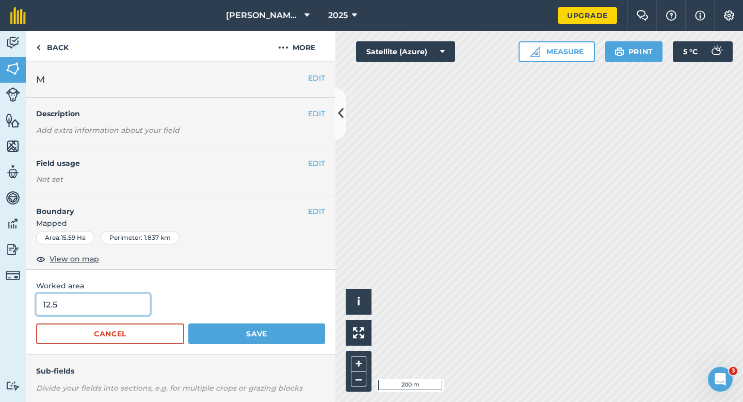
click at [73, 299] on input "12.5" at bounding box center [93, 304] width 114 height 22
type input "15.5"
click at [188, 323] on button "Save" at bounding box center [256, 333] width 137 height 21
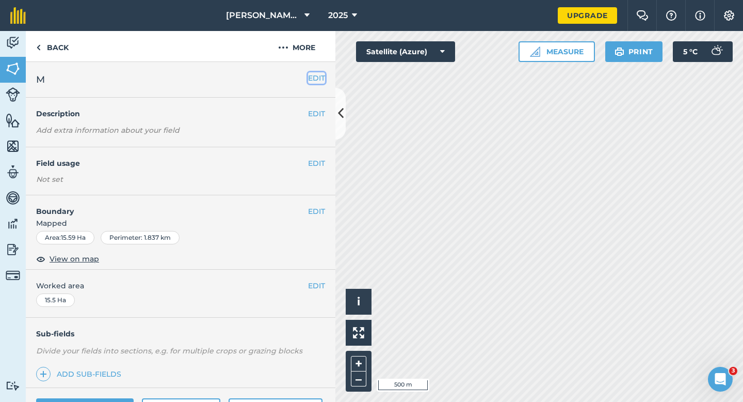
click at [318, 74] on button "EDIT" at bounding box center [316, 77] width 17 height 11
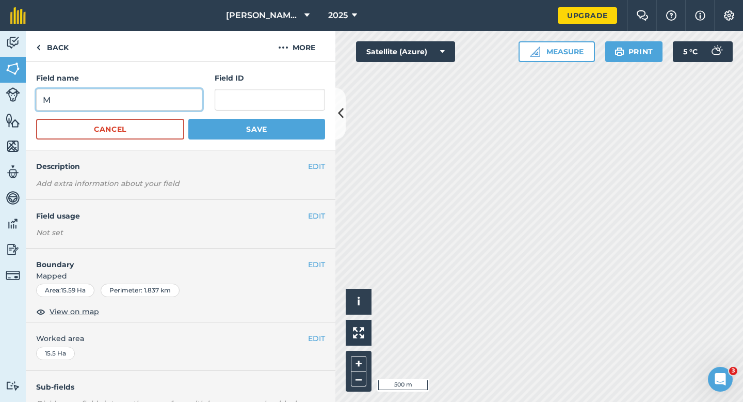
click at [166, 107] on input "M" at bounding box center [119, 100] width 166 height 22
type input "G"
click at [188, 119] on button "Save" at bounding box center [256, 129] width 137 height 21
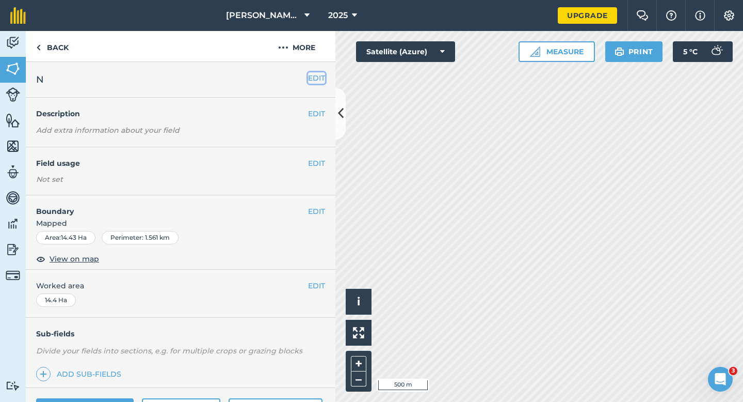
click at [309, 76] on button "EDIT" at bounding box center [316, 77] width 17 height 11
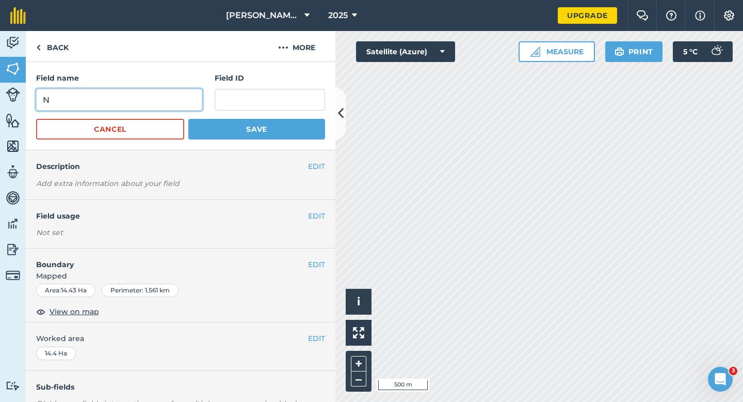
click at [201, 100] on input "N" at bounding box center [119, 100] width 166 height 22
type input "J"
click at [188, 119] on button "Save" at bounding box center [256, 129] width 137 height 21
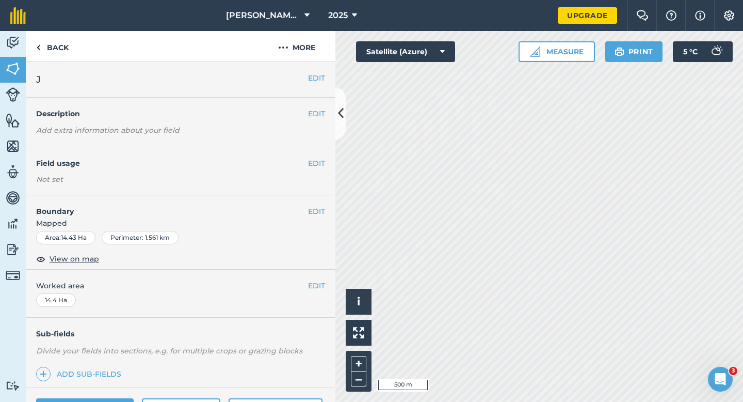
click at [321, 80] on button "EDIT" at bounding box center [316, 77] width 17 height 11
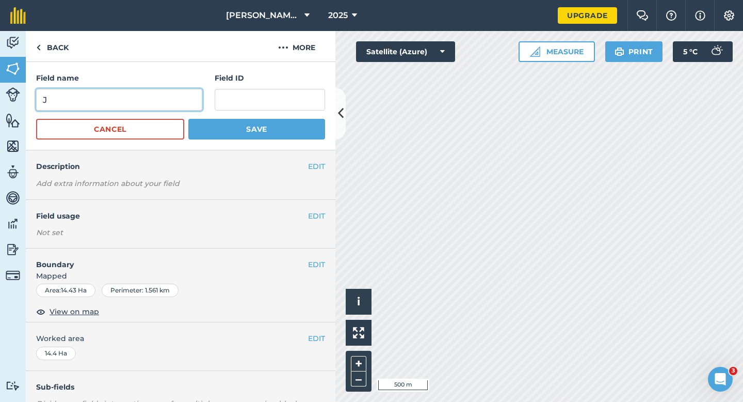
click at [164, 105] on input "J" at bounding box center [119, 100] width 166 height 22
type input "H"
click at [188, 119] on button "Save" at bounding box center [256, 129] width 137 height 21
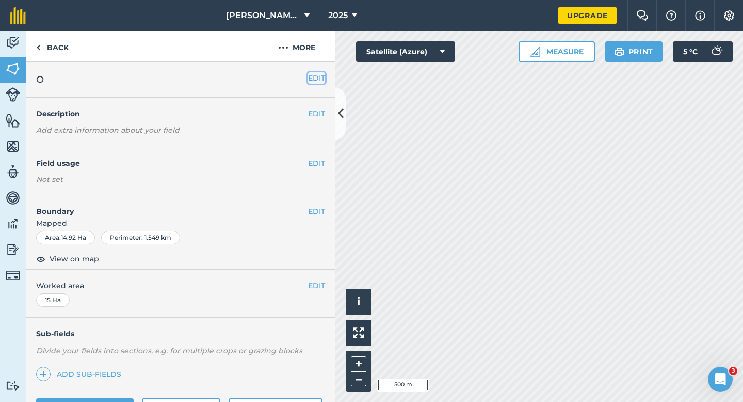
click at [318, 74] on button "EDIT" at bounding box center [316, 77] width 17 height 11
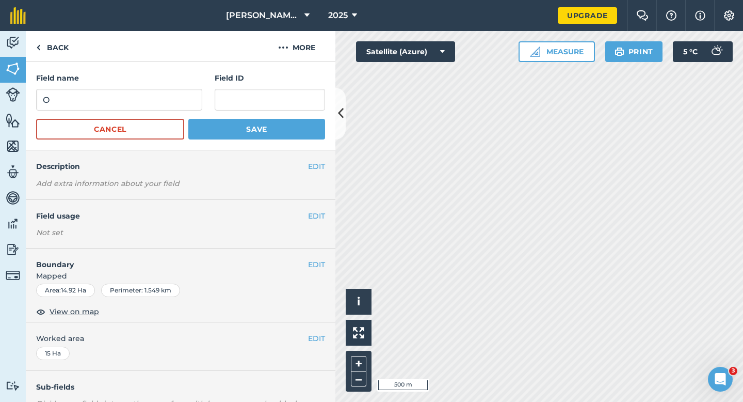
click at [204, 87] on div "Field name O Field ID" at bounding box center [180, 91] width 289 height 38
click at [183, 97] on input "O" at bounding box center [119, 100] width 166 height 22
type input "I"
click at [188, 119] on button "Save" at bounding box center [256, 129] width 137 height 21
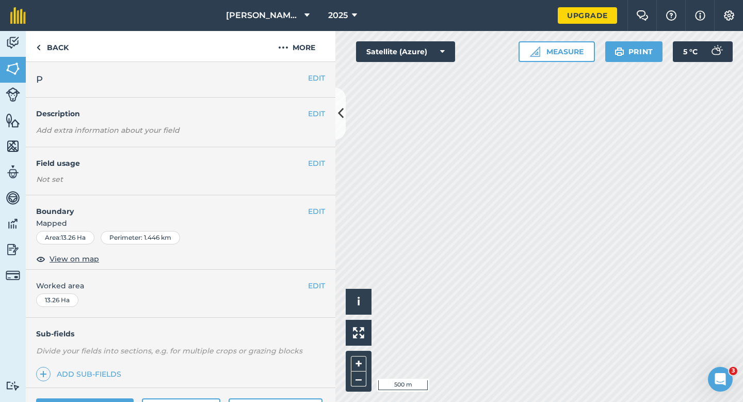
click at [318, 70] on div "EDIT P" at bounding box center [181, 80] width 310 height 36
click at [318, 76] on button "EDIT" at bounding box center [316, 77] width 17 height 11
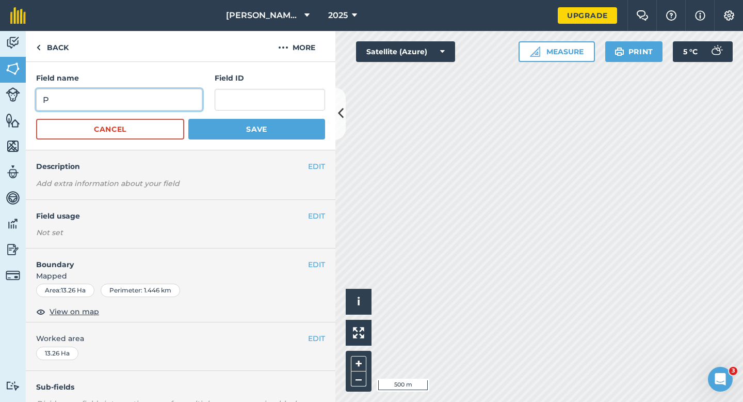
click at [137, 100] on input "P" at bounding box center [119, 100] width 166 height 22
type input "J"
click at [188, 119] on button "Save" at bounding box center [256, 129] width 137 height 21
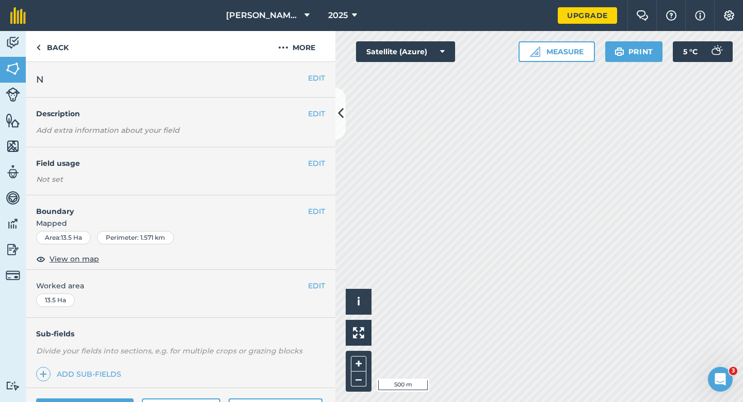
click at [316, 85] on div "EDIT N" at bounding box center [181, 80] width 310 height 36
click at [310, 83] on button "EDIT" at bounding box center [316, 77] width 17 height 11
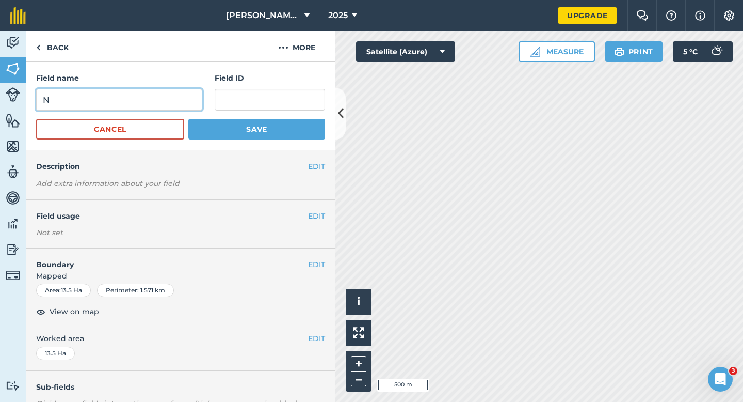
click at [167, 106] on input "N" at bounding box center [119, 100] width 166 height 22
type input "K"
click at [188, 119] on button "Save" at bounding box center [256, 129] width 137 height 21
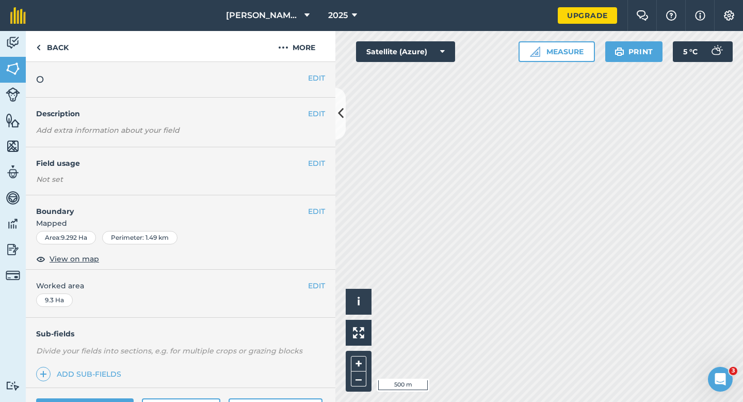
click at [315, 69] on div "EDIT O" at bounding box center [181, 80] width 310 height 36
click at [315, 73] on button "EDIT" at bounding box center [316, 77] width 17 height 11
click at [317, 213] on button "EDIT" at bounding box center [316, 210] width 17 height 11
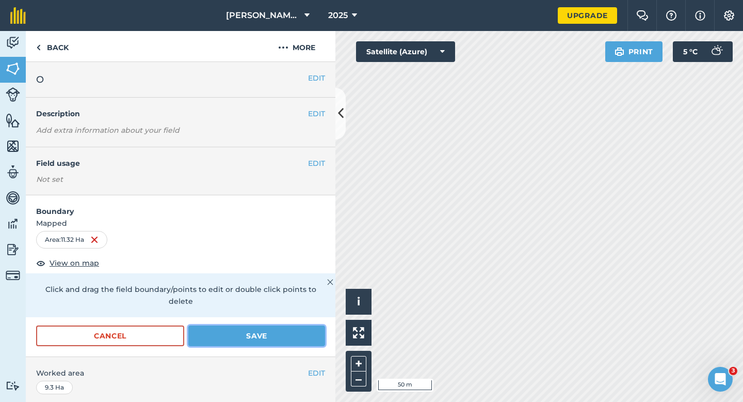
click at [302, 327] on button "Save" at bounding box center [256, 335] width 137 height 21
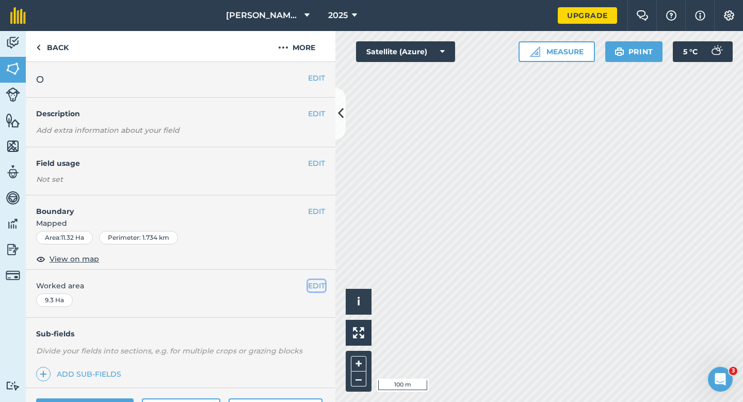
click at [311, 286] on button "EDIT" at bounding box center [316, 285] width 17 height 11
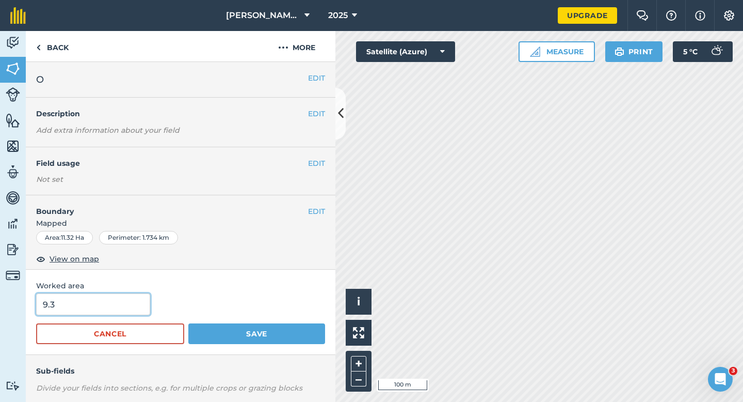
click at [86, 299] on input "9.3" at bounding box center [93, 304] width 114 height 22
type input "11.3"
click at [188, 323] on button "Save" at bounding box center [256, 333] width 137 height 21
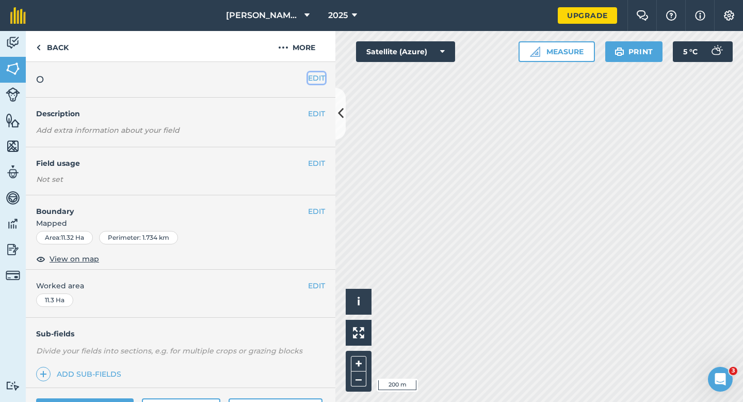
click at [309, 73] on button "EDIT" at bounding box center [316, 77] width 17 height 11
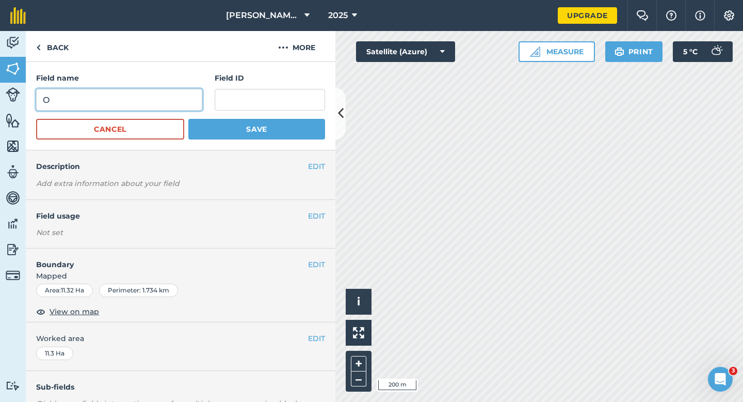
click at [176, 104] on input "O" at bounding box center [119, 100] width 166 height 22
click at [176, 104] on input "L" at bounding box center [119, 100] width 166 height 22
type input "L"
click at [188, 119] on button "Save" at bounding box center [256, 129] width 137 height 21
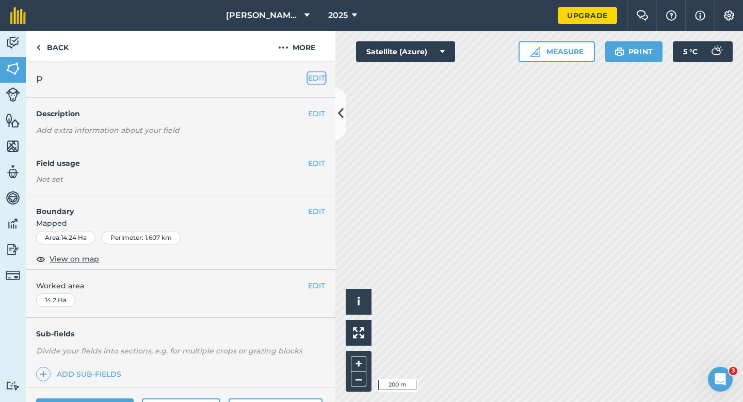
click at [322, 75] on button "EDIT" at bounding box center [316, 77] width 17 height 11
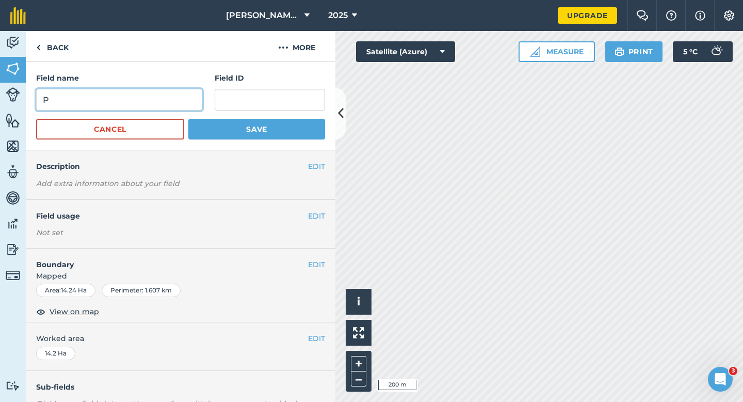
click at [170, 91] on input "P" at bounding box center [119, 100] width 166 height 22
type input "M"
click at [188, 119] on button "Save" at bounding box center [256, 129] width 137 height 21
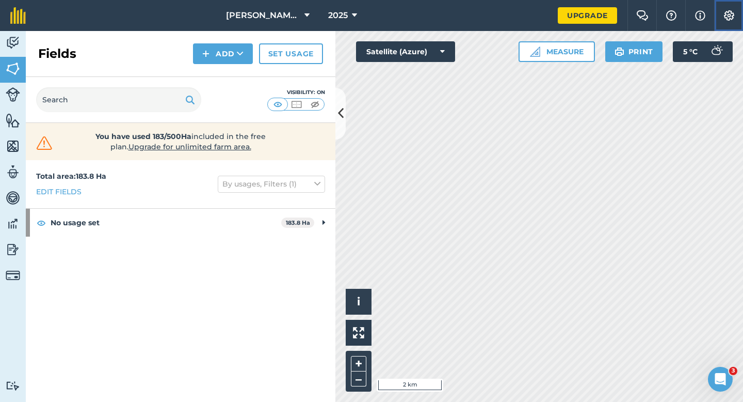
click at [717, 17] on button "Settings" at bounding box center [728, 15] width 29 height 31
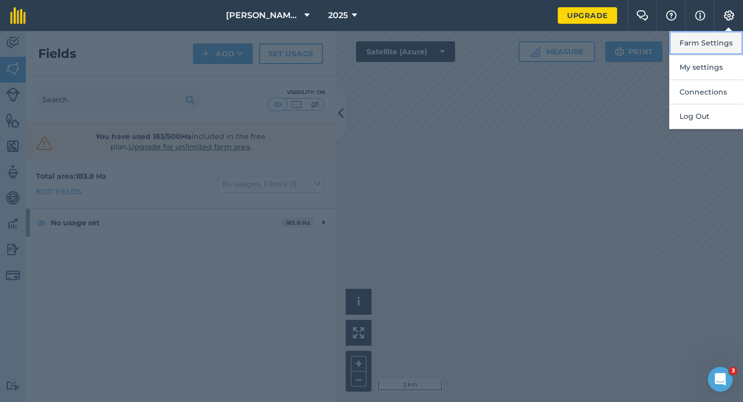
click at [717, 37] on button "Farm Settings" at bounding box center [707, 43] width 74 height 24
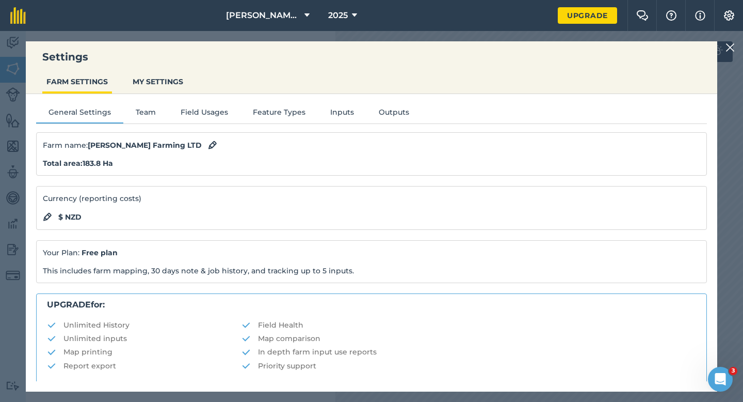
scroll to position [198, 0]
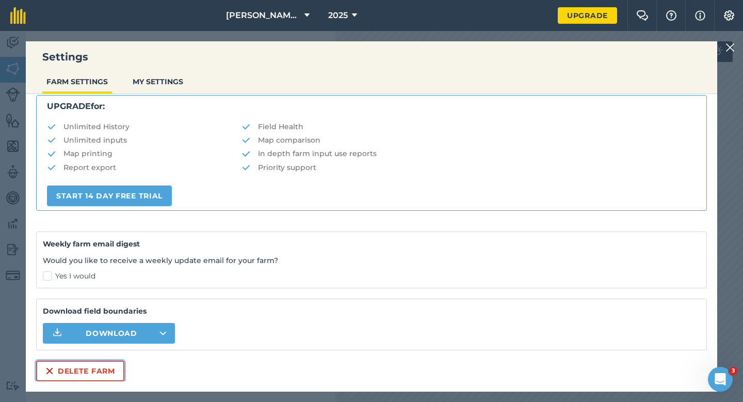
click at [74, 378] on button "Delete farm" at bounding box center [80, 370] width 88 height 21
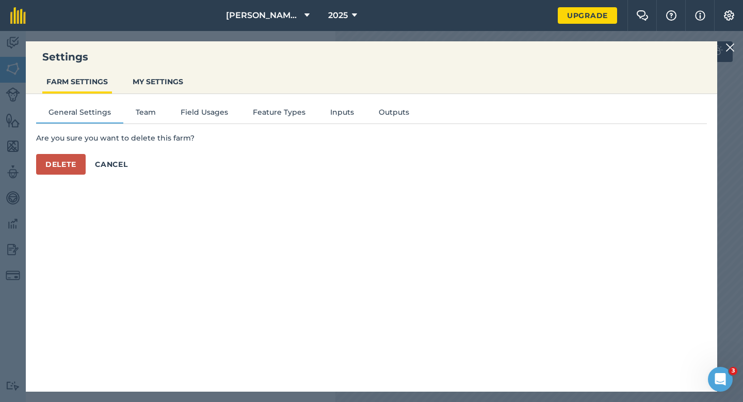
click at [72, 151] on div "Are you sure you want to delete this farm? Delete Cancel" at bounding box center [371, 153] width 671 height 42
click at [72, 156] on button "Delete" at bounding box center [61, 164] width 50 height 21
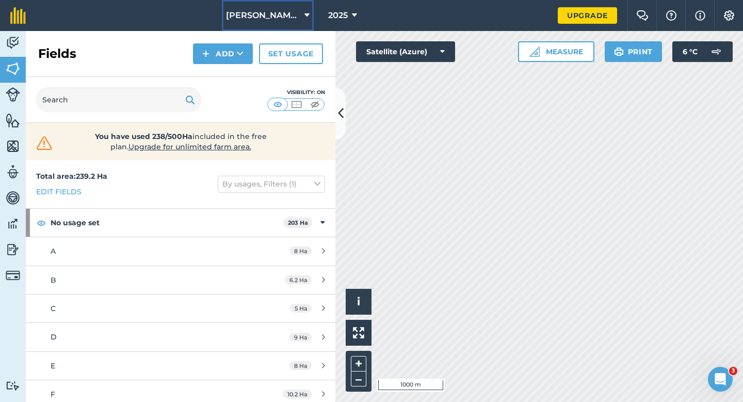
click at [284, 13] on span "[PERSON_NAME] & Sons" at bounding box center [263, 15] width 74 height 12
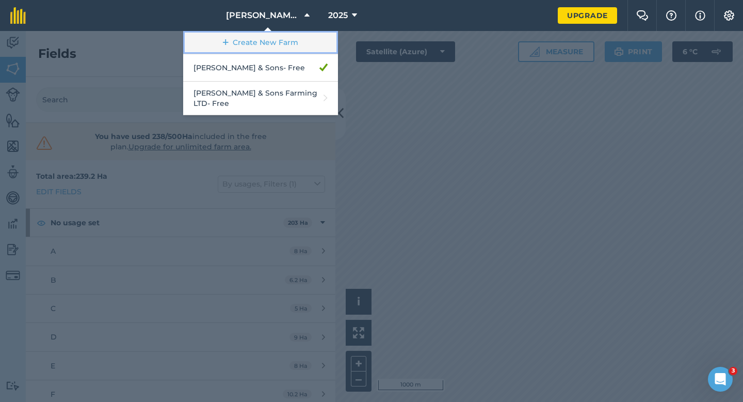
click at [280, 43] on link "Create New Farm" at bounding box center [260, 42] width 155 height 23
